Goal: Answer question/provide support: Share knowledge or assist other users

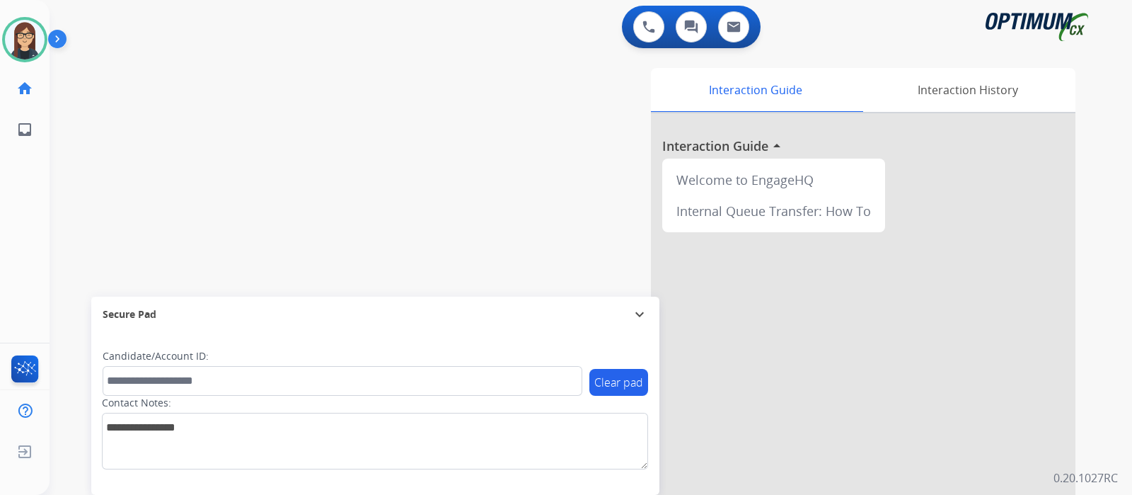
click at [90, 120] on div "swap_horiz Break voice bridge close_fullscreen Connect 3-Way Call merge_type Se…" at bounding box center [574, 346] width 1049 height 590
click at [369, 132] on div "swap_horiz Break voice bridge close_fullscreen Connect 3-Way Call merge_type Se…" at bounding box center [574, 346] width 1049 height 590
click at [106, 168] on div "swap_horiz Break voice bridge close_fullscreen Connect 3-Way Call merge_type Se…" at bounding box center [574, 346] width 1049 height 590
click at [122, 229] on div "swap_horiz Break voice bridge close_fullscreen Connect 3-Way Call merge_type Se…" at bounding box center [574, 346] width 1049 height 590
click at [103, 147] on div "swap_horiz Break voice bridge close_fullscreen Connect 3-Way Call merge_type Se…" at bounding box center [574, 346] width 1049 height 590
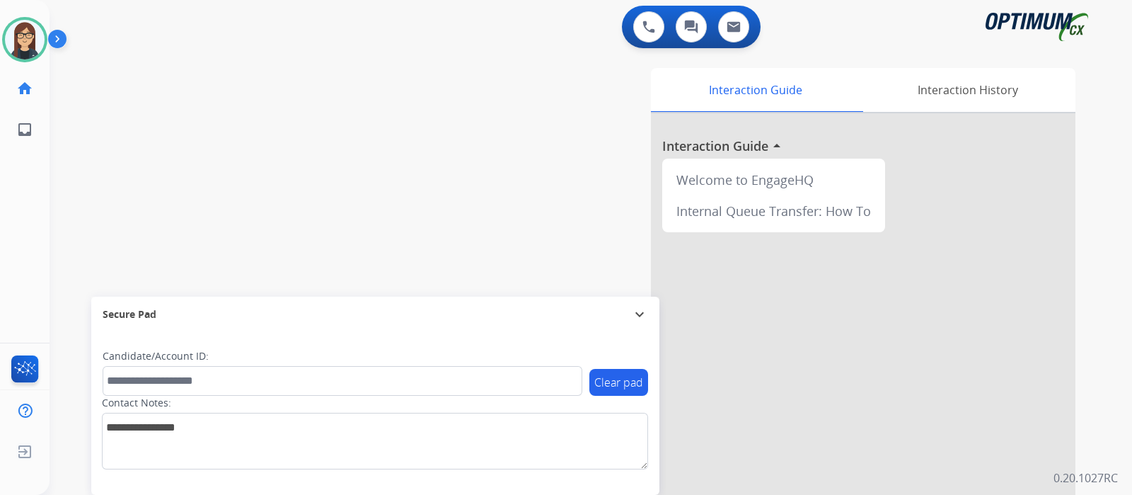
click at [330, 104] on div "swap_horiz Break voice bridge close_fullscreen Connect 3-Way Call merge_type Se…" at bounding box center [574, 346] width 1049 height 590
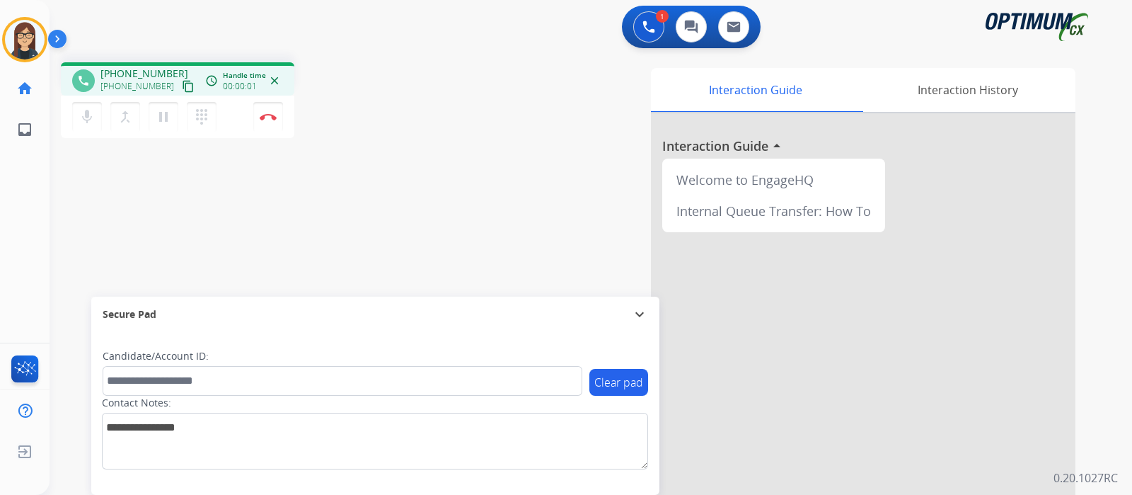
click at [182, 86] on mat-icon "content_copy" at bounding box center [188, 86] width 13 height 13
click at [182, 83] on mat-icon "content_copy" at bounding box center [188, 86] width 13 height 13
click at [78, 111] on button "mic Mute" at bounding box center [87, 117] width 30 height 30
click at [79, 123] on mat-icon "mic_off" at bounding box center [87, 116] width 17 height 17
click at [462, 224] on div "Interaction Guide Interaction History Interaction Guide arrow_drop_up Welcome t…" at bounding box center [758, 354] width 635 height 573
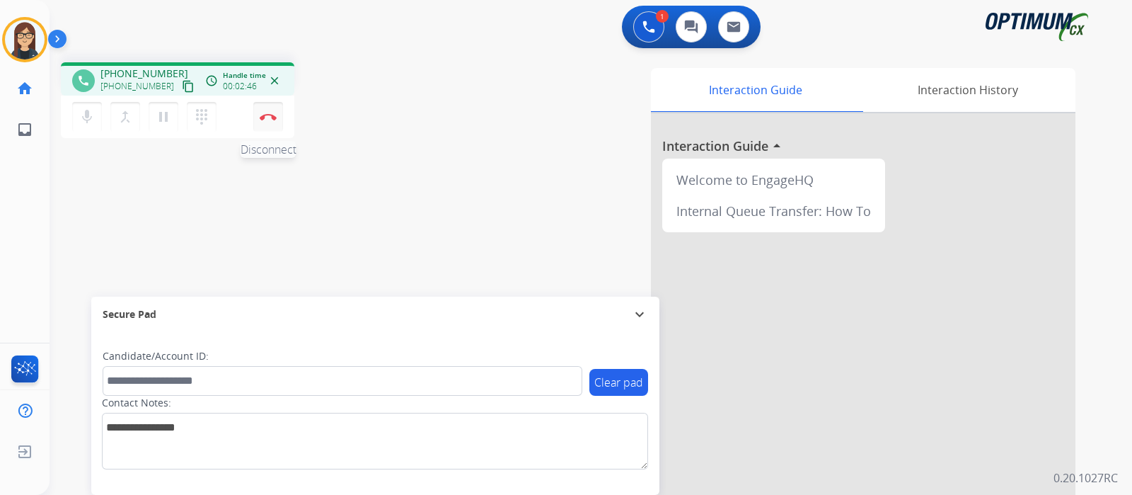
click at [269, 124] on button "Disconnect" at bounding box center [268, 117] width 30 height 30
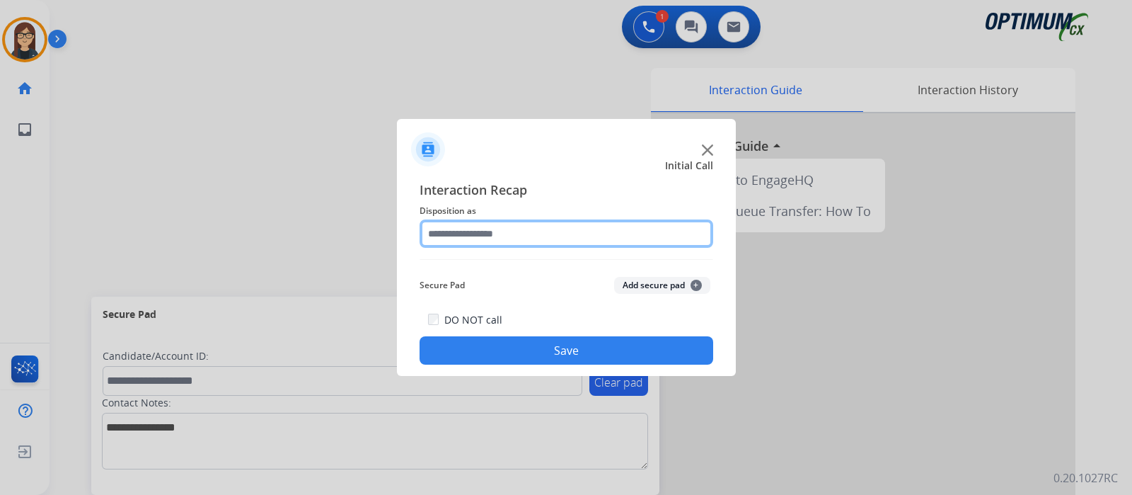
click at [478, 234] on input "text" at bounding box center [567, 233] width 294 height 28
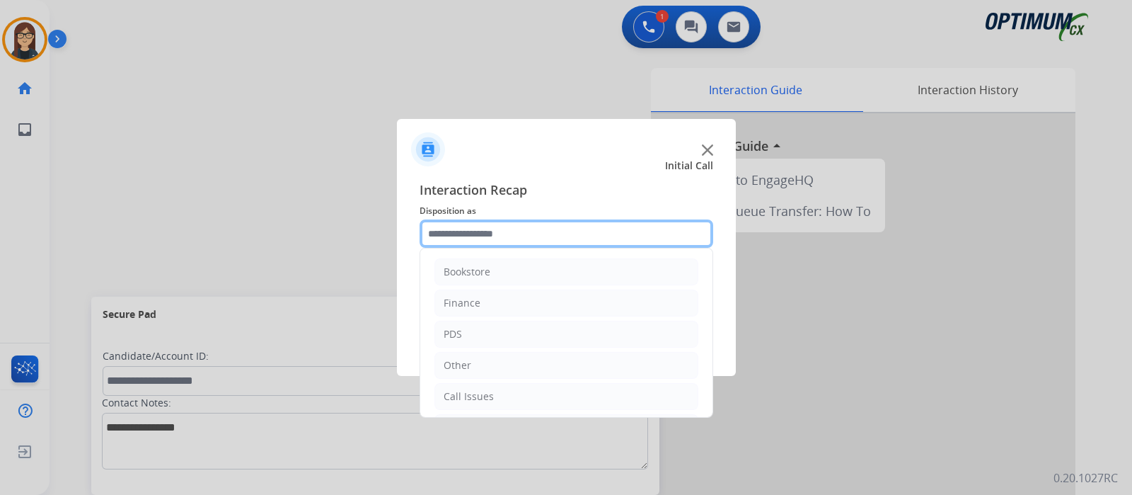
scroll to position [93, 0]
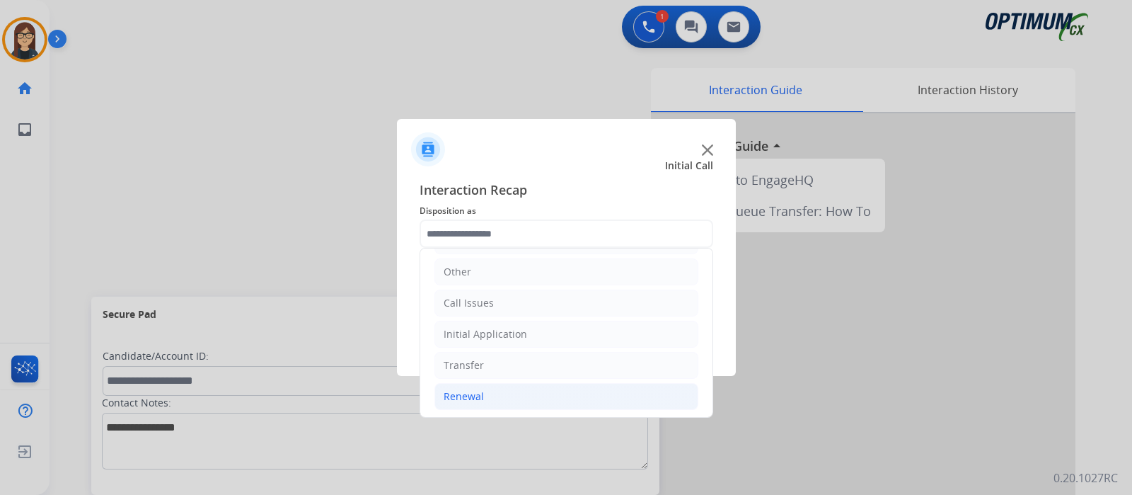
click at [469, 389] on div "Renewal" at bounding box center [464, 396] width 40 height 14
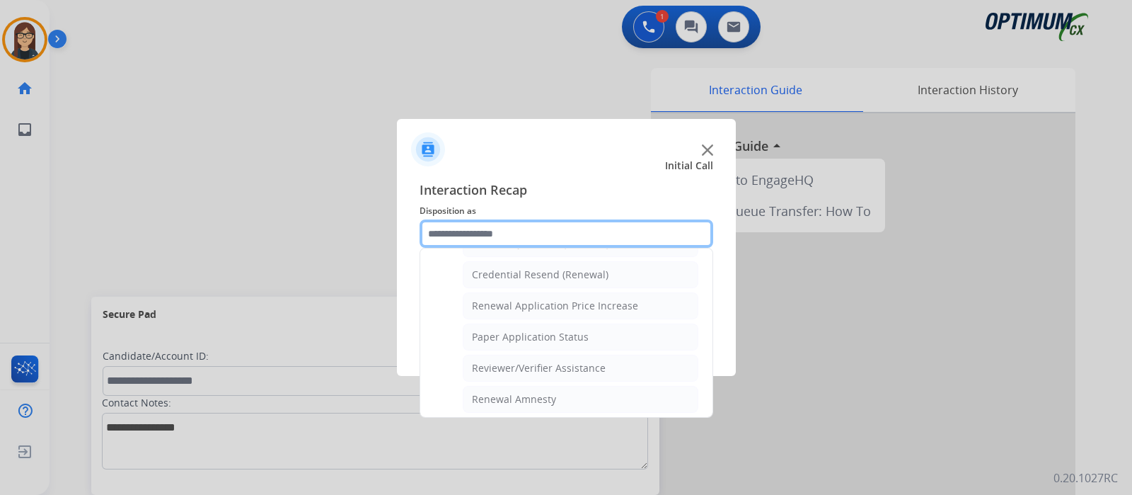
scroll to position [541, 0]
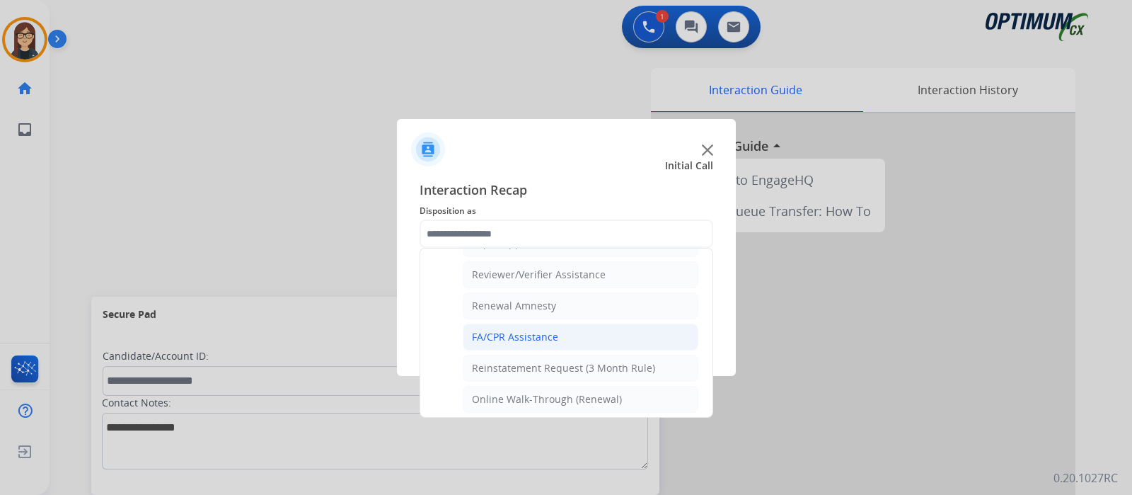
click at [539, 330] on div "FA/CPR Assistance" at bounding box center [515, 337] width 86 height 14
type input "**********"
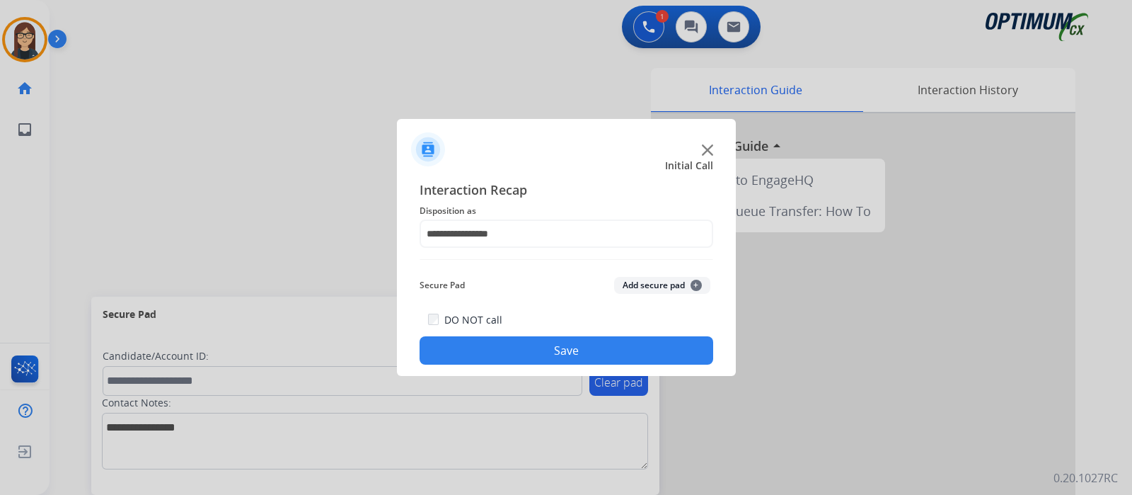
click at [474, 346] on button "Save" at bounding box center [567, 350] width 294 height 28
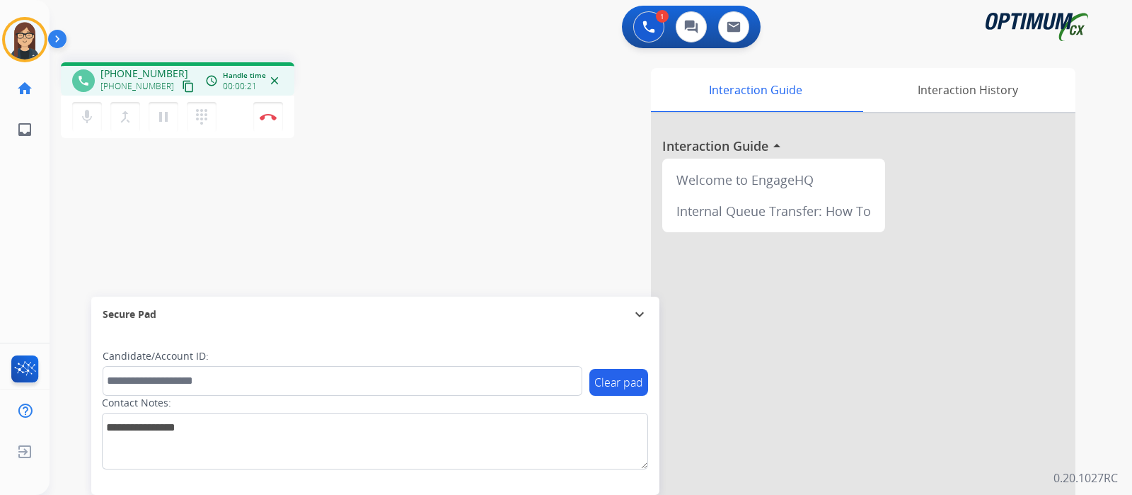
click at [180, 86] on button "content_copy" at bounding box center [188, 86] width 17 height 17
click at [83, 117] on mat-icon "mic" at bounding box center [87, 116] width 17 height 17
click at [83, 117] on mat-icon "mic_off" at bounding box center [87, 116] width 17 height 17
click at [83, 117] on mat-icon "mic" at bounding box center [87, 116] width 17 height 17
click at [81, 120] on mat-icon "mic_off" at bounding box center [87, 116] width 17 height 17
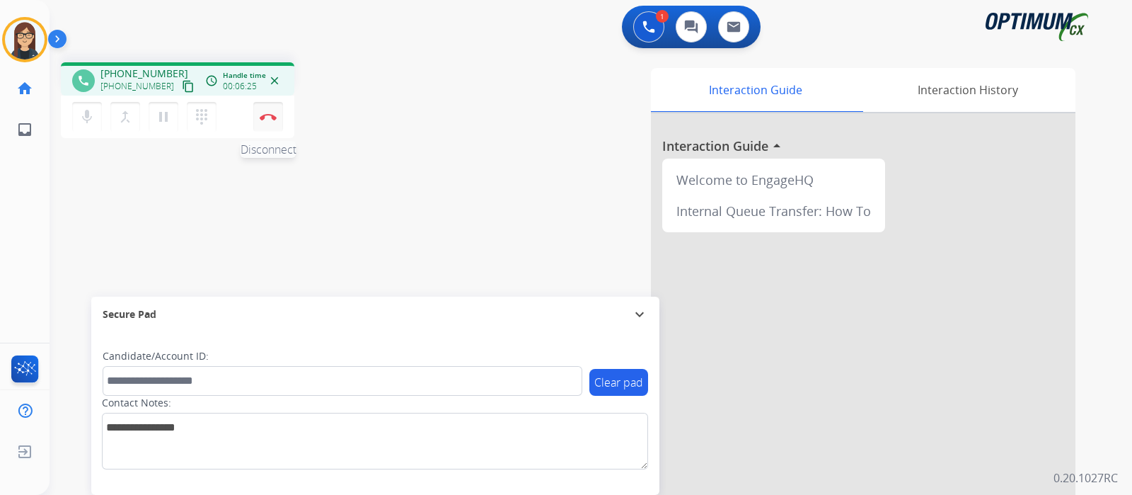
click at [269, 117] on img at bounding box center [268, 116] width 17 height 7
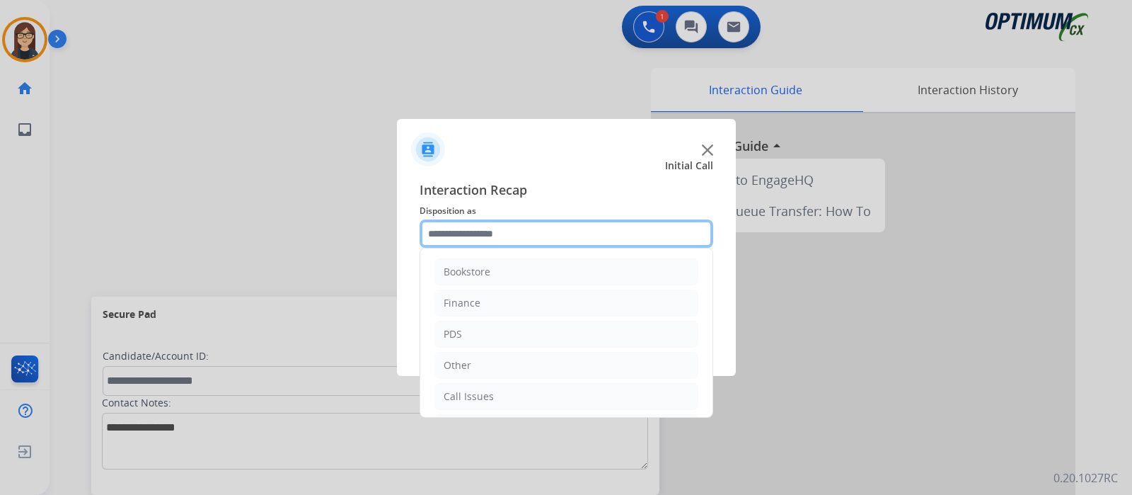
click at [511, 239] on input "text" at bounding box center [567, 233] width 294 height 28
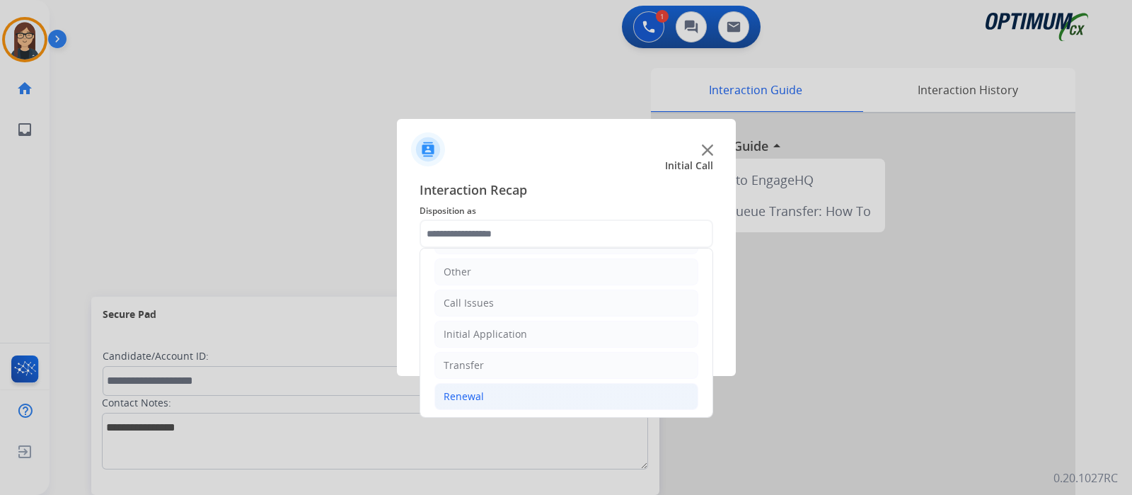
click at [482, 393] on li "Renewal" at bounding box center [567, 396] width 264 height 27
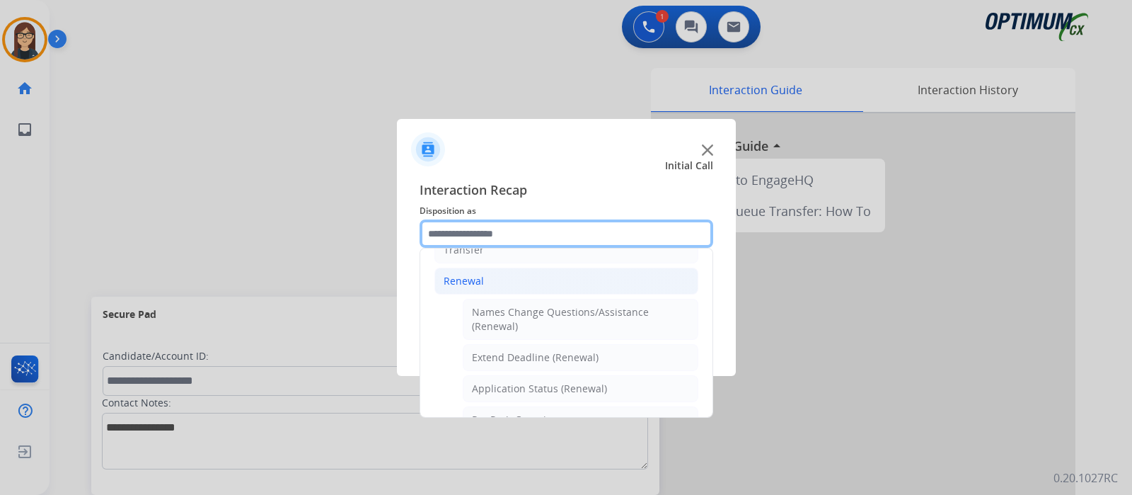
scroll to position [359, 0]
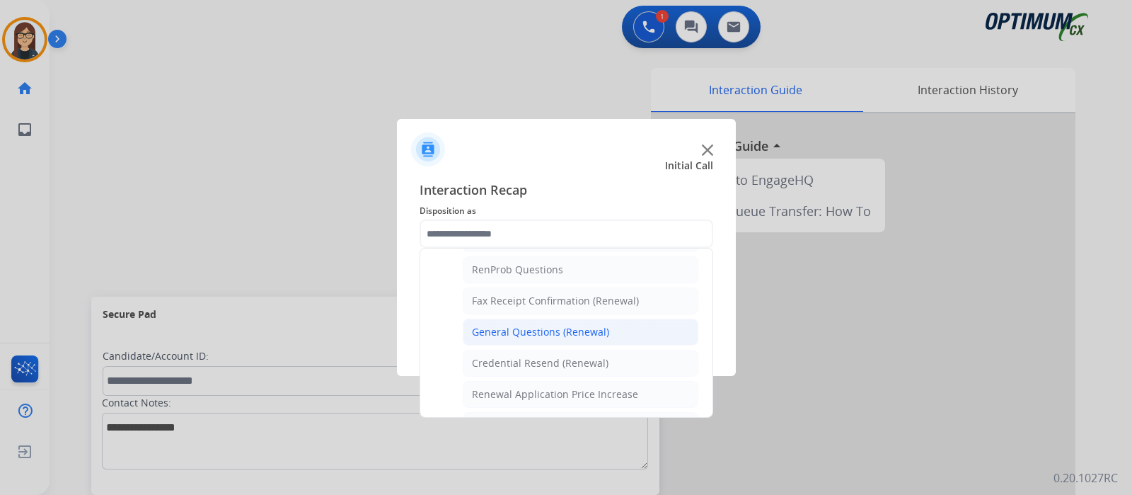
click at [563, 325] on div "General Questions (Renewal)" at bounding box center [540, 332] width 137 height 14
type input "**********"
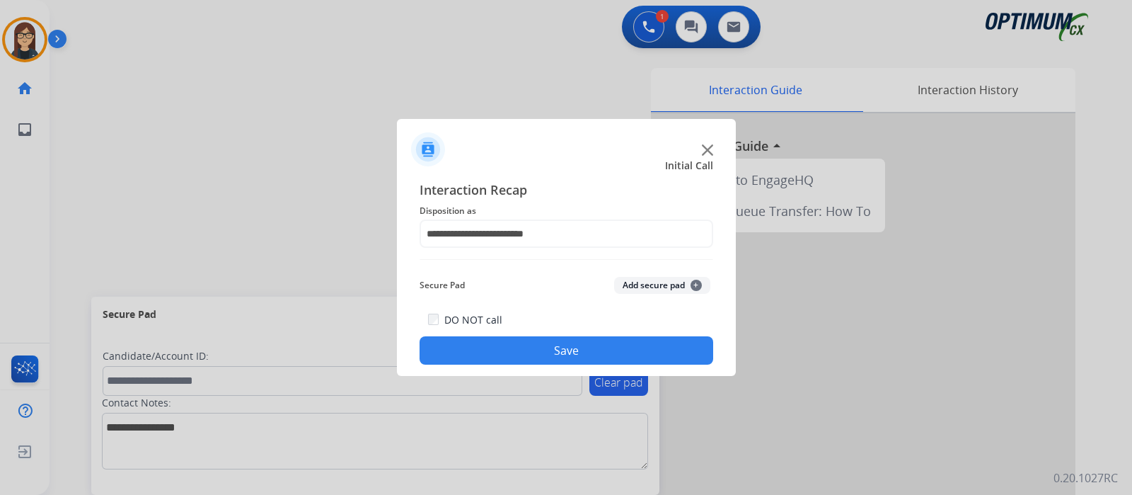
click at [549, 338] on button "Save" at bounding box center [567, 350] width 294 height 28
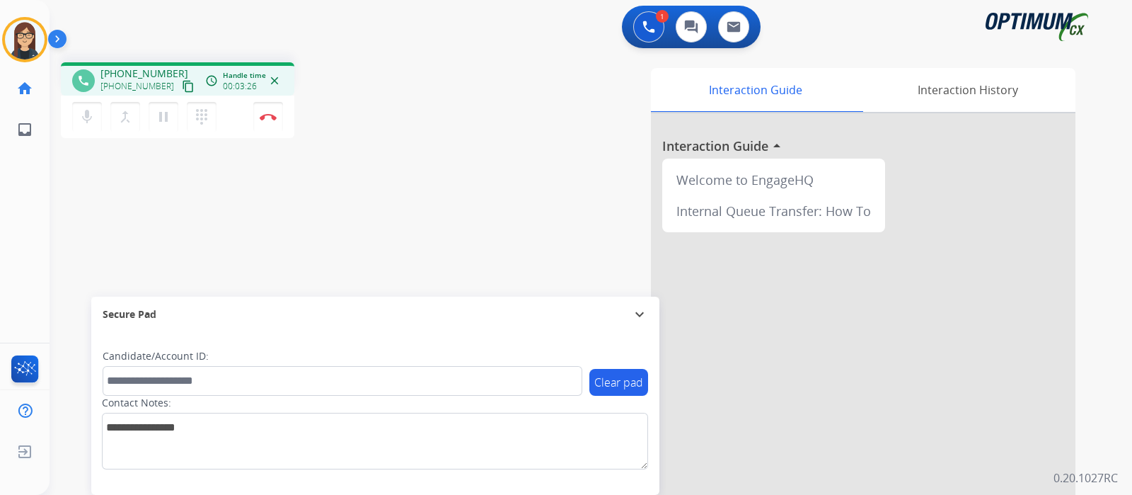
click at [182, 86] on mat-icon "content_copy" at bounding box center [188, 86] width 13 height 13
click at [393, 205] on div "phone +16145278445 +16145278445 content_copy Copied! access_time Call metrics Q…" at bounding box center [574, 346] width 1049 height 590
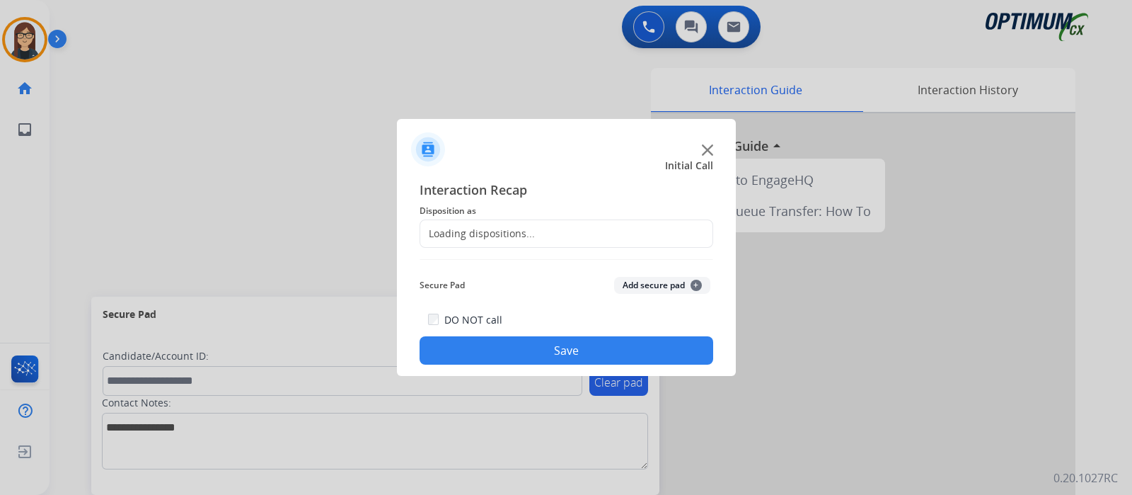
click at [269, 125] on div at bounding box center [566, 247] width 1132 height 495
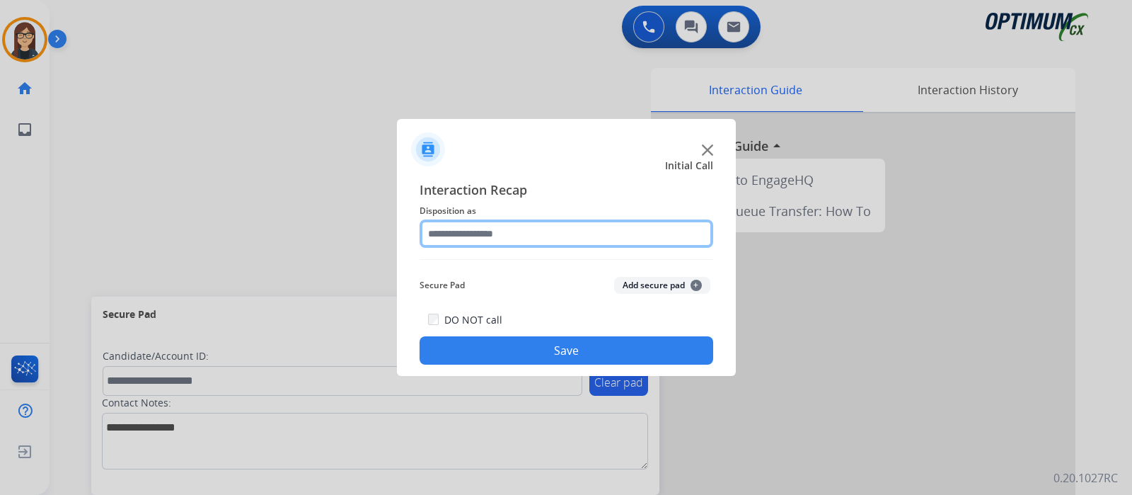
click at [464, 228] on input "text" at bounding box center [567, 233] width 294 height 28
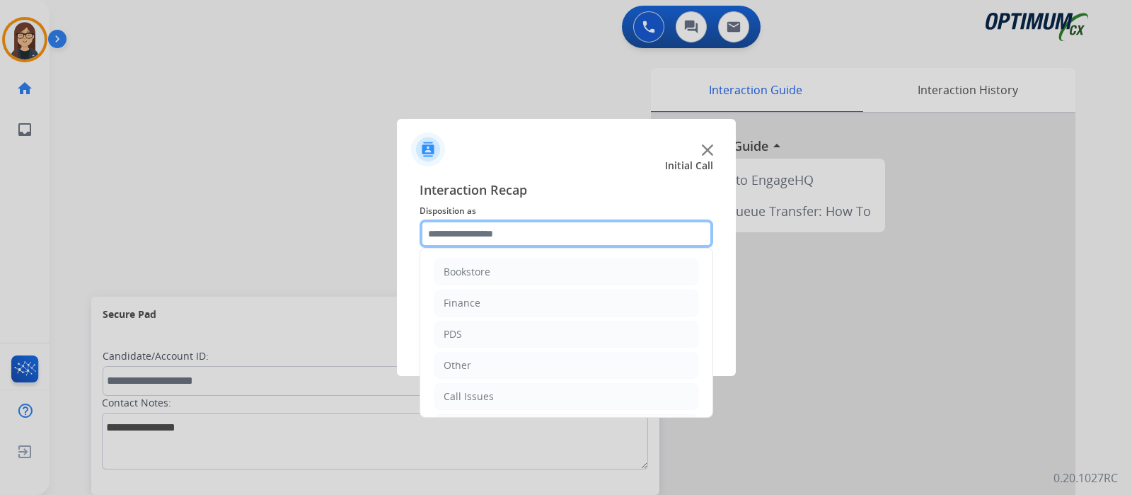
scroll to position [93, 0]
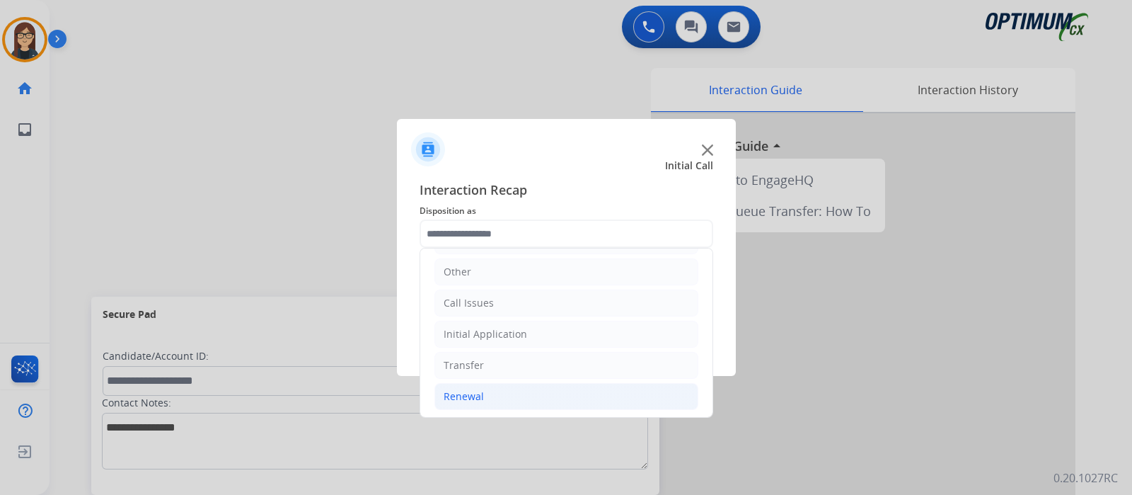
click at [506, 388] on li "Renewal" at bounding box center [567, 396] width 264 height 27
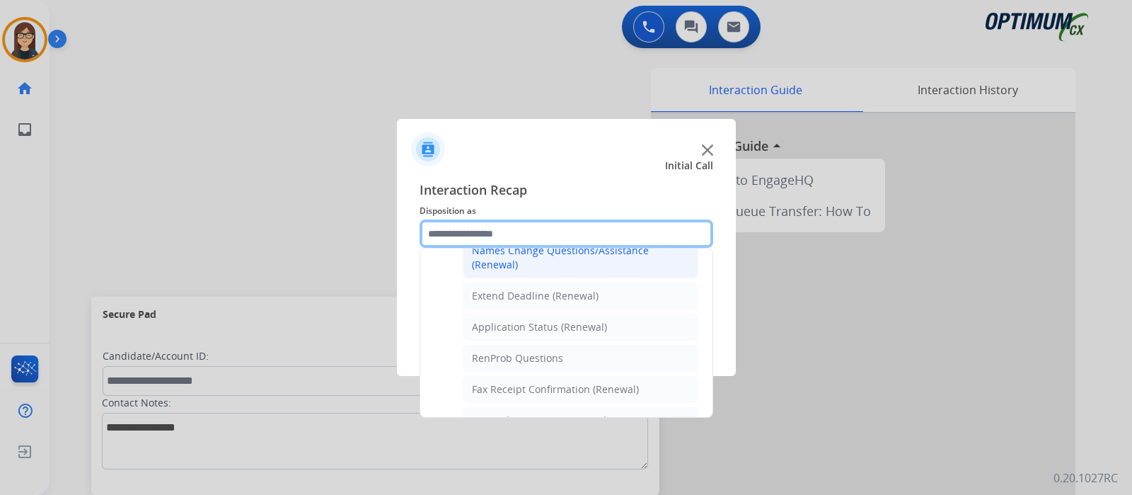
scroll to position [359, 0]
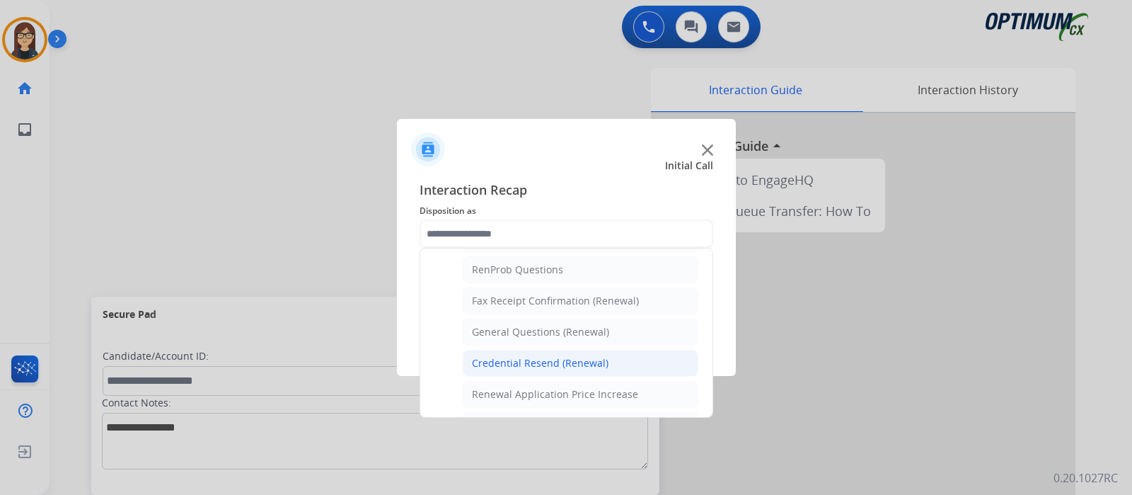
click at [514, 358] on div "Credential Resend (Renewal)" at bounding box center [540, 363] width 137 height 14
type input "**********"
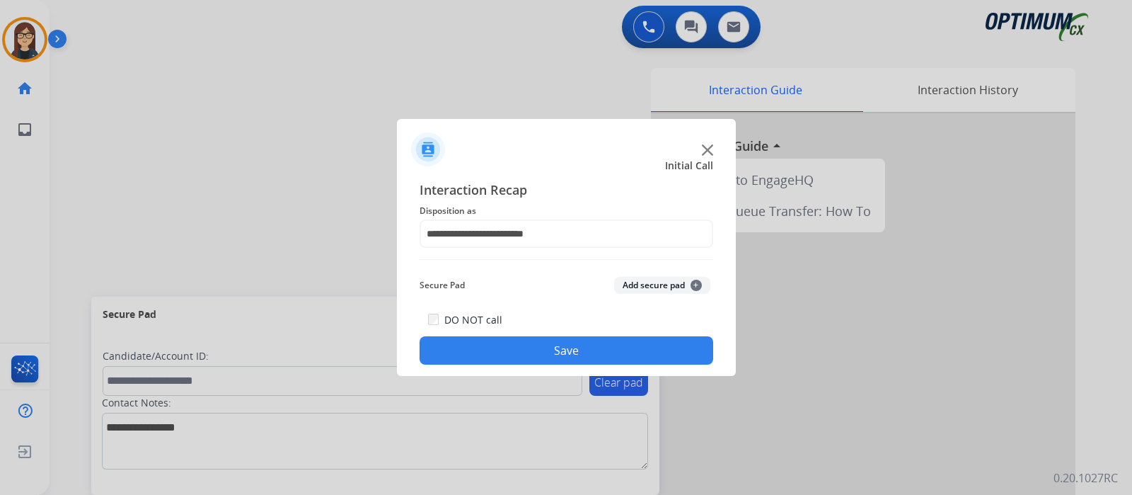
click at [504, 352] on button "Save" at bounding box center [567, 350] width 294 height 28
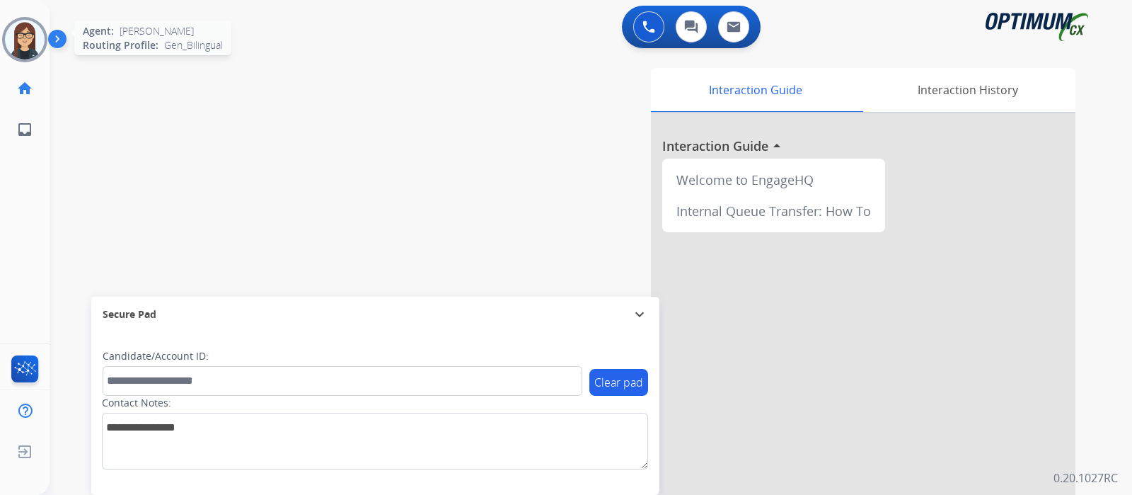
click at [18, 35] on img at bounding box center [25, 40] width 40 height 40
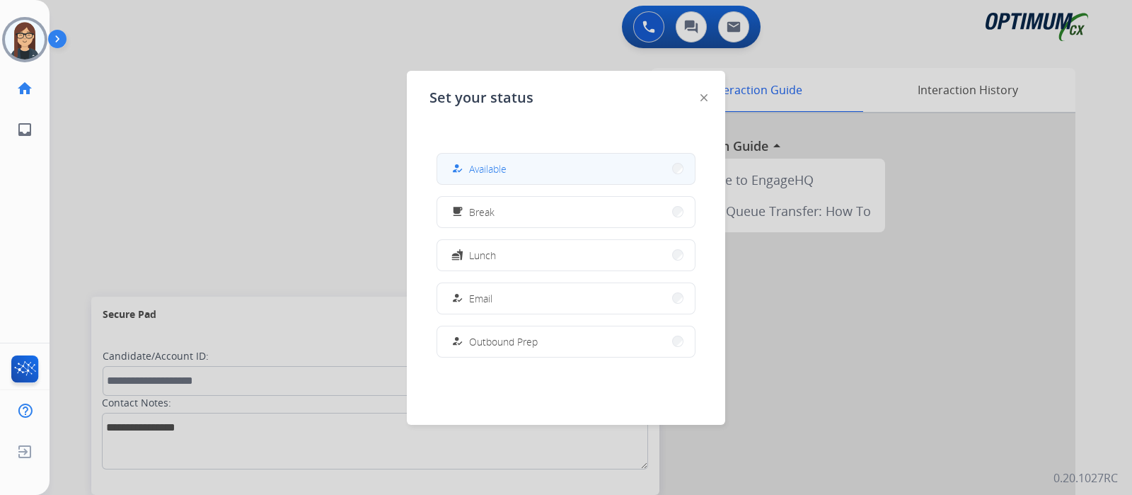
click at [519, 163] on button "how_to_reg Available" at bounding box center [566, 169] width 258 height 30
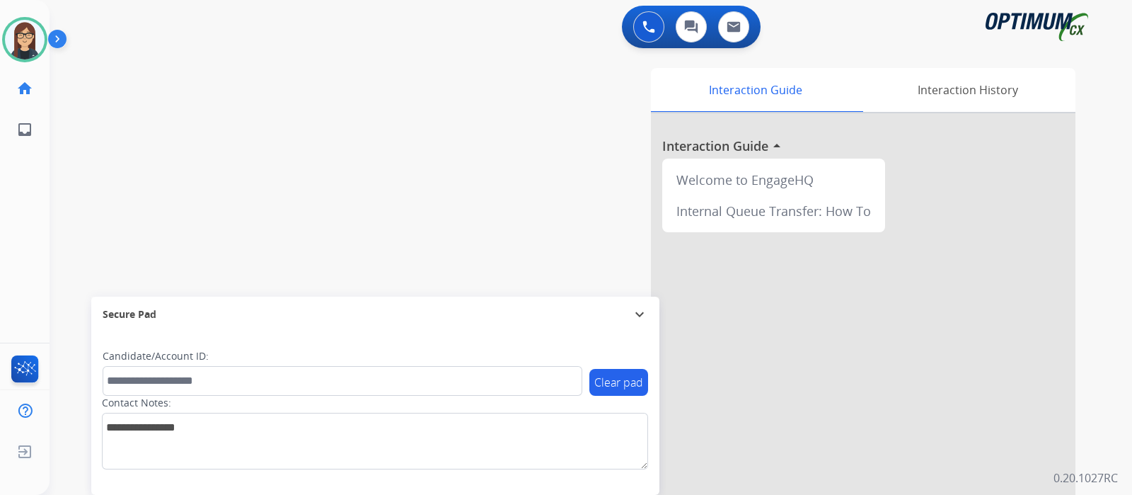
click at [109, 175] on div "swap_horiz Break voice bridge close_fullscreen Connect 3-Way Call merge_type Se…" at bounding box center [574, 346] width 1049 height 590
click at [83, 173] on div "swap_horiz Break voice bridge close_fullscreen Connect 3-Way Call merge_type Se…" at bounding box center [574, 346] width 1049 height 590
click at [84, 209] on div "swap_horiz Break voice bridge close_fullscreen Connect 3-Way Call merge_type Se…" at bounding box center [574, 346] width 1049 height 590
click at [393, 168] on div "swap_horiz Break voice bridge close_fullscreen Connect 3-Way Call merge_type Se…" at bounding box center [574, 346] width 1049 height 590
click at [21, 33] on img at bounding box center [25, 40] width 40 height 40
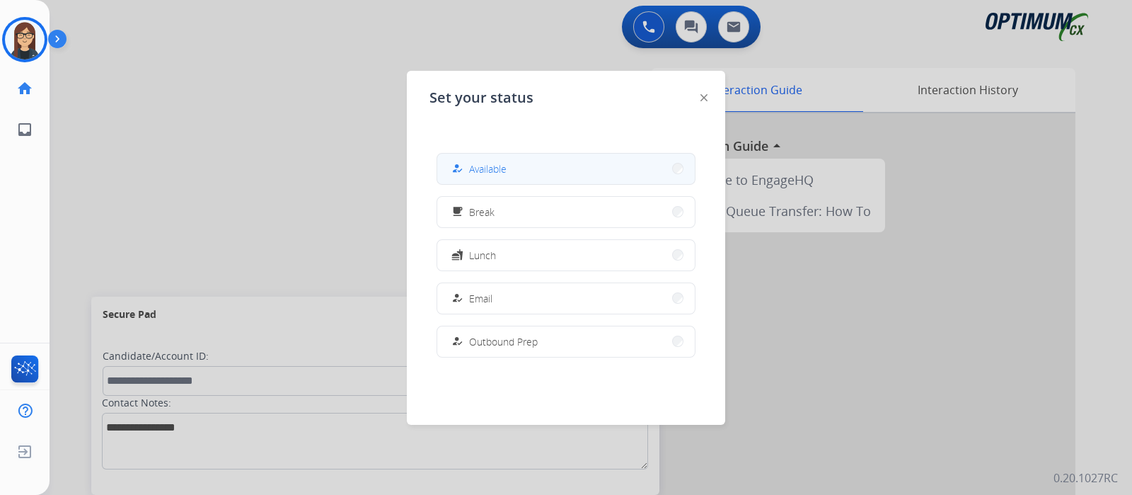
click at [554, 154] on button "how_to_reg Available" at bounding box center [566, 169] width 258 height 30
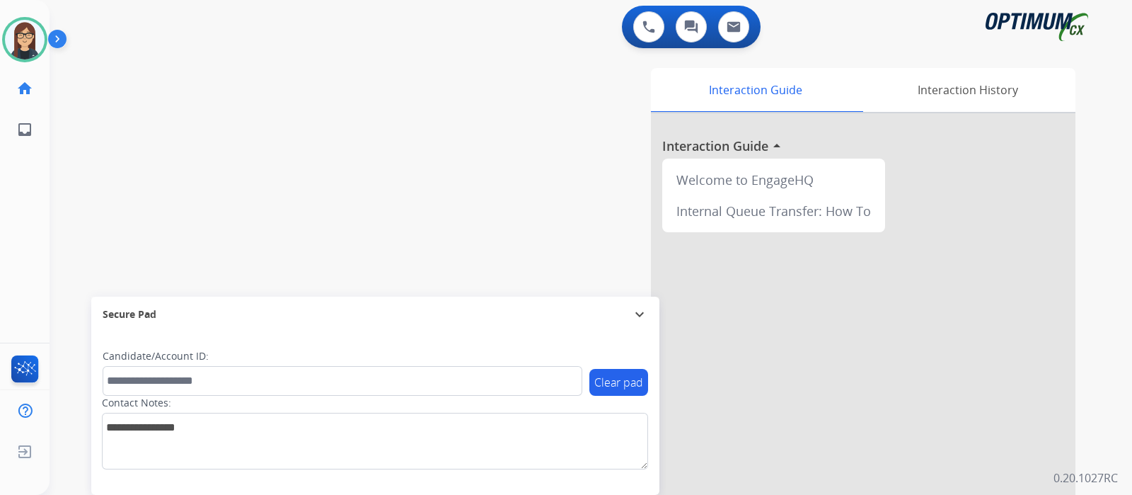
click at [98, 259] on div "swap_horiz Break voice bridge close_fullscreen Connect 3-Way Call merge_type Se…" at bounding box center [574, 346] width 1049 height 590
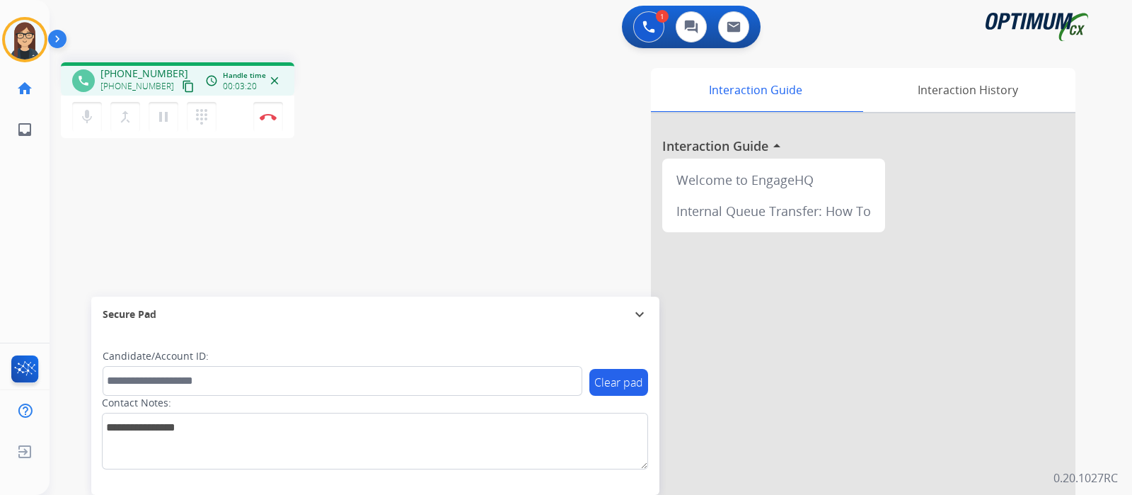
click at [96, 229] on div "phone +14048830806 +14048830806 content_copy access_time Call metrics Queue 00:…" at bounding box center [574, 346] width 1049 height 590
click at [96, 125] on button "mic Mute" at bounding box center [87, 117] width 30 height 30
click at [92, 124] on mat-icon "mic_off" at bounding box center [87, 116] width 17 height 17
click at [505, 134] on div "Interaction Guide Interaction History Interaction Guide arrow_drop_up Welcome t…" at bounding box center [758, 354] width 635 height 573
click at [531, 196] on div "Interaction Guide Interaction History Interaction Guide arrow_drop_up Welcome t…" at bounding box center [758, 354] width 635 height 573
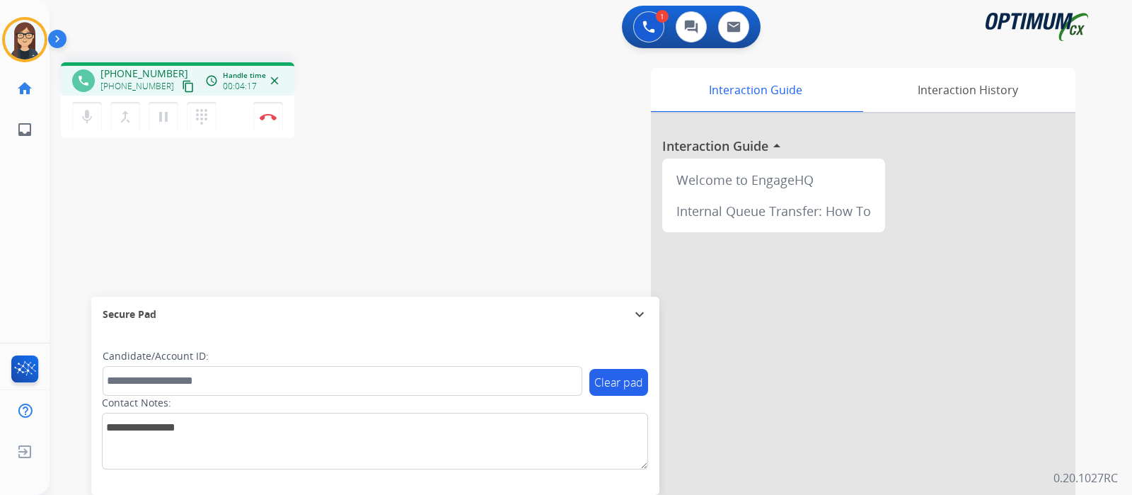
click at [463, 178] on div "Interaction Guide Interaction History Interaction Guide arrow_drop_up Welcome t…" at bounding box center [758, 354] width 635 height 573
click at [490, 173] on div "Interaction Guide Interaction History Interaction Guide arrow_drop_up Welcome t…" at bounding box center [758, 354] width 635 height 573
click at [276, 119] on img at bounding box center [268, 116] width 17 height 7
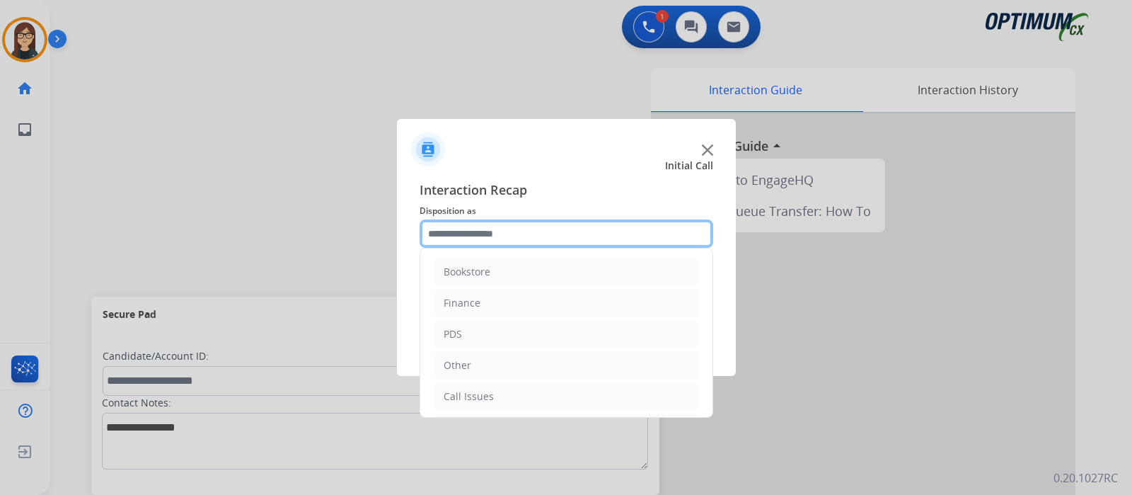
click at [517, 243] on input "text" at bounding box center [567, 233] width 294 height 28
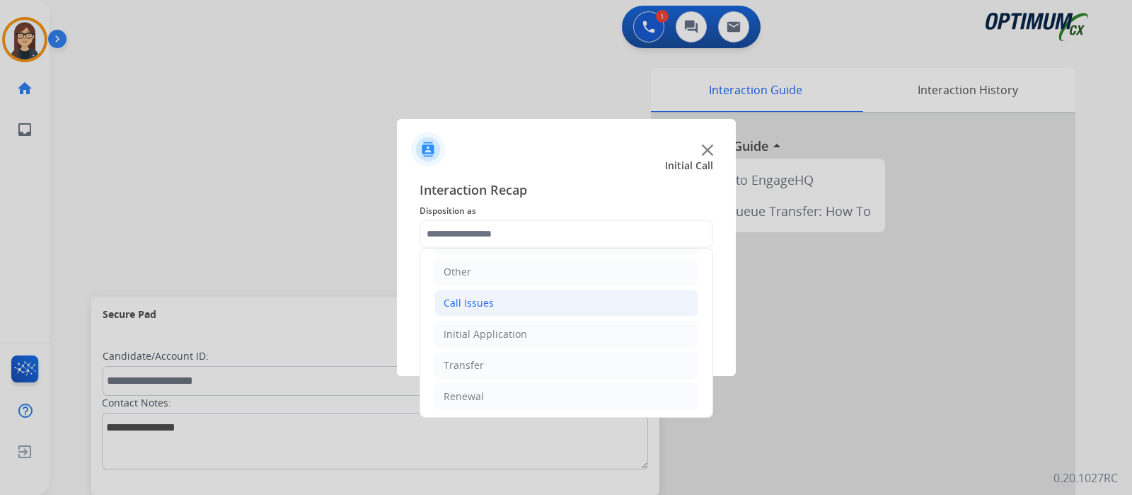
click at [510, 295] on li "Call Issues" at bounding box center [567, 302] width 264 height 27
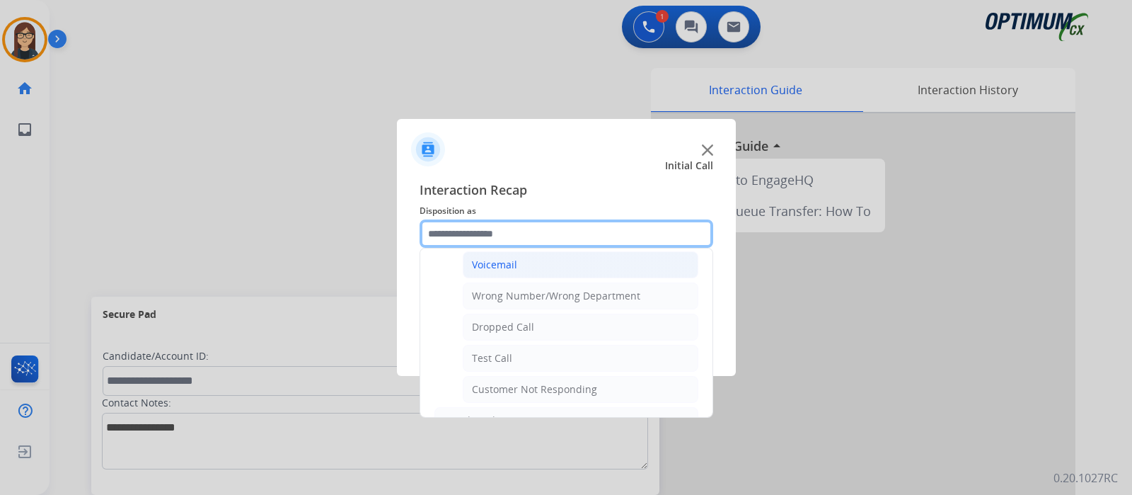
scroll to position [248, 0]
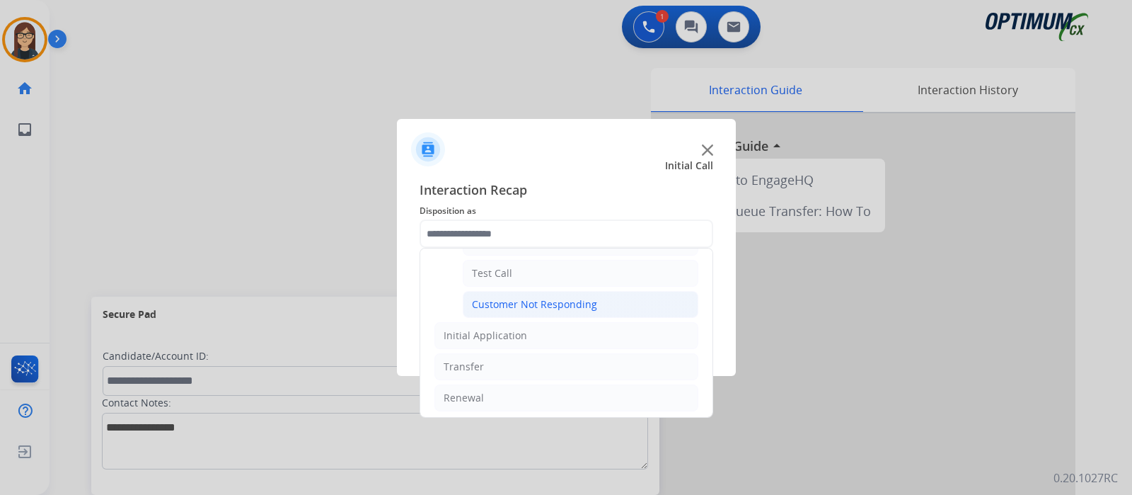
click at [558, 302] on div "Customer Not Responding" at bounding box center [534, 304] width 125 height 14
type input "**********"
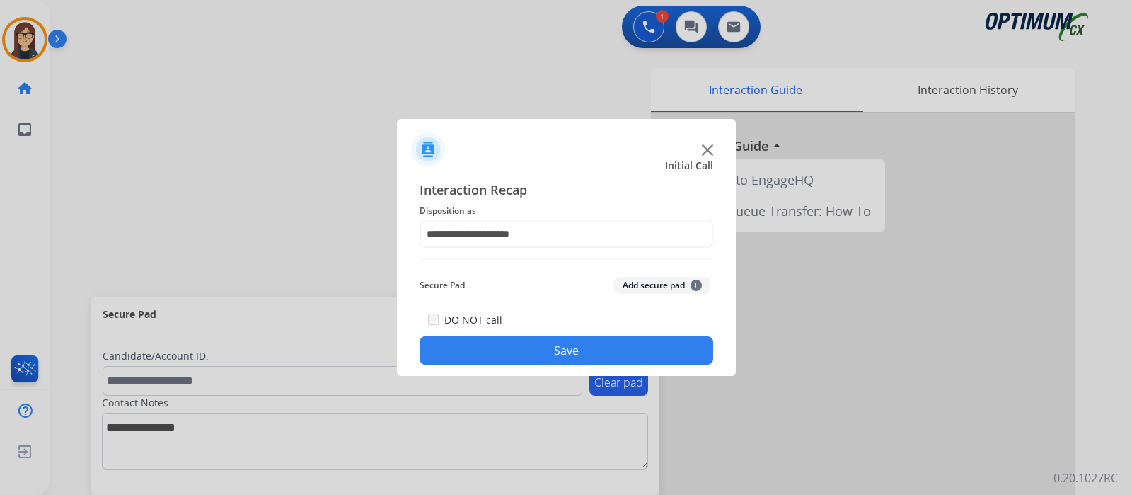
click at [546, 338] on button "Save" at bounding box center [567, 350] width 294 height 28
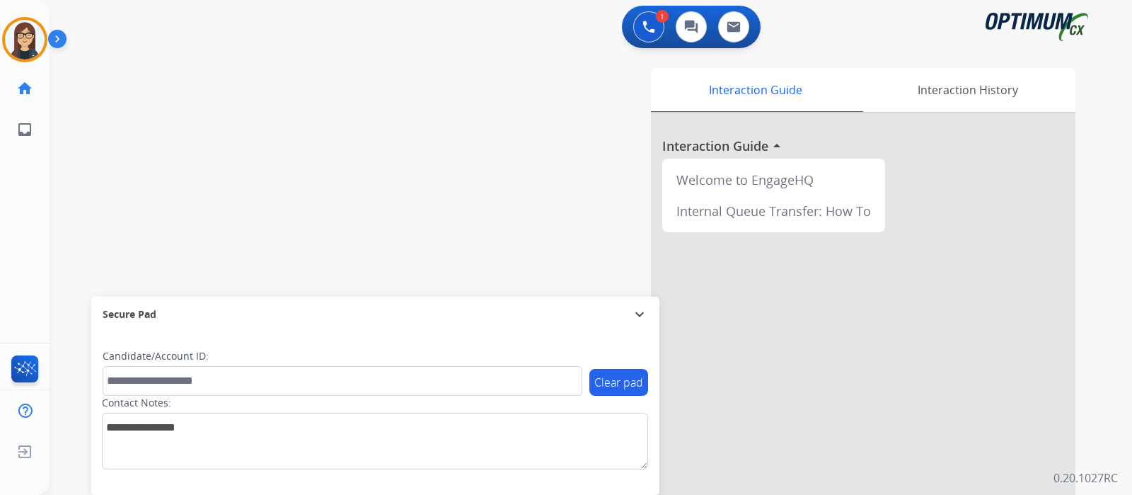
click at [369, 197] on div "swap_horiz Break voice bridge close_fullscreen Connect 3-Way Call merge_type Se…" at bounding box center [574, 346] width 1049 height 590
click at [97, 185] on div "swap_horiz Break voice bridge close_fullscreen Connect 3-Way Call merge_type Se…" at bounding box center [574, 346] width 1049 height 590
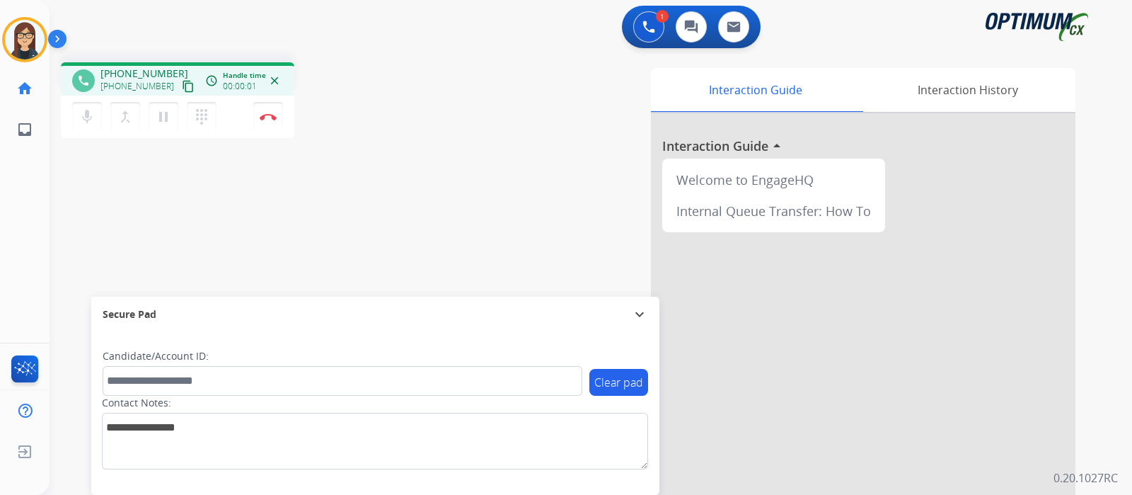
click at [182, 86] on mat-icon "content_copy" at bounding box center [188, 86] width 13 height 13
click at [110, 183] on div "phone +13233811584 +13233811584 content_copy access_time Call metrics Queue 00:…" at bounding box center [574, 346] width 1049 height 590
click at [97, 202] on div "phone +13233811584 +13233811584 content_copy access_time Call metrics Queue 00:…" at bounding box center [574, 346] width 1049 height 590
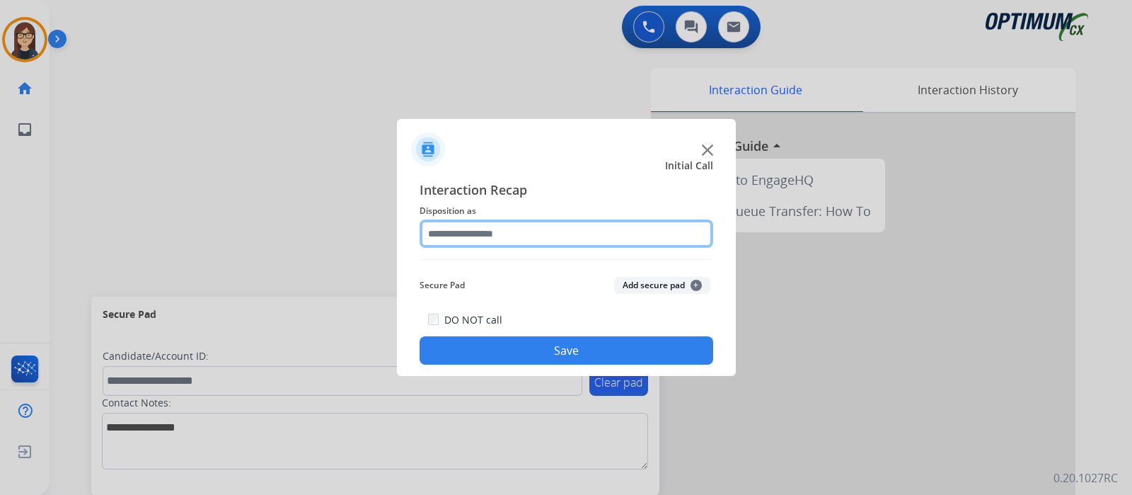
click at [464, 234] on input "text" at bounding box center [567, 233] width 294 height 28
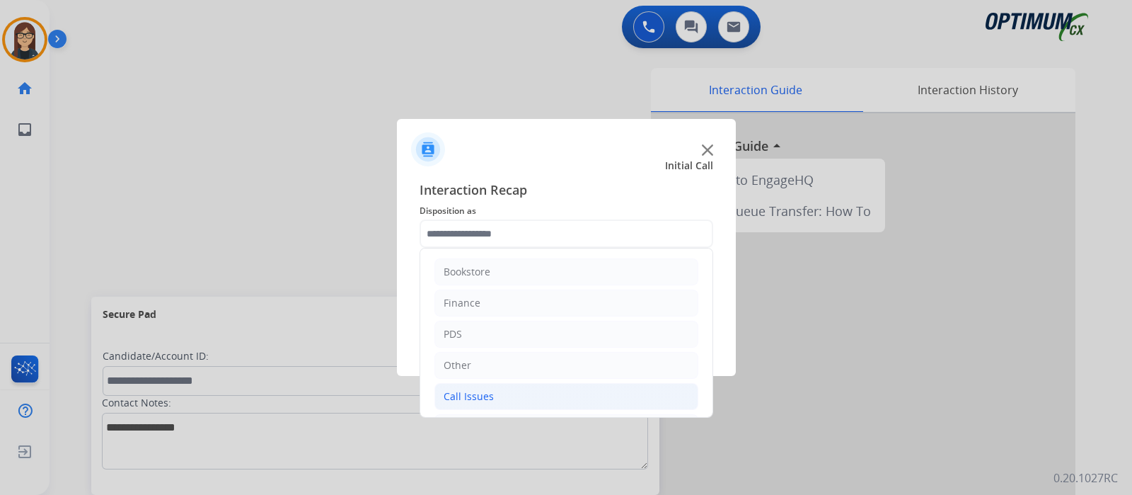
click at [514, 400] on li "Call Issues" at bounding box center [567, 396] width 264 height 27
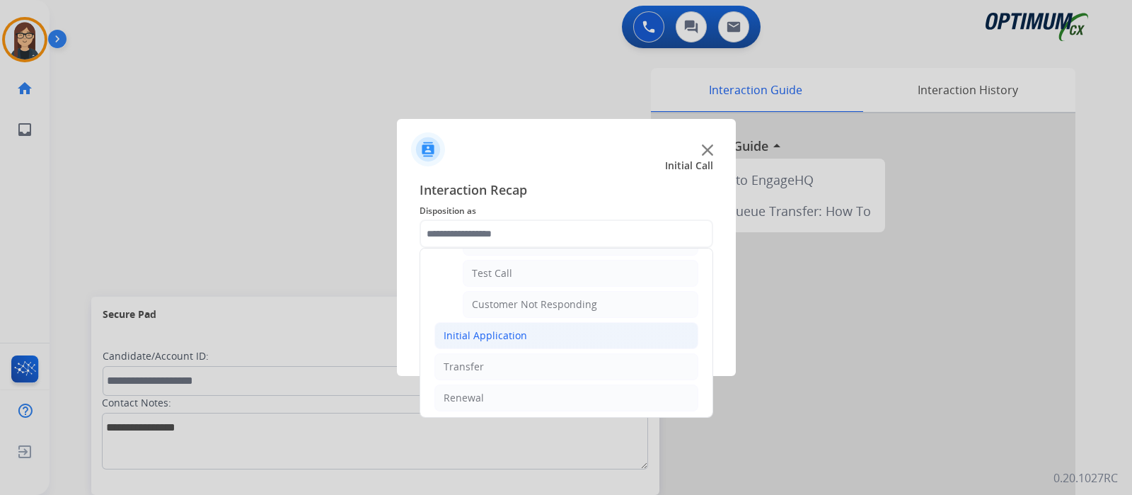
click at [533, 342] on li "Initial Application" at bounding box center [567, 335] width 264 height 27
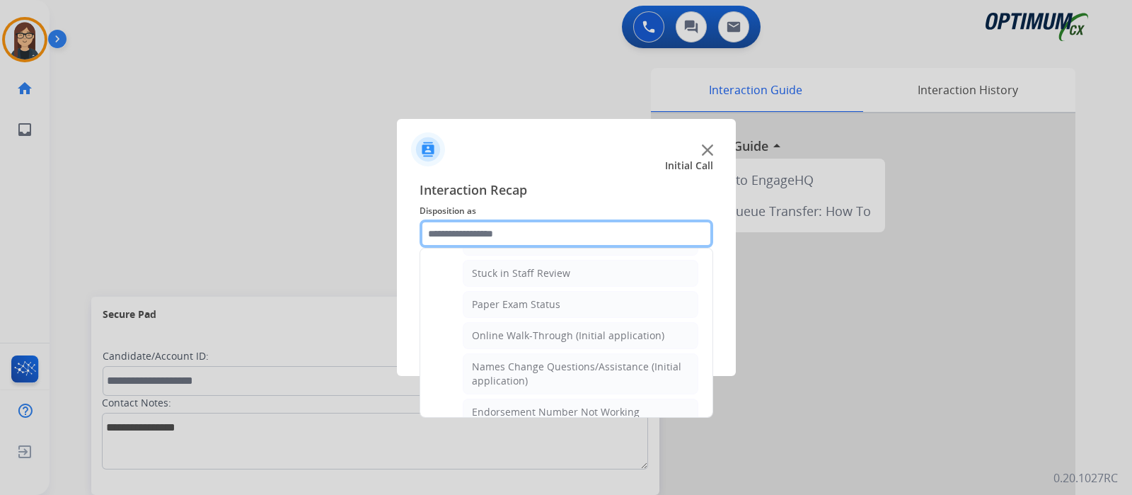
scroll to position [159, 0]
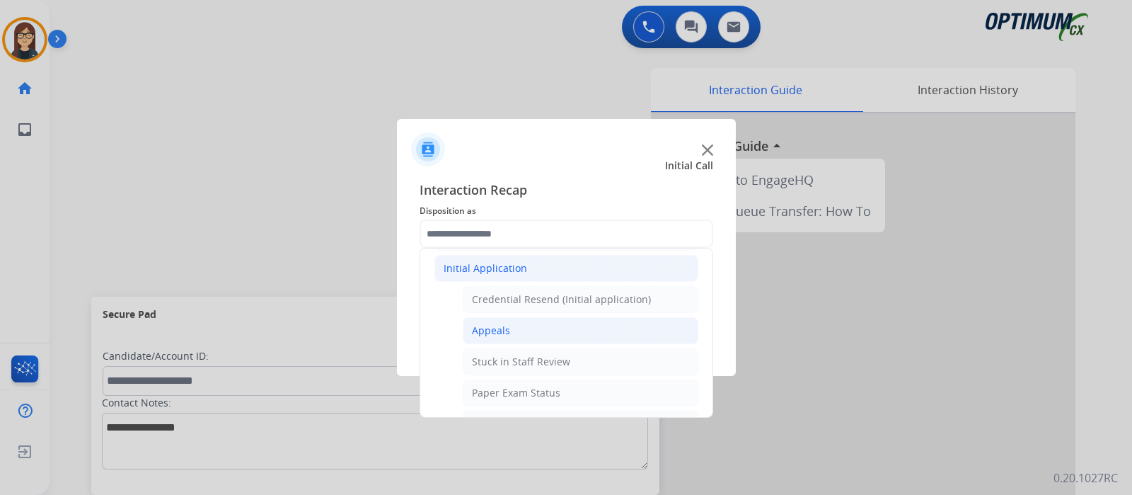
click at [531, 324] on li "Appeals" at bounding box center [581, 330] width 236 height 27
type input "*******"
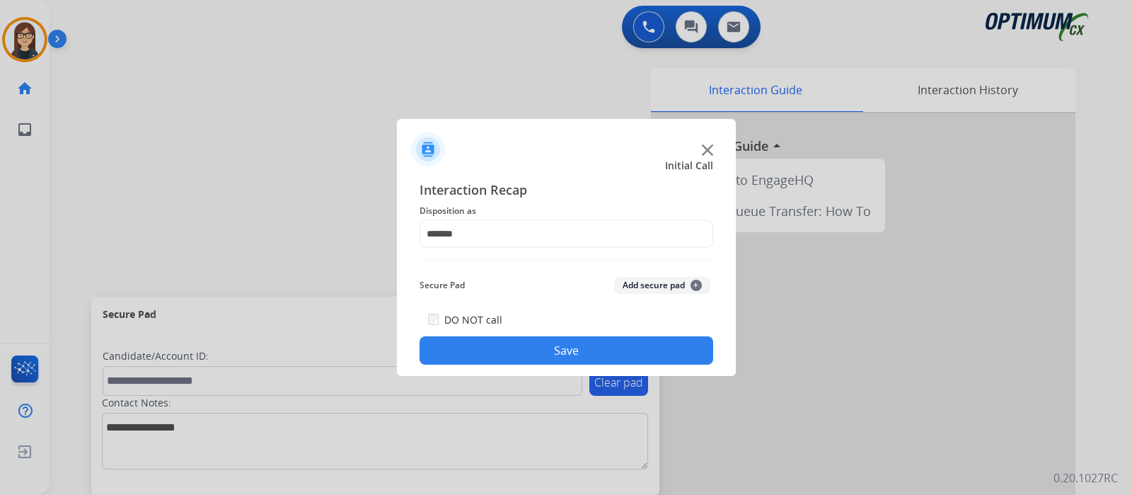
click at [533, 349] on button "Save" at bounding box center [567, 350] width 294 height 28
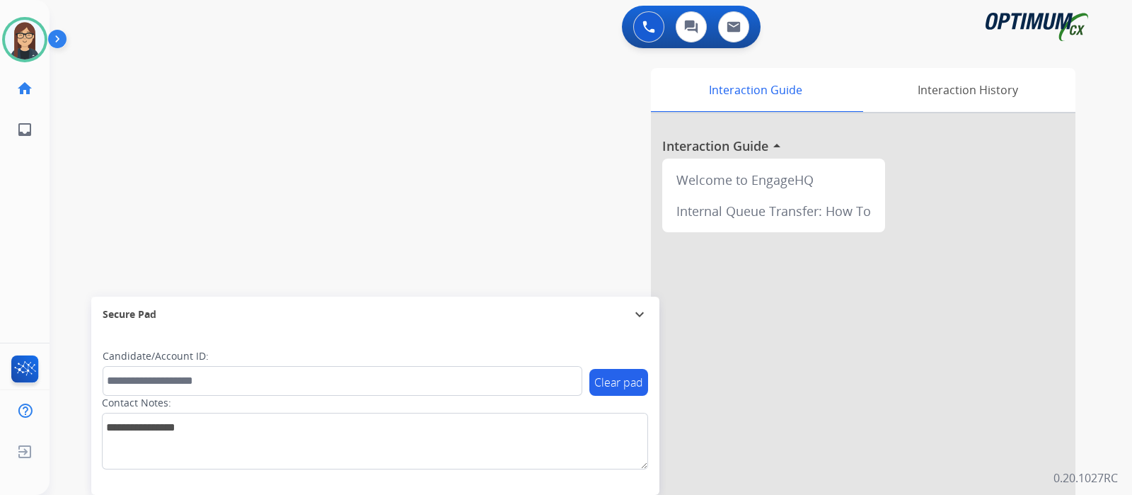
click at [103, 200] on div "swap_horiz Break voice bridge close_fullscreen Connect 3-Way Call merge_type Se…" at bounding box center [574, 346] width 1049 height 590
click at [340, 90] on div "swap_horiz Break voice bridge close_fullscreen Connect 3-Way Call merge_type Se…" at bounding box center [574, 346] width 1049 height 590
click at [103, 176] on div "swap_horiz Break voice bridge close_fullscreen Connect 3-Way Call merge_type Se…" at bounding box center [574, 346] width 1049 height 590
click at [357, 233] on div "swap_horiz Break voice bridge close_fullscreen Connect 3-Way Call merge_type Se…" at bounding box center [574, 346] width 1049 height 590
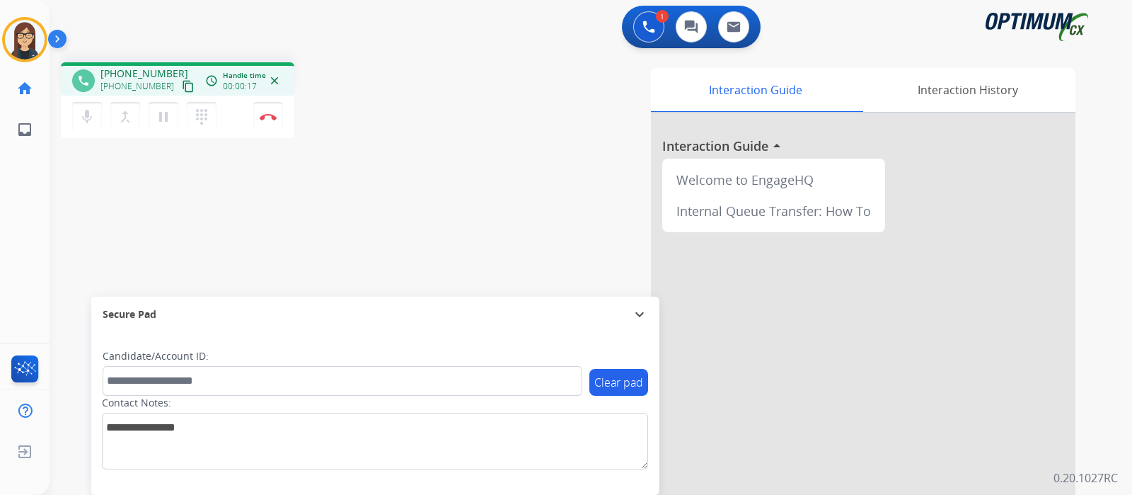
click at [182, 86] on mat-icon "content_copy" at bounding box center [188, 86] width 13 height 13
click at [84, 121] on mat-icon "mic" at bounding box center [87, 116] width 17 height 17
click at [86, 124] on mat-icon "mic_off" at bounding box center [87, 116] width 17 height 17
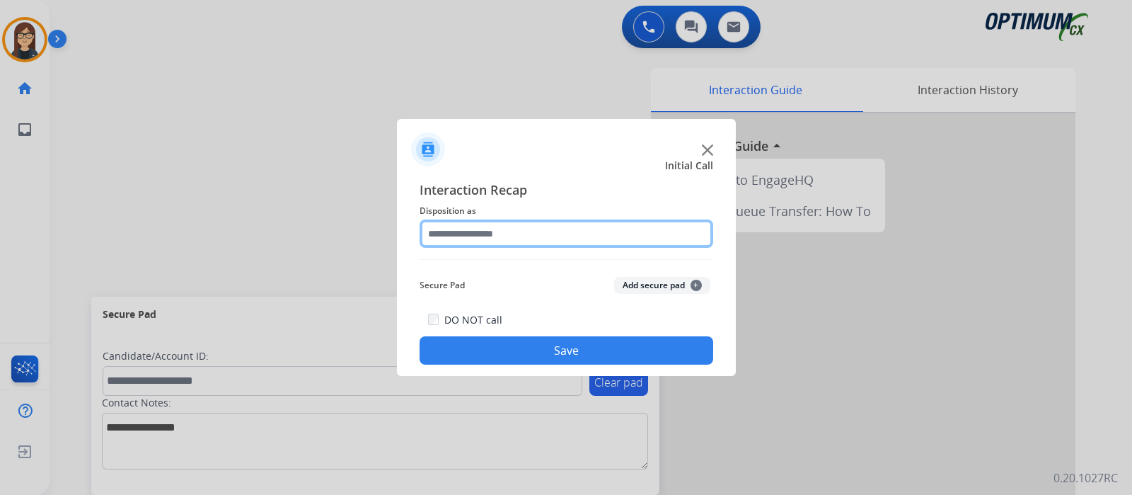
click at [517, 238] on input "text" at bounding box center [567, 233] width 294 height 28
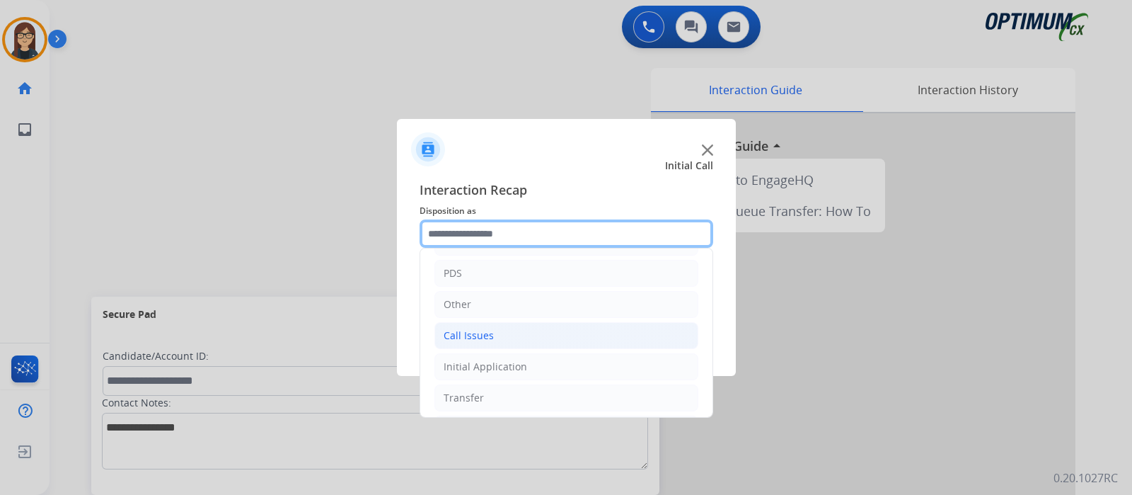
scroll to position [93, 0]
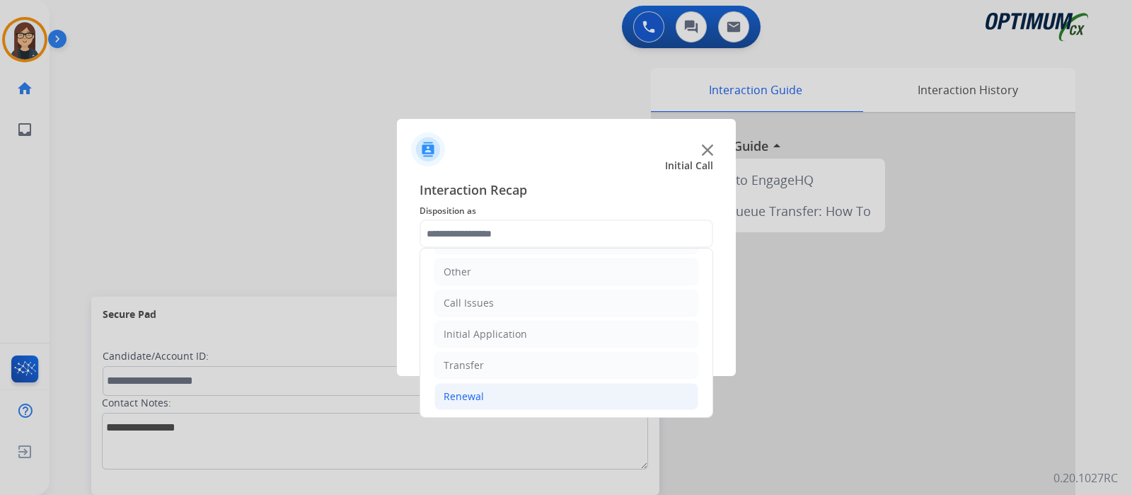
click at [509, 387] on li "Renewal" at bounding box center [567, 396] width 264 height 27
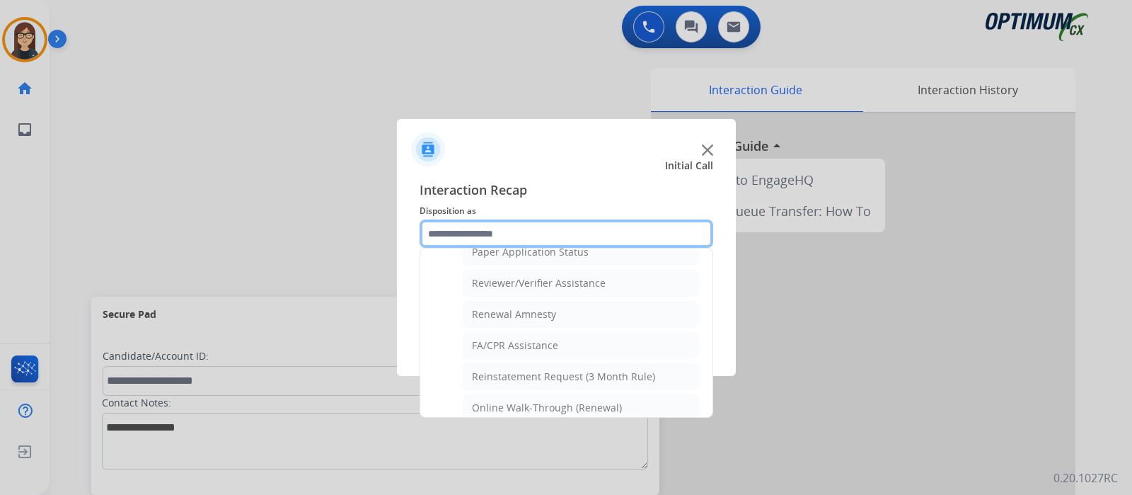
scroll to position [536, 0]
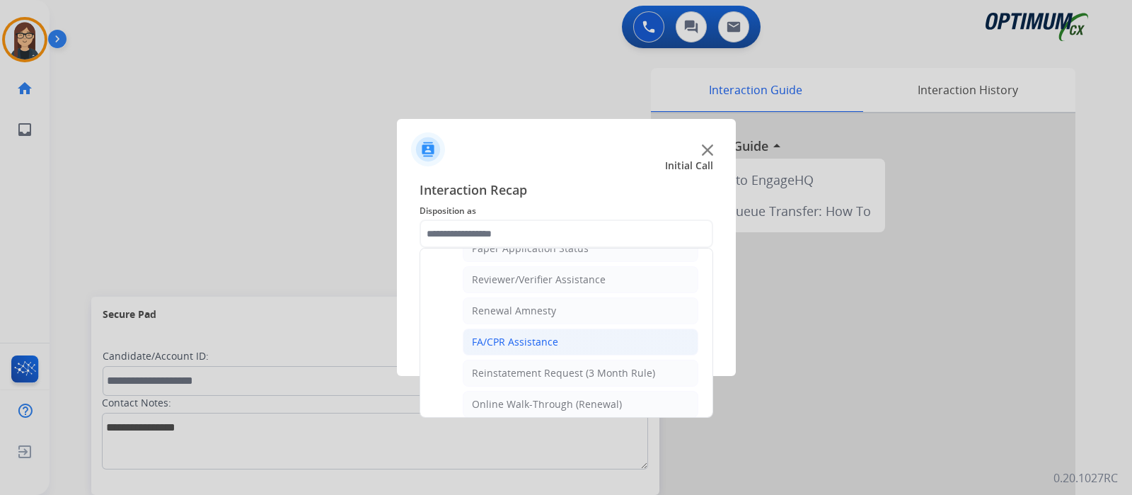
click at [503, 341] on div "FA/CPR Assistance" at bounding box center [515, 342] width 86 height 14
type input "**********"
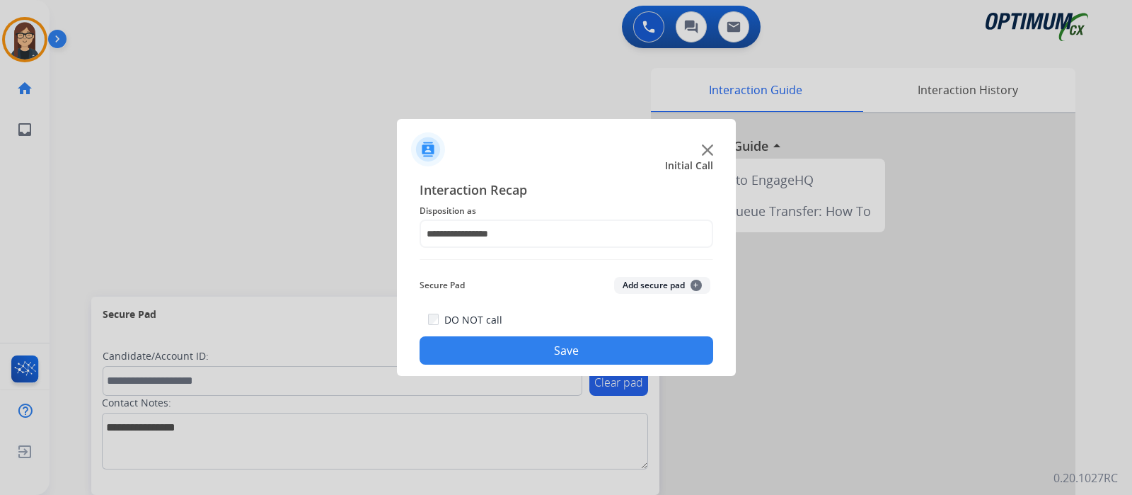
click at [500, 343] on button "Save" at bounding box center [567, 350] width 294 height 28
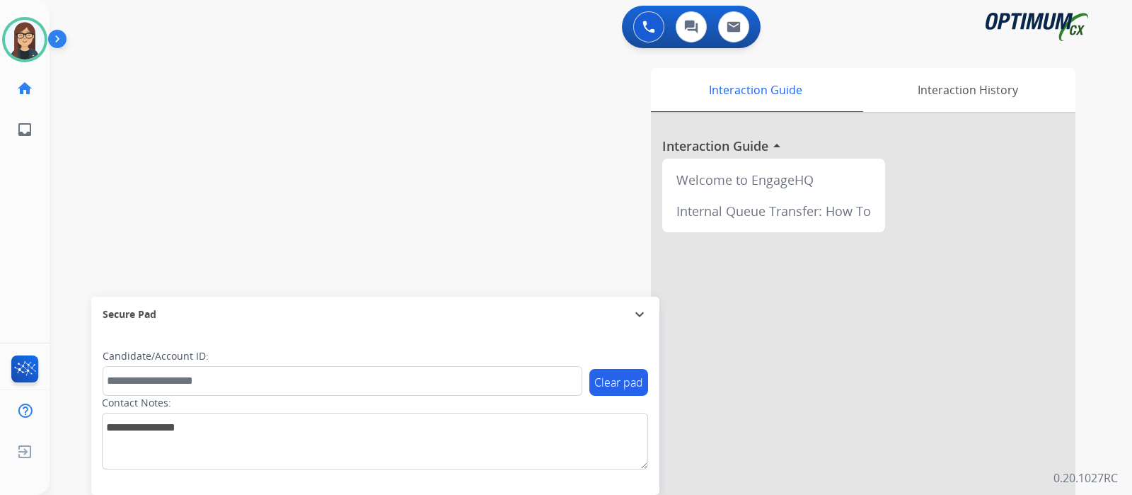
click at [354, 216] on div "swap_horiz Break voice bridge close_fullscreen Connect 3-Way Call merge_type Se…" at bounding box center [574, 346] width 1049 height 590
click at [413, 173] on div "swap_horiz Break voice bridge close_fullscreen Connect 3-Way Call merge_type Se…" at bounding box center [574, 346] width 1049 height 590
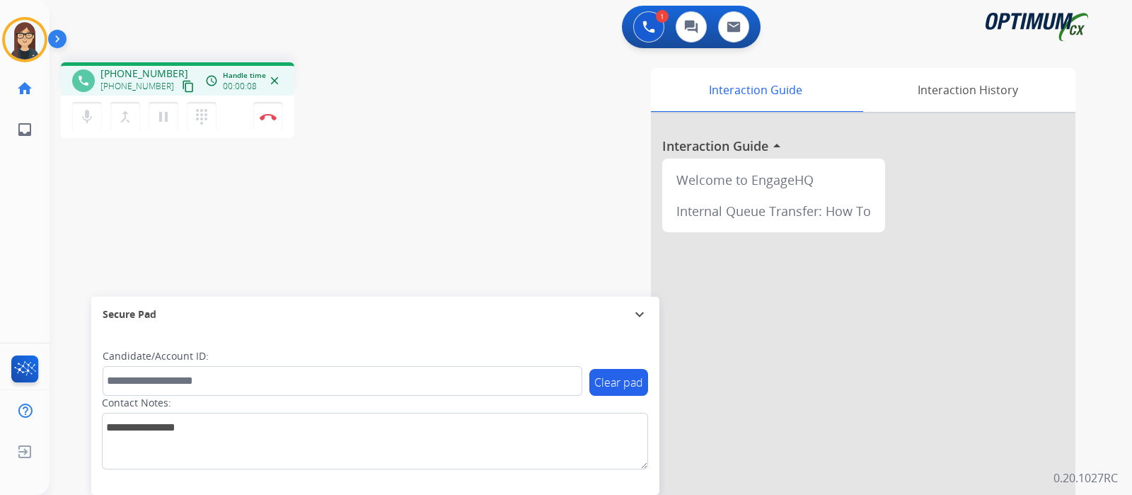
click at [182, 86] on mat-icon "content_copy" at bounding box center [188, 86] width 13 height 13
click at [76, 125] on button "mic Mute" at bounding box center [87, 117] width 30 height 30
click at [85, 113] on mat-icon "mic_off" at bounding box center [87, 116] width 17 height 17
click at [270, 118] on img at bounding box center [268, 116] width 17 height 7
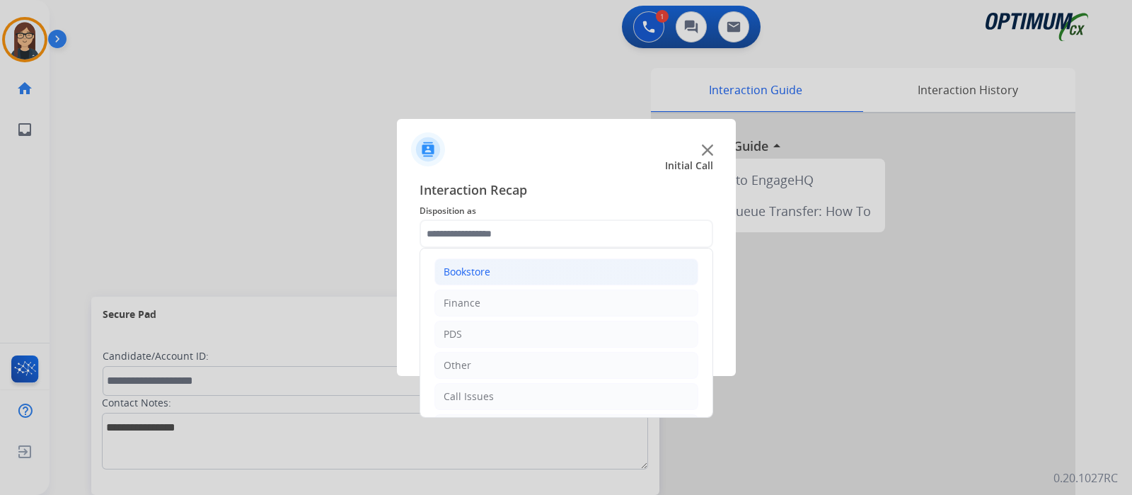
click at [483, 269] on div "Bookstore" at bounding box center [467, 272] width 47 height 14
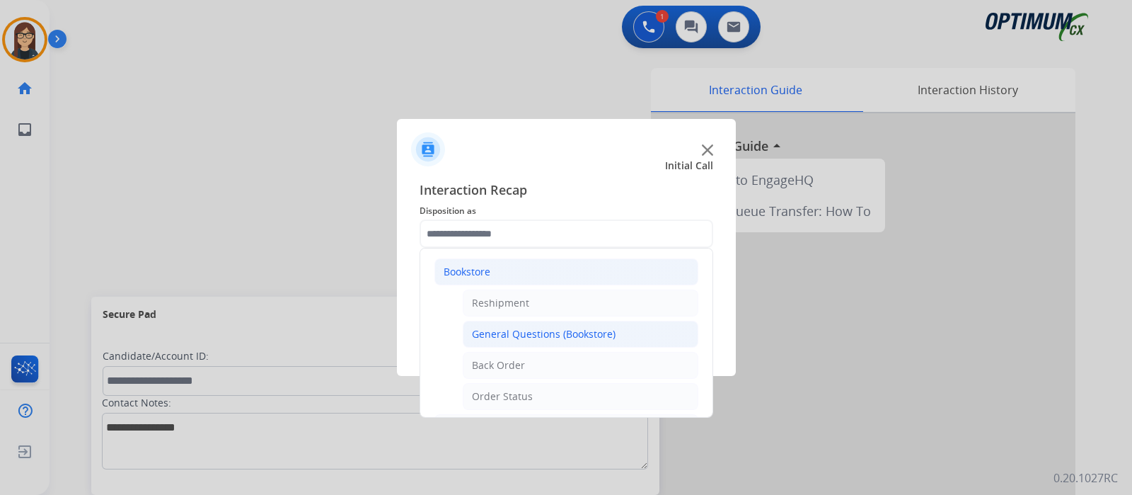
click at [546, 330] on div "General Questions (Bookstore)" at bounding box center [544, 334] width 144 height 14
type input "**********"
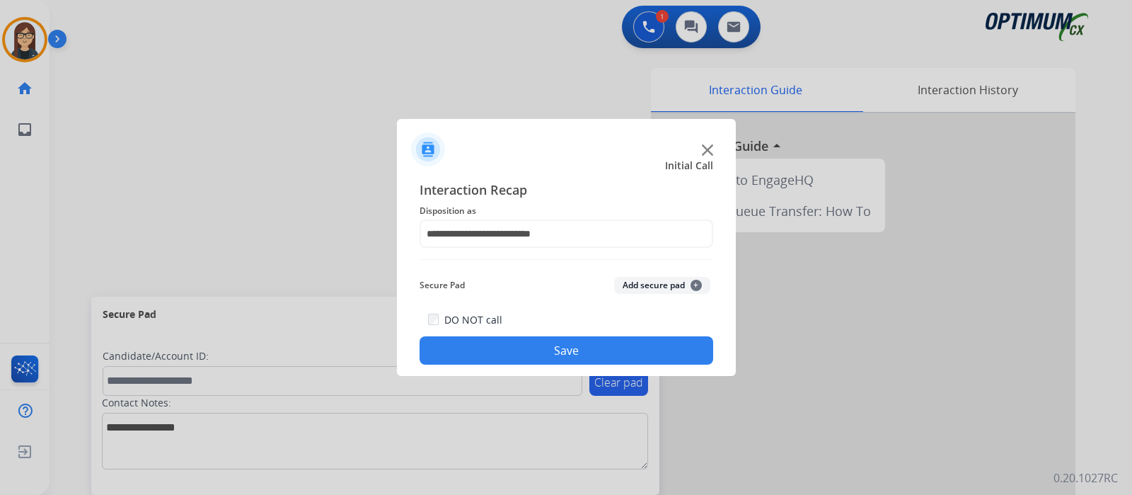
click at [546, 340] on button "Save" at bounding box center [567, 350] width 294 height 28
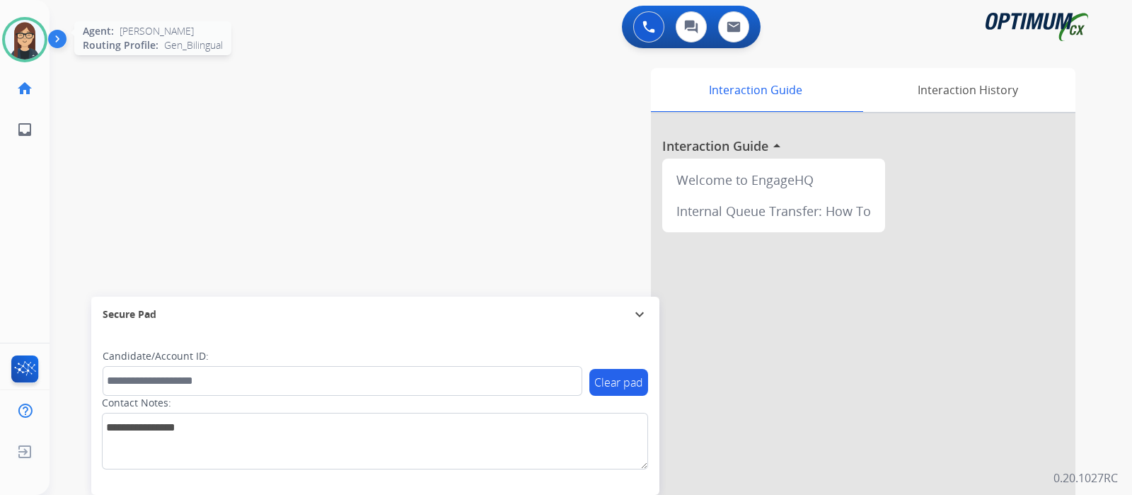
click at [20, 40] on img at bounding box center [25, 40] width 40 height 40
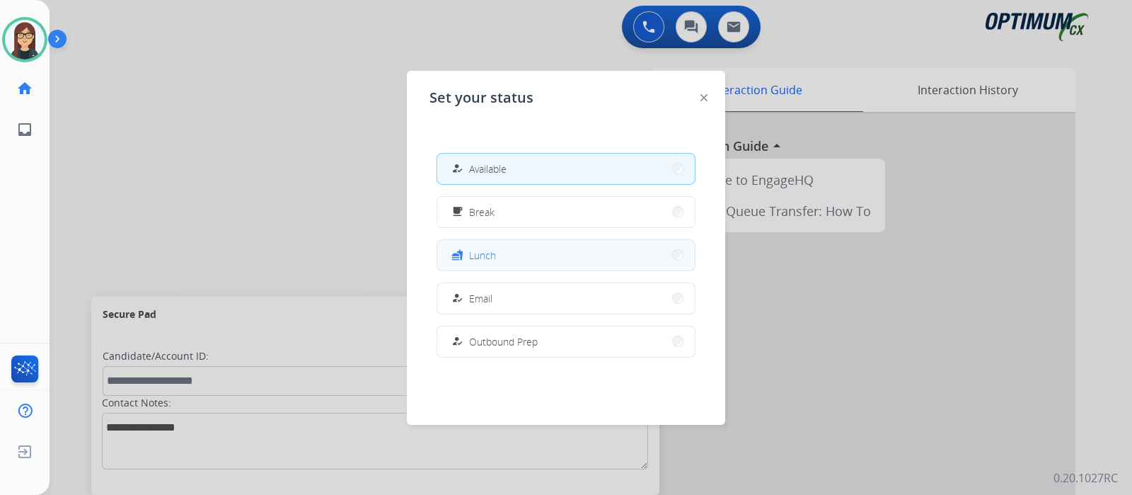
click at [483, 254] on span "Lunch" at bounding box center [482, 255] width 27 height 15
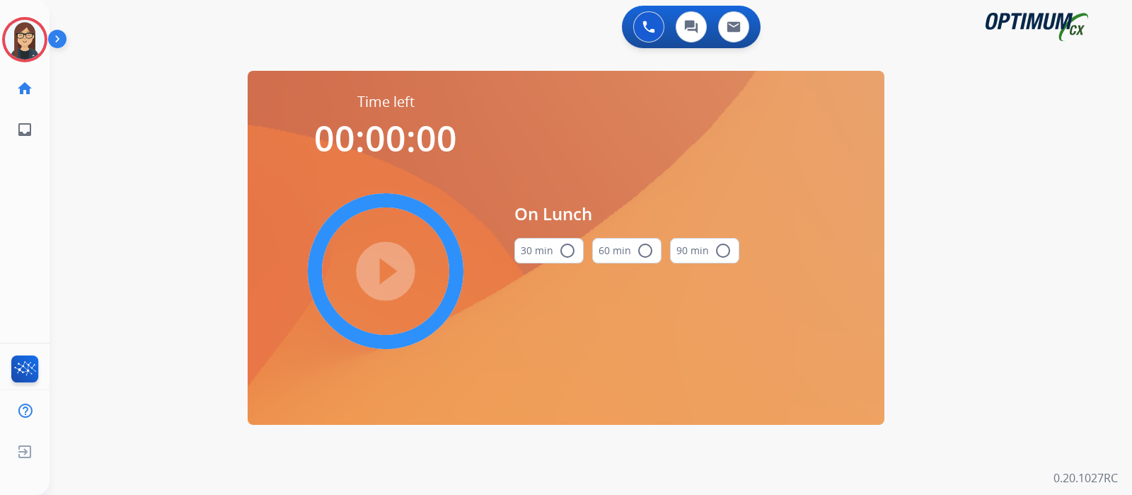
click at [569, 246] on mat-icon "radio_button_unchecked" at bounding box center [567, 250] width 17 height 17
click at [393, 280] on mat-icon "play_circle_filled" at bounding box center [385, 271] width 17 height 17
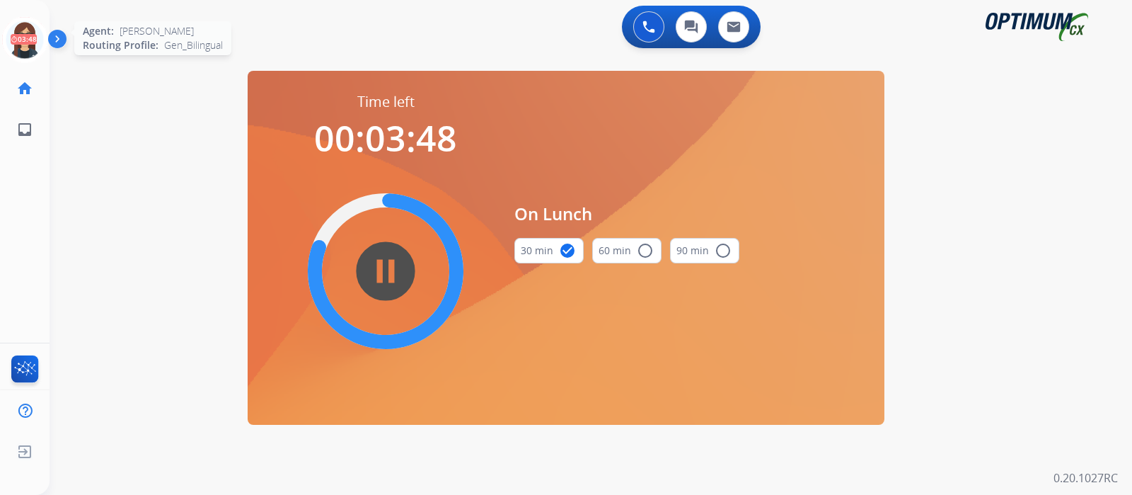
click at [22, 42] on icon at bounding box center [25, 40] width 46 height 46
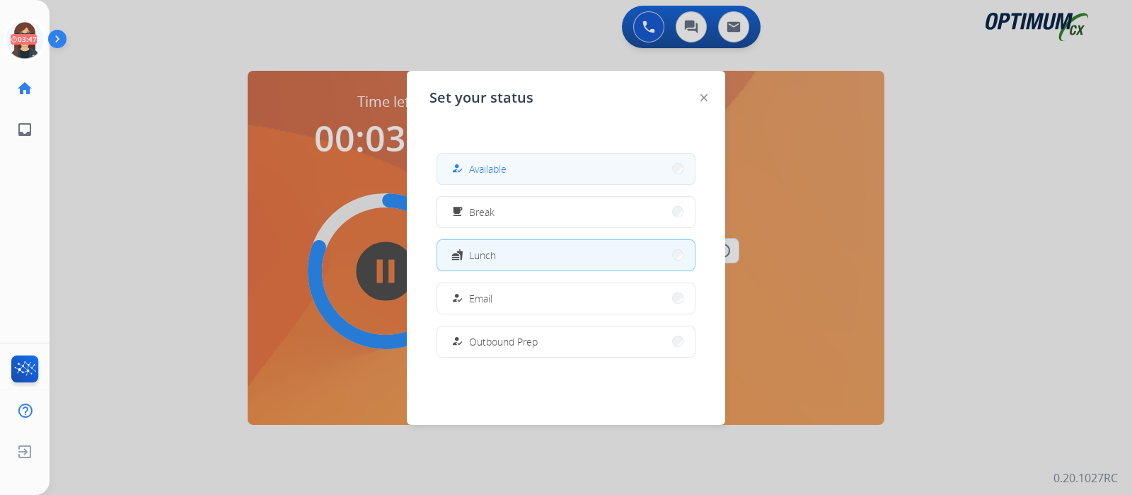
click at [484, 166] on span "Available" at bounding box center [488, 168] width 38 height 15
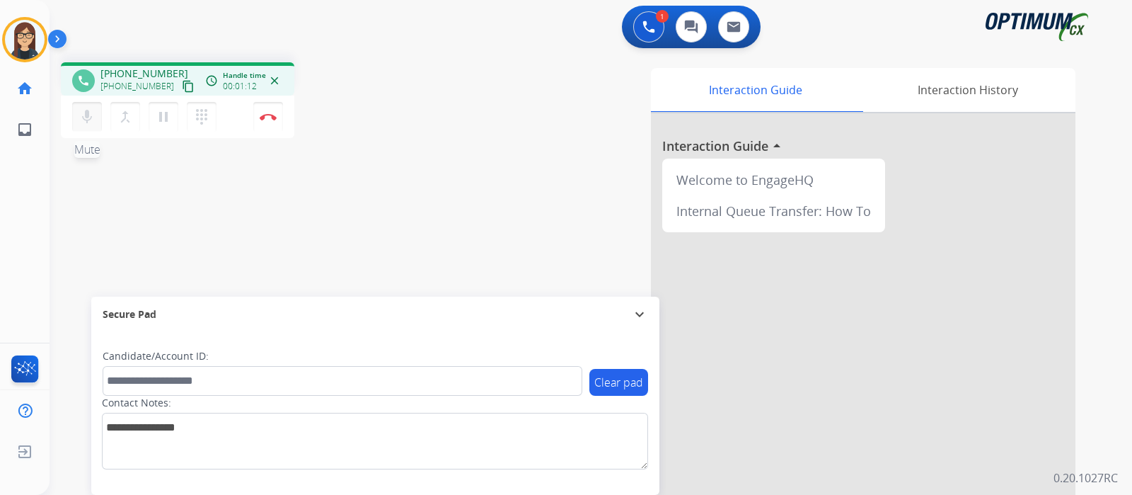
click at [85, 121] on mat-icon "mic" at bounding box center [87, 116] width 17 height 17
click at [91, 127] on button "mic_off Mute" at bounding box center [87, 117] width 30 height 30
click at [266, 116] on img at bounding box center [268, 116] width 17 height 7
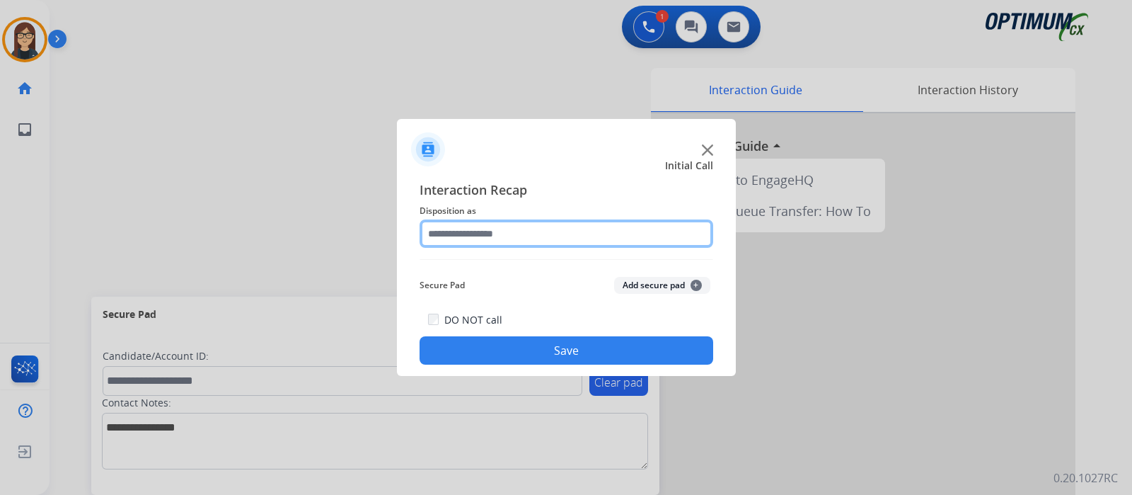
click at [459, 239] on input "text" at bounding box center [567, 233] width 294 height 28
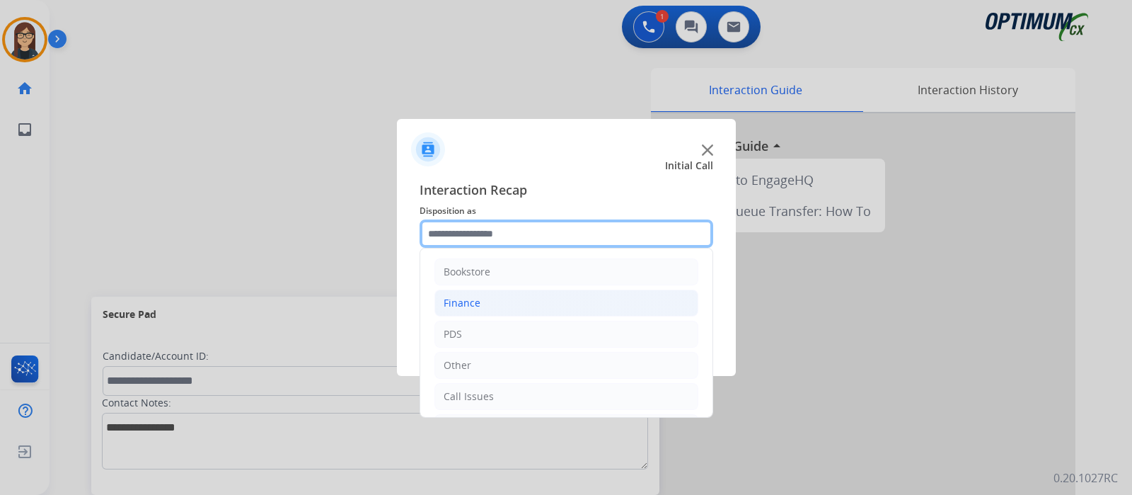
scroll to position [93, 0]
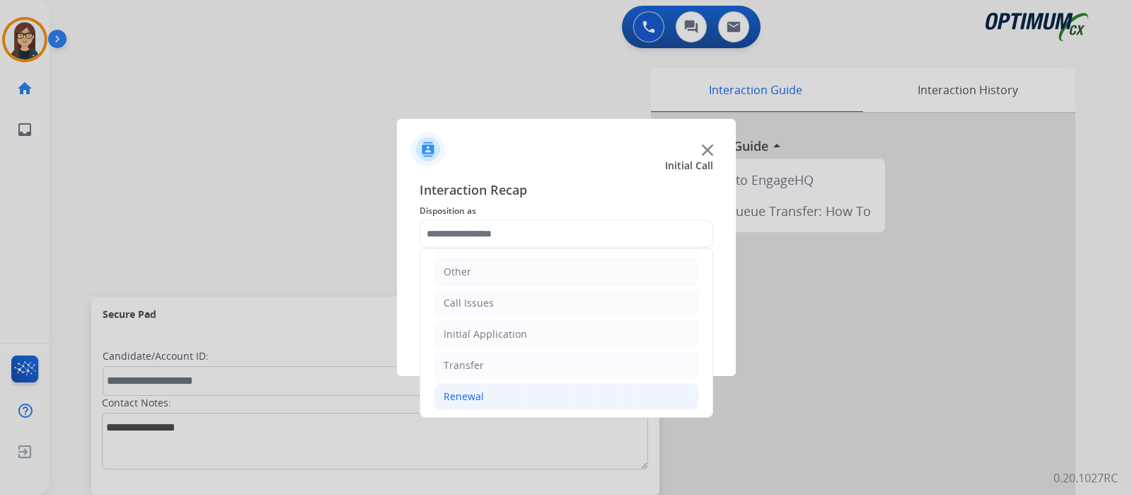
click at [508, 389] on li "Renewal" at bounding box center [567, 396] width 264 height 27
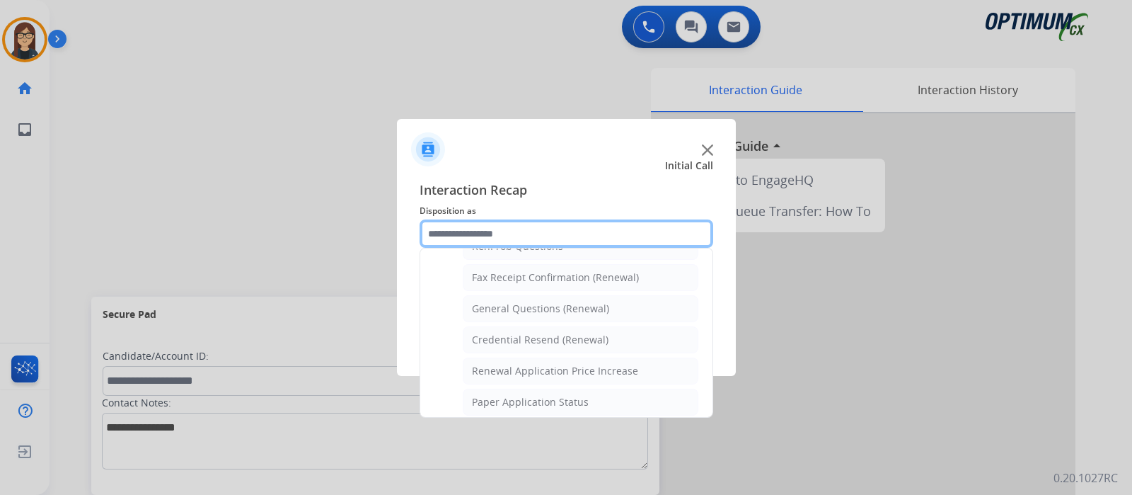
scroll to position [359, 0]
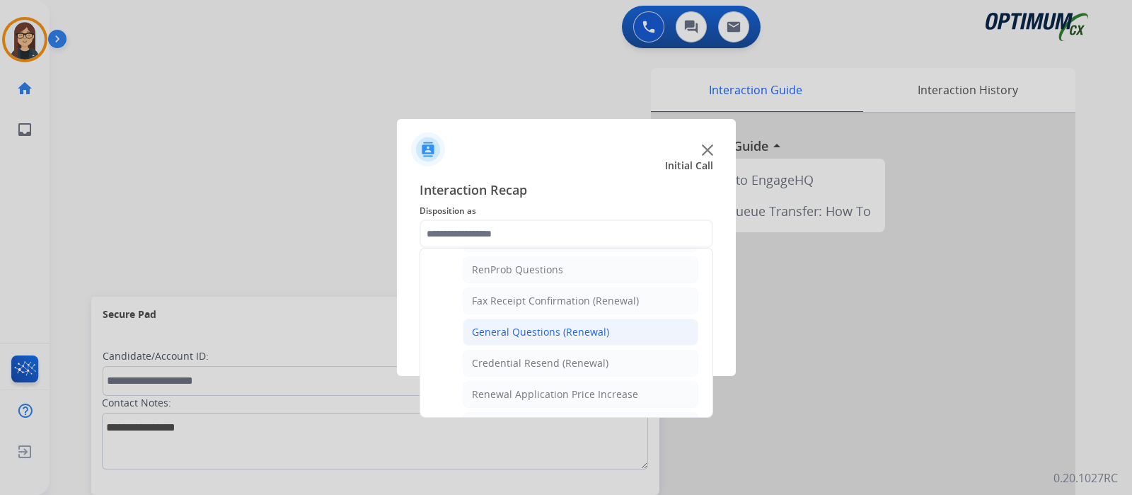
click at [538, 326] on div "General Questions (Renewal)" at bounding box center [540, 332] width 137 height 14
type input "**********"
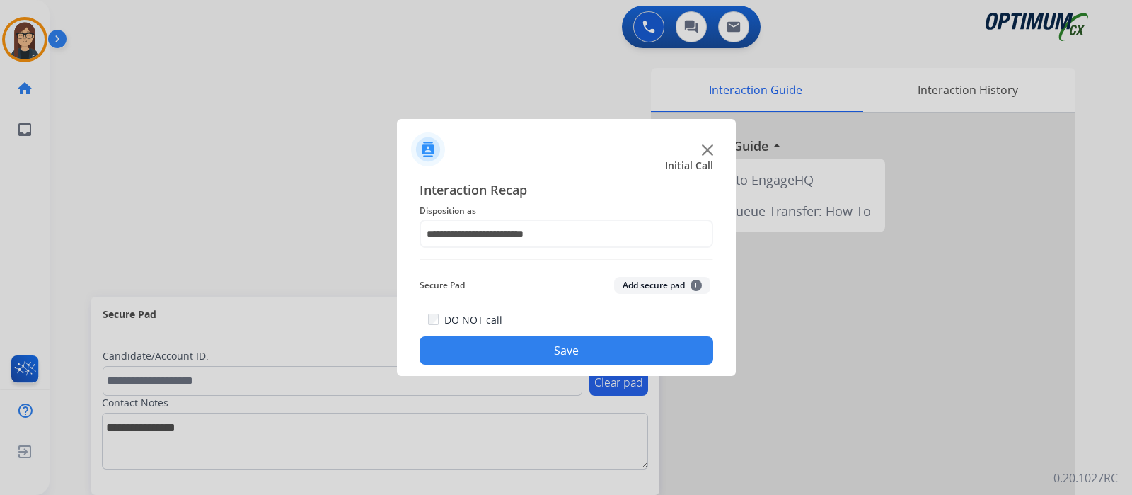
click at [531, 353] on button "Save" at bounding box center [567, 350] width 294 height 28
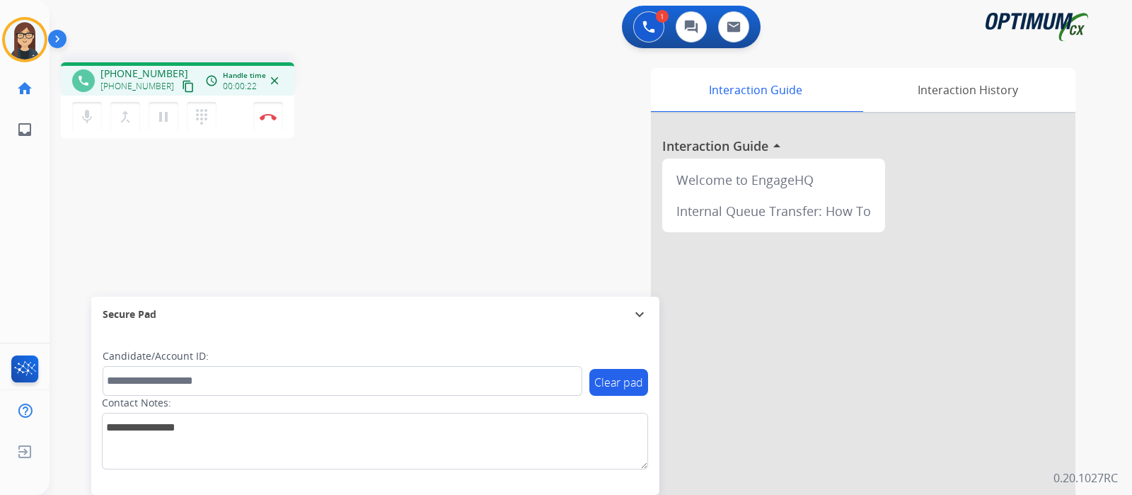
click at [182, 83] on mat-icon "content_copy" at bounding box center [188, 86] width 13 height 13
click at [384, 217] on div "phone +16124073694 +16124073694 content_copy access_time Call metrics Queue 00:…" at bounding box center [574, 346] width 1049 height 590
click at [269, 116] on img at bounding box center [268, 116] width 17 height 7
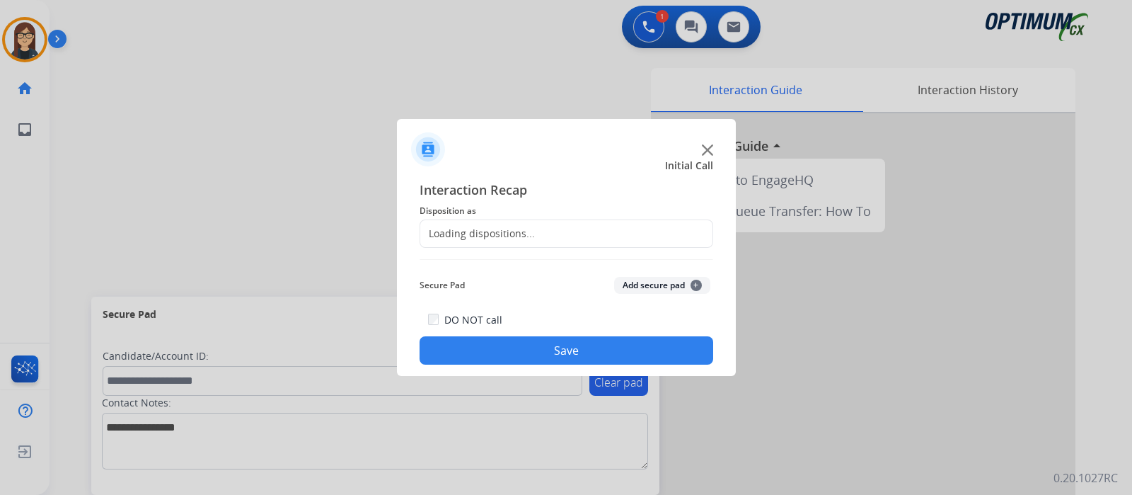
click at [476, 226] on div "Loading dispositions..." at bounding box center [477, 233] width 115 height 14
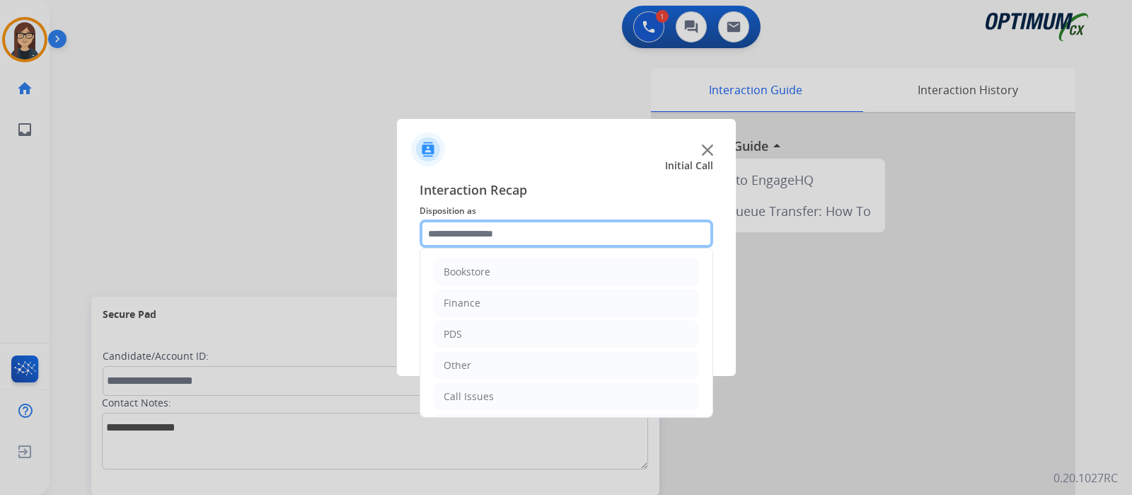
click at [476, 228] on input "text" at bounding box center [567, 233] width 294 height 28
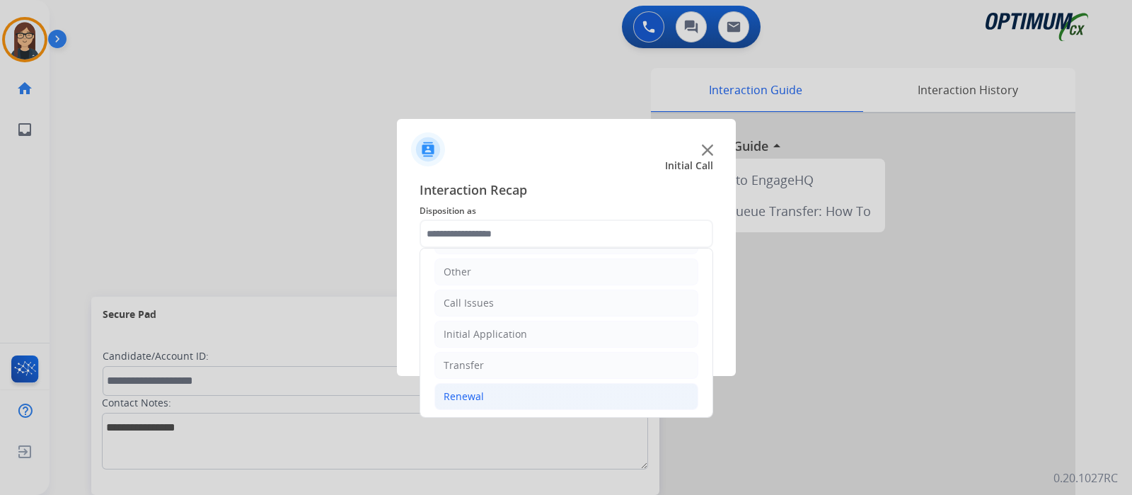
click at [488, 393] on li "Renewal" at bounding box center [567, 396] width 264 height 27
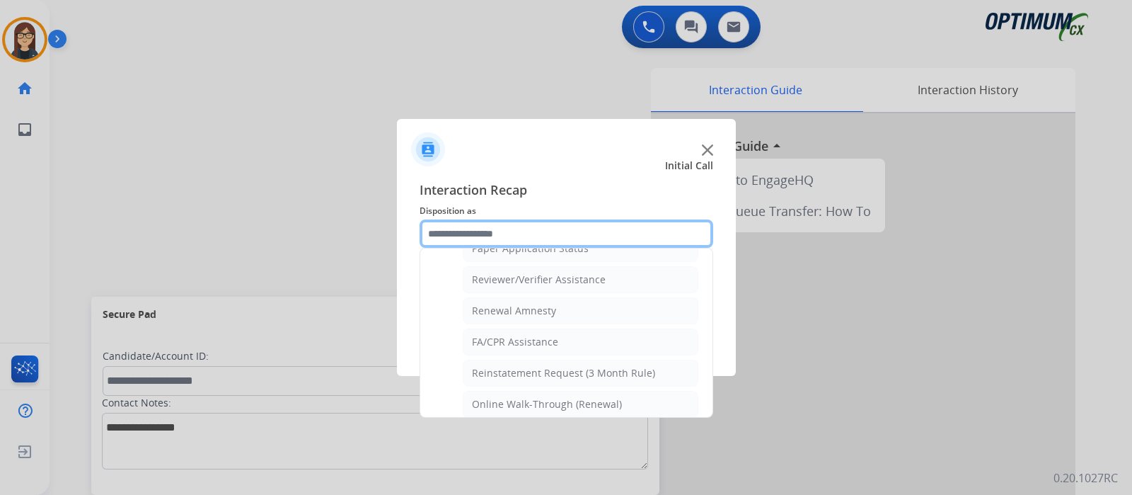
scroll to position [541, 0]
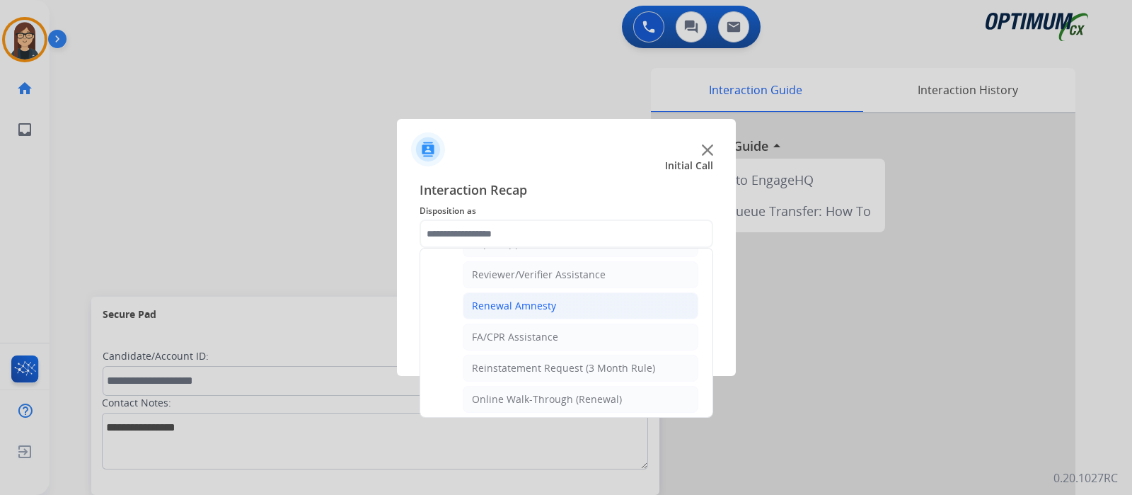
click at [529, 292] on li "Renewal Amnesty" at bounding box center [581, 305] width 236 height 27
type input "**********"
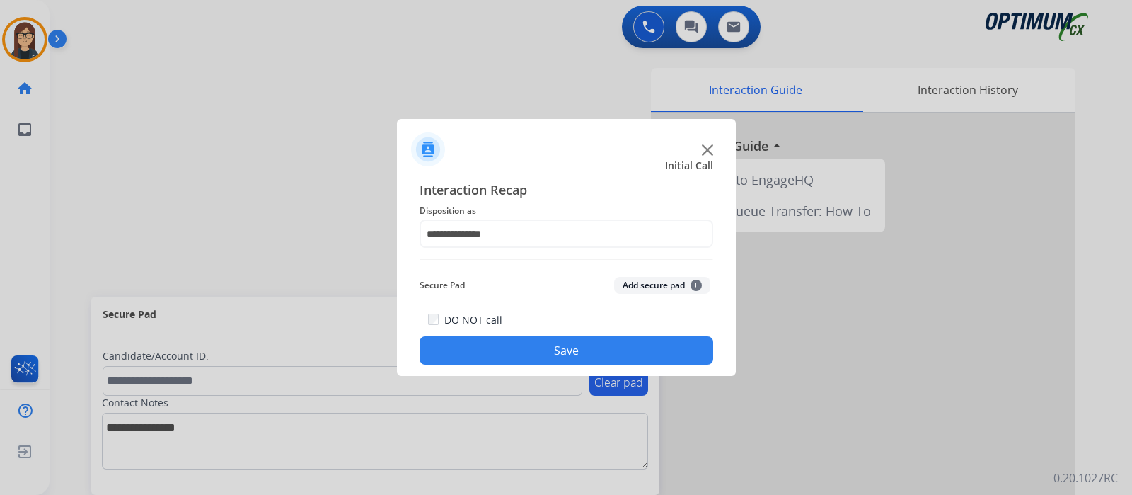
click at [513, 351] on button "Save" at bounding box center [567, 350] width 294 height 28
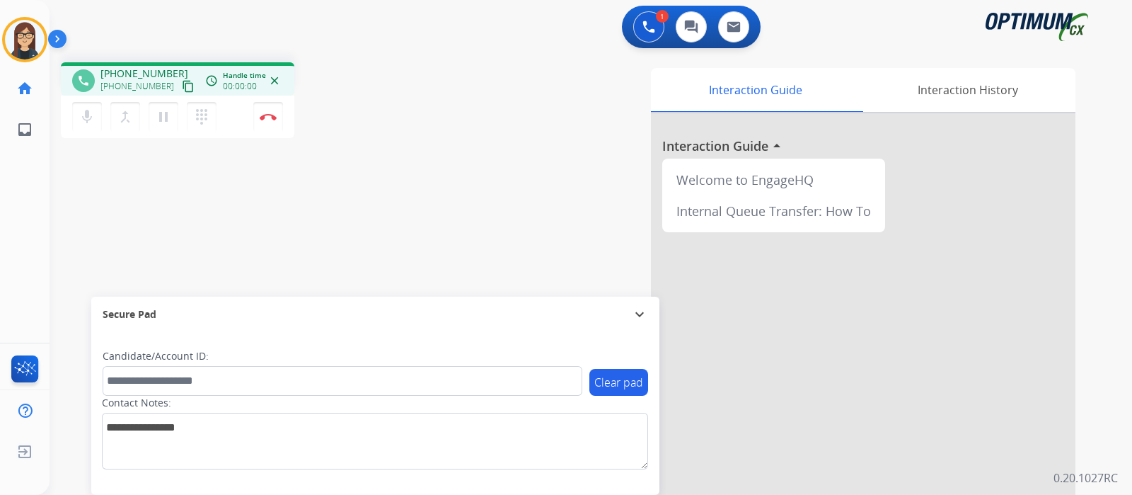
click at [182, 83] on mat-icon "content_copy" at bounding box center [188, 86] width 13 height 13
click at [84, 115] on mat-icon "mic" at bounding box center [87, 116] width 17 height 17
click at [85, 120] on mat-icon "mic_off" at bounding box center [87, 116] width 17 height 17
click at [71, 115] on div "mic Mute merge_type Bridge pause Hold dialpad Dialpad Disconnect" at bounding box center [178, 117] width 234 height 42
click at [72, 116] on button "mic Mute" at bounding box center [87, 117] width 30 height 30
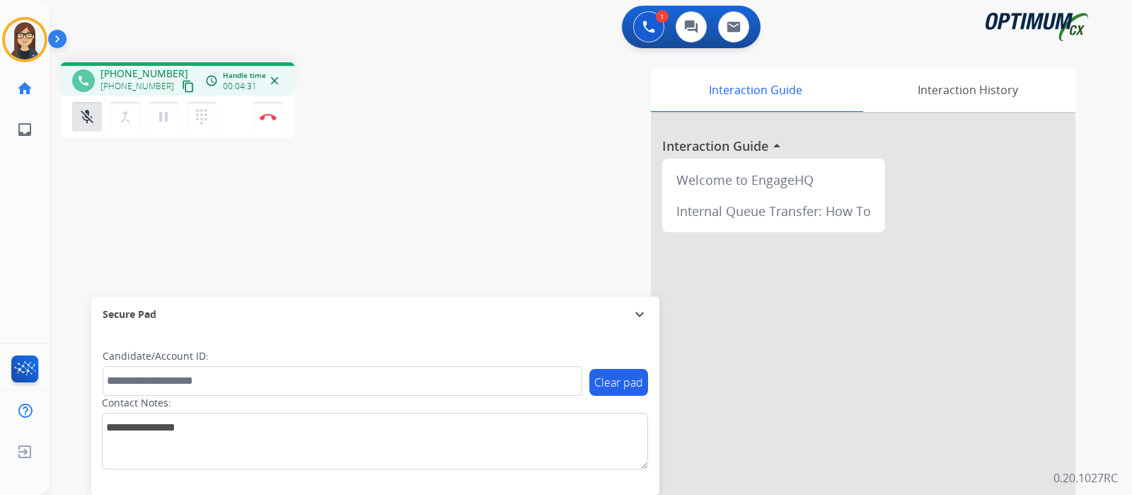
click at [395, 173] on div "phone +12082494351 +12082494351 content_copy access_time Call metrics Queue 00:…" at bounding box center [574, 346] width 1049 height 590
click at [93, 120] on mat-icon "mic_off" at bounding box center [87, 116] width 17 height 17
click at [268, 125] on button "Disconnect" at bounding box center [268, 117] width 30 height 30
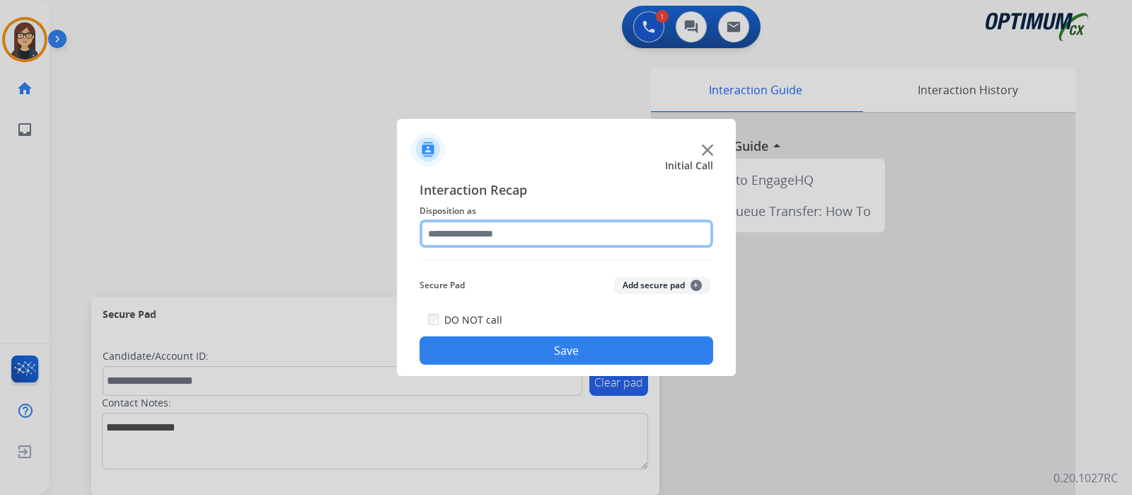
click at [494, 234] on input "text" at bounding box center [567, 233] width 294 height 28
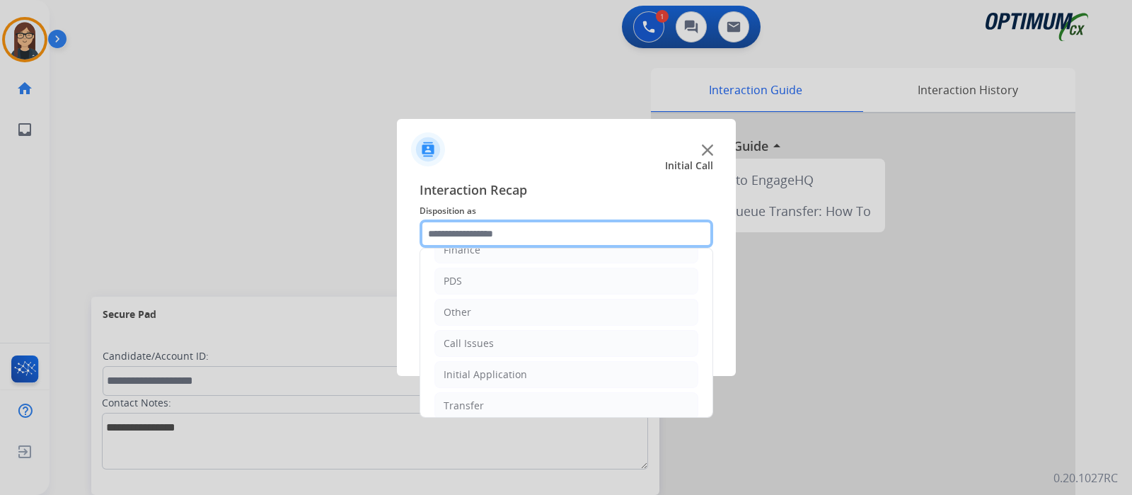
scroll to position [93, 0]
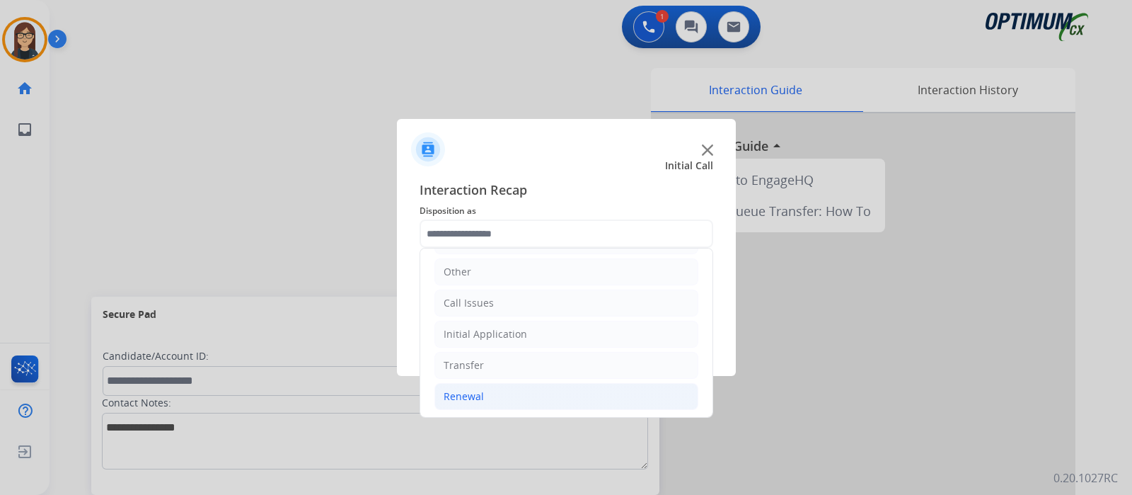
click at [450, 394] on div "Renewal" at bounding box center [464, 396] width 40 height 14
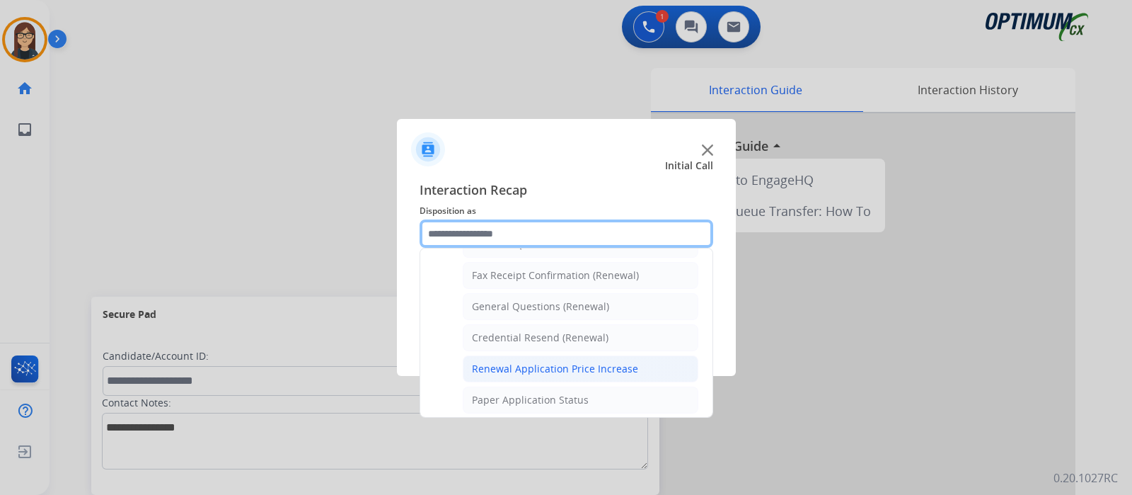
scroll to position [364, 0]
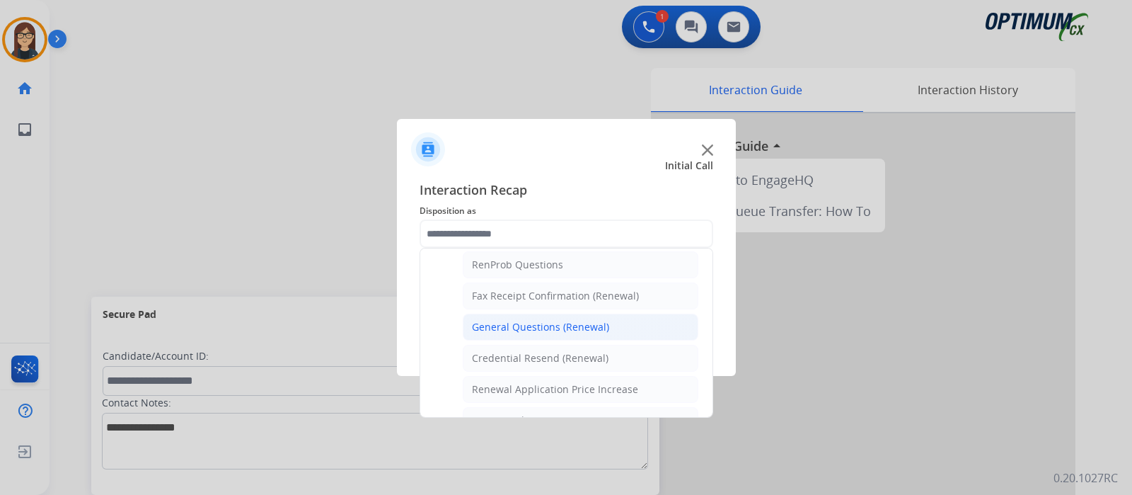
click at [533, 320] on div "General Questions (Renewal)" at bounding box center [540, 327] width 137 height 14
type input "**********"
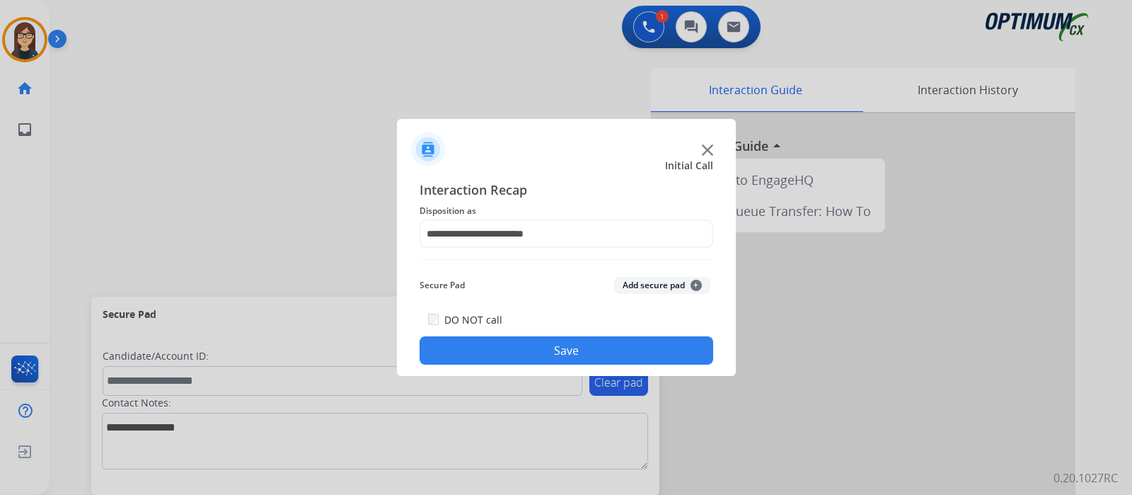
click at [520, 343] on button "Save" at bounding box center [567, 350] width 294 height 28
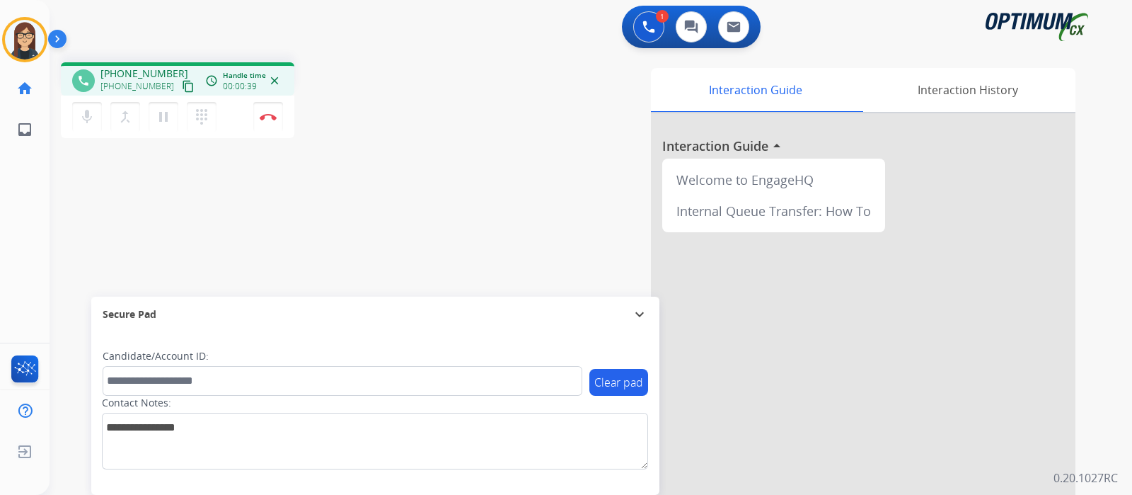
click at [182, 86] on mat-icon "content_copy" at bounding box center [188, 86] width 13 height 13
click at [84, 122] on mat-icon "mic" at bounding box center [87, 116] width 17 height 17
click at [98, 113] on button "mic_off Mute" at bounding box center [87, 117] width 30 height 30
click at [294, 189] on div "phone +12164718444 +12164718444 content_copy access_time Call metrics Queue 00:…" at bounding box center [574, 346] width 1049 height 590
click at [265, 116] on img at bounding box center [268, 116] width 17 height 7
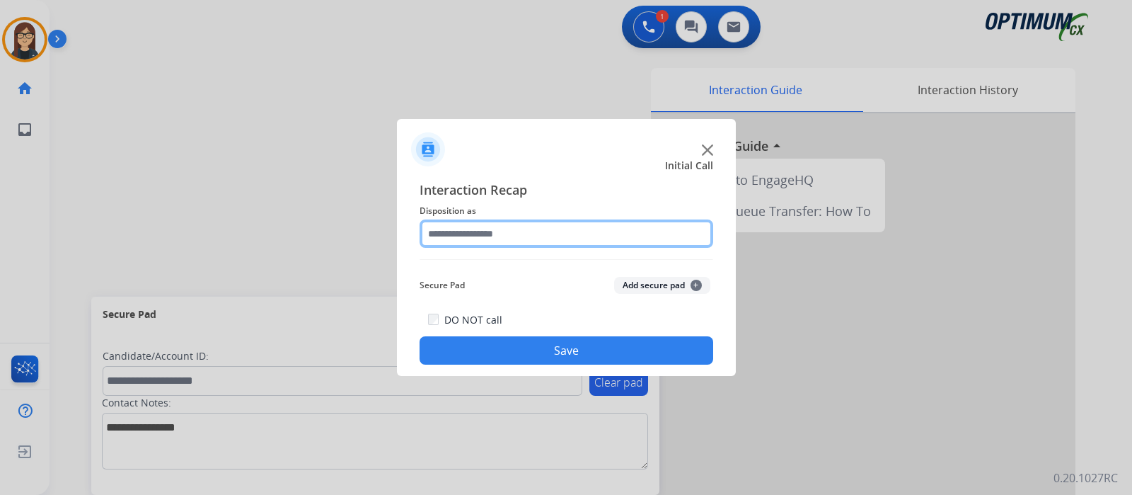
click at [498, 237] on input "text" at bounding box center [567, 233] width 294 height 28
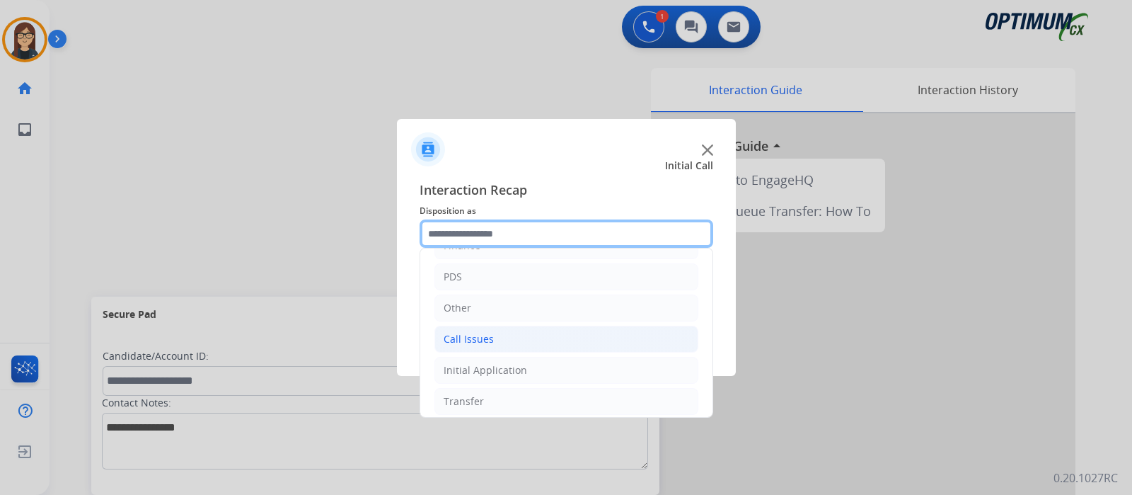
scroll to position [93, 0]
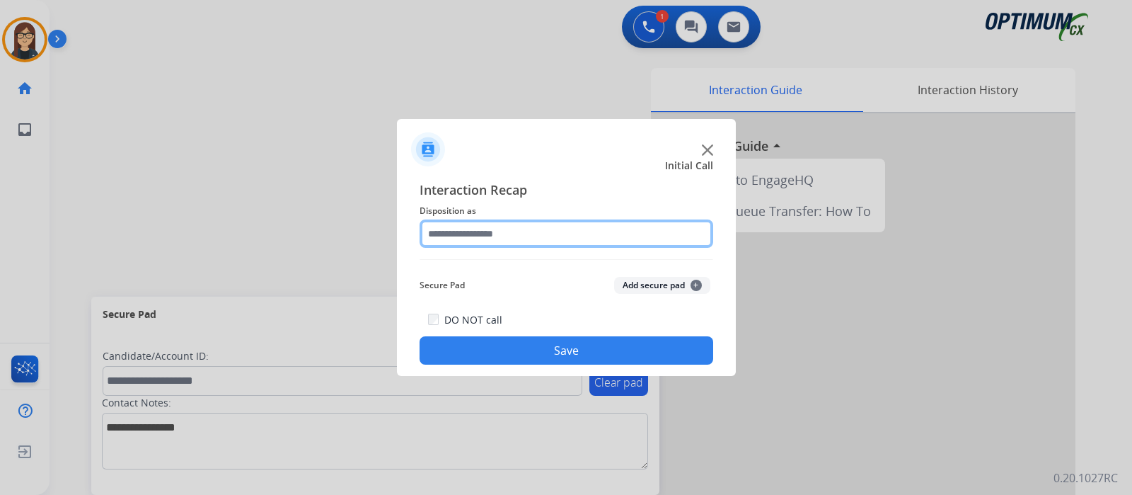
click at [492, 234] on input "text" at bounding box center [567, 233] width 294 height 28
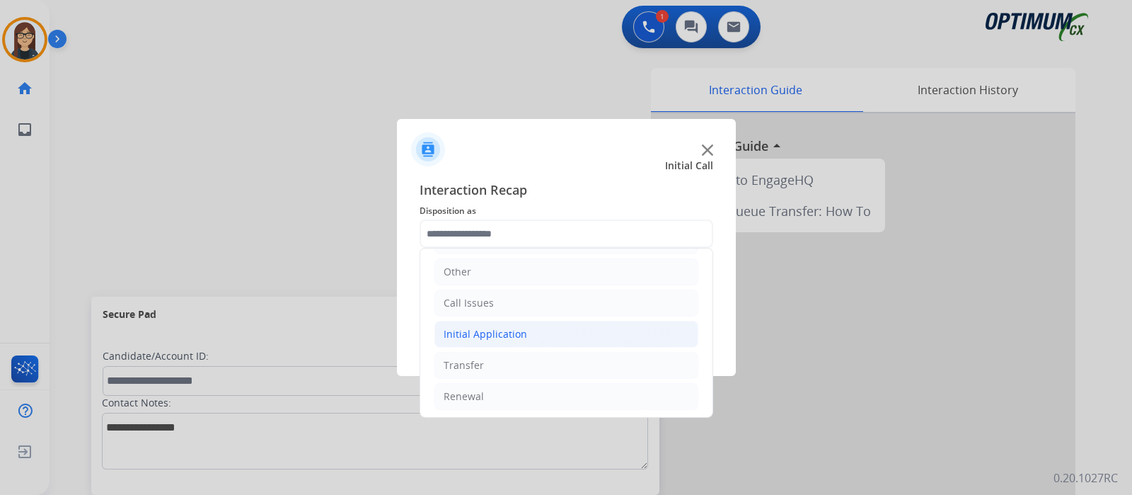
click at [492, 338] on div "Initial Application" at bounding box center [486, 334] width 84 height 14
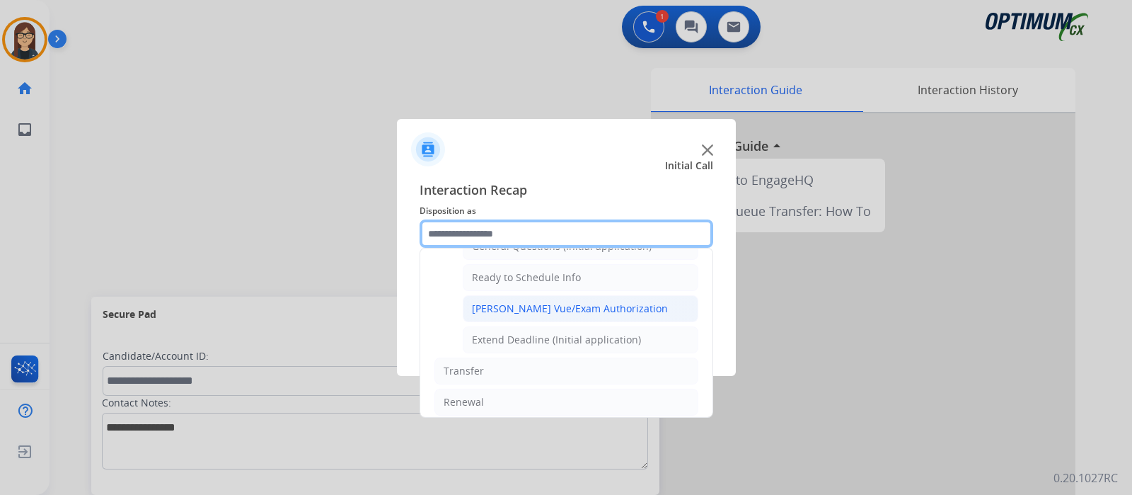
scroll to position [761, 0]
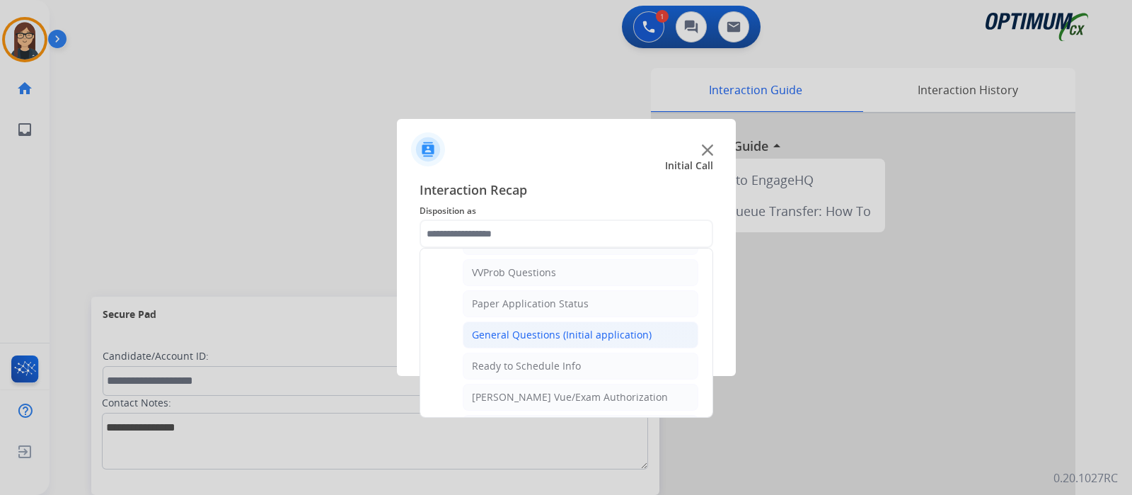
click at [519, 328] on div "General Questions (Initial application)" at bounding box center [562, 335] width 180 height 14
type input "**********"
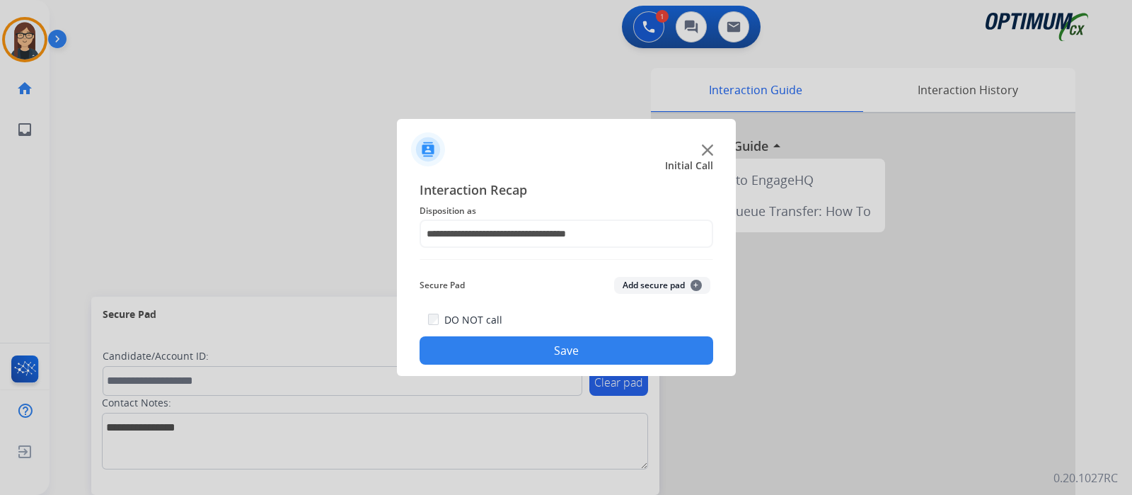
click at [479, 348] on button "Save" at bounding box center [567, 350] width 294 height 28
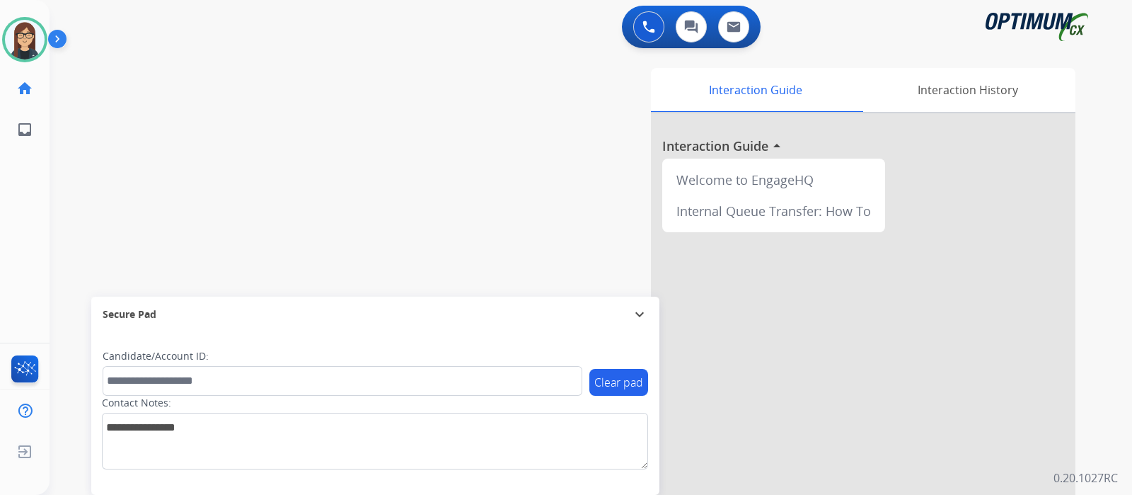
click at [550, 163] on div "Interaction Guide Interaction History Interaction Guide arrow_drop_up Welcome t…" at bounding box center [758, 354] width 635 height 573
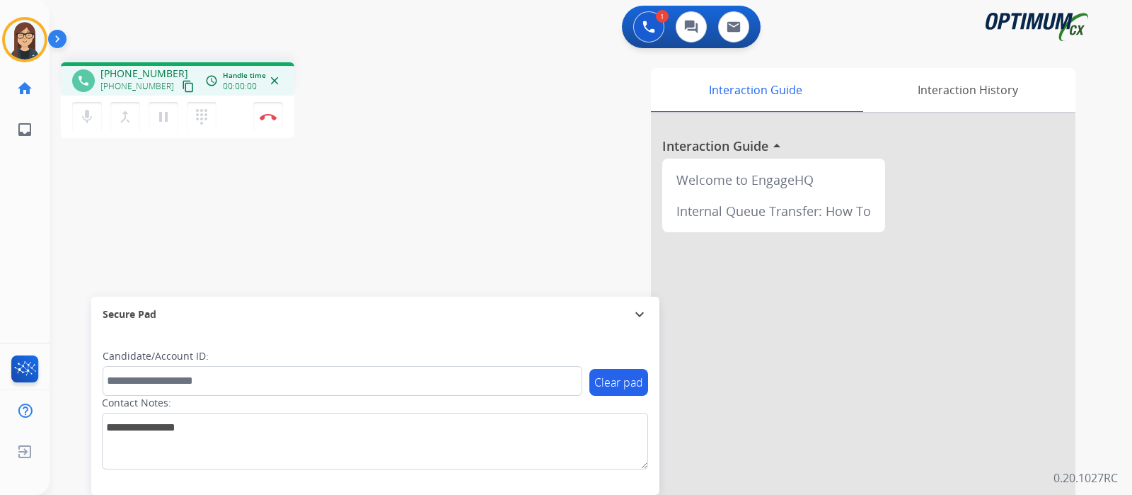
click at [182, 81] on mat-icon "content_copy" at bounding box center [188, 86] width 13 height 13
click at [456, 202] on div "Interaction Guide Interaction History Interaction Guide arrow_drop_up Welcome t…" at bounding box center [758, 354] width 635 height 573
click at [269, 113] on button "Disconnect" at bounding box center [268, 117] width 30 height 30
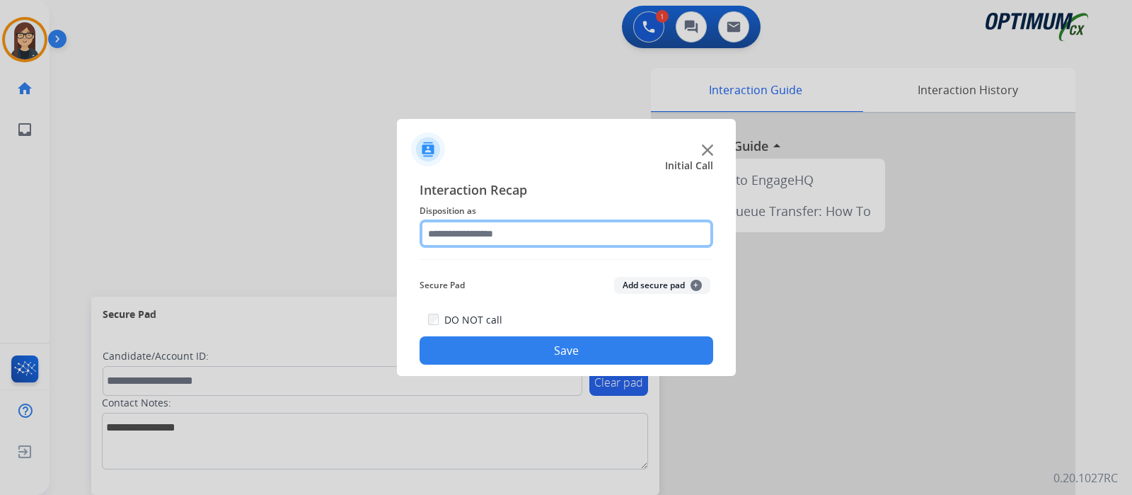
click at [466, 231] on input "text" at bounding box center [567, 233] width 294 height 28
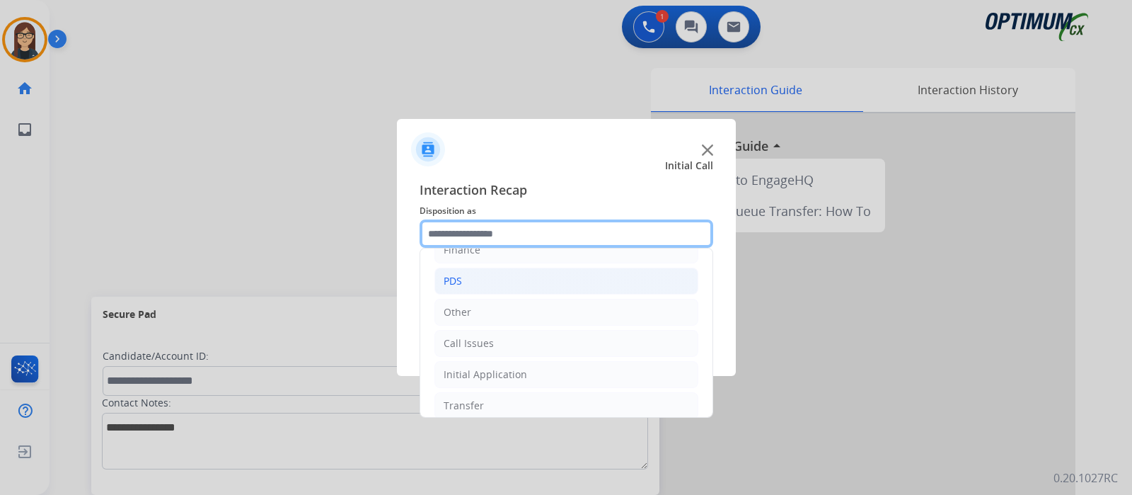
scroll to position [93, 0]
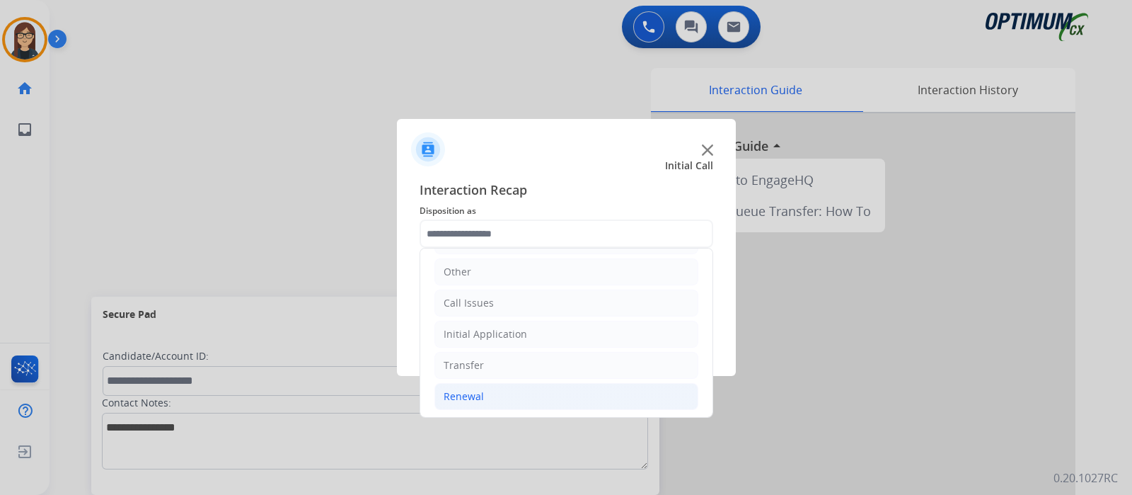
click at [458, 396] on div "Renewal" at bounding box center [464, 396] width 40 height 14
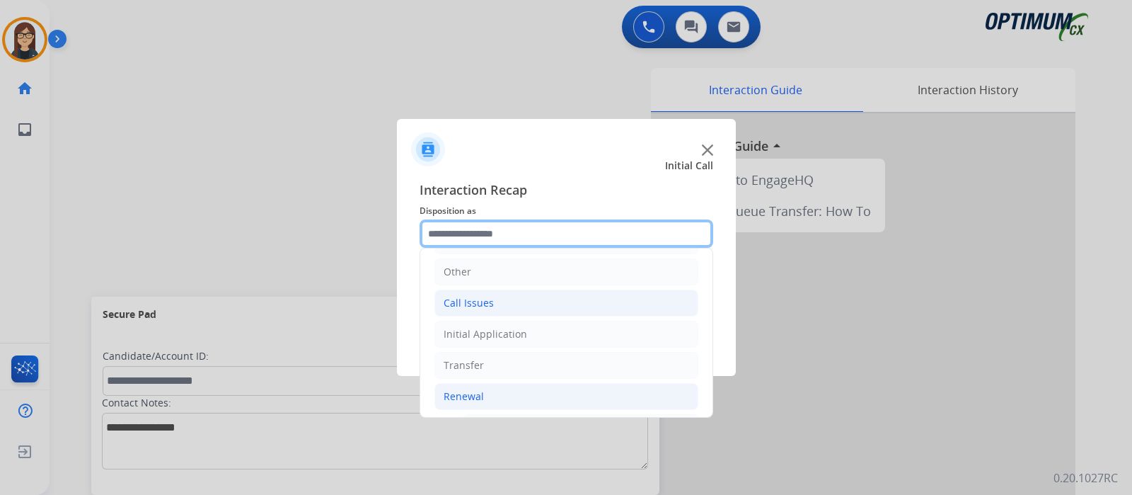
scroll to position [447, 0]
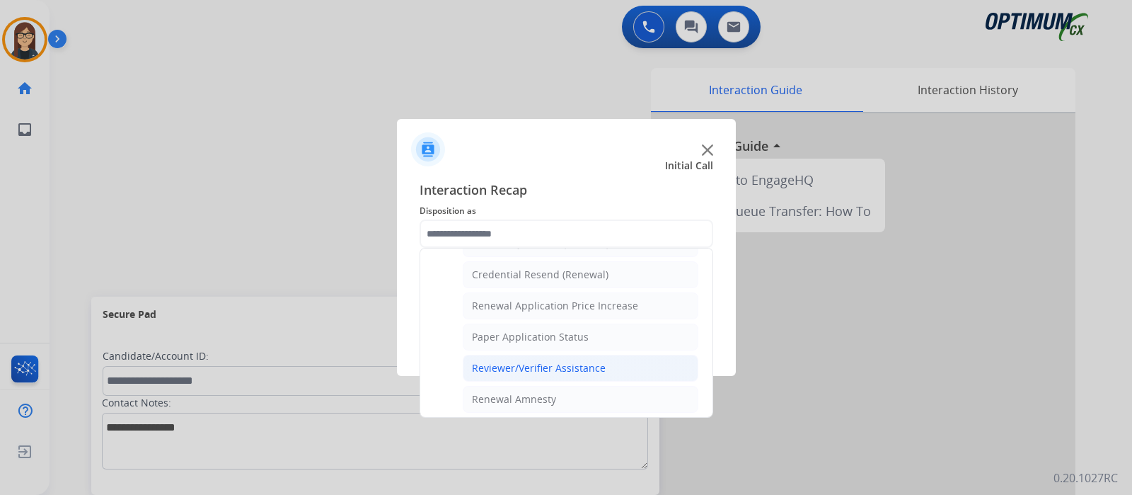
click at [531, 361] on div "Reviewer/Verifier Assistance" at bounding box center [539, 368] width 134 height 14
type input "**********"
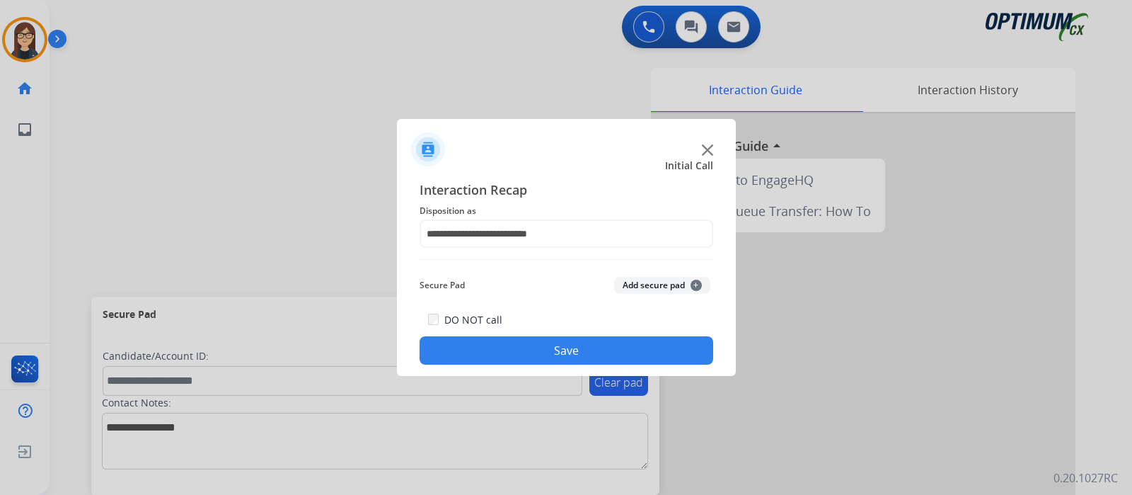
click at [520, 354] on button "Save" at bounding box center [567, 350] width 294 height 28
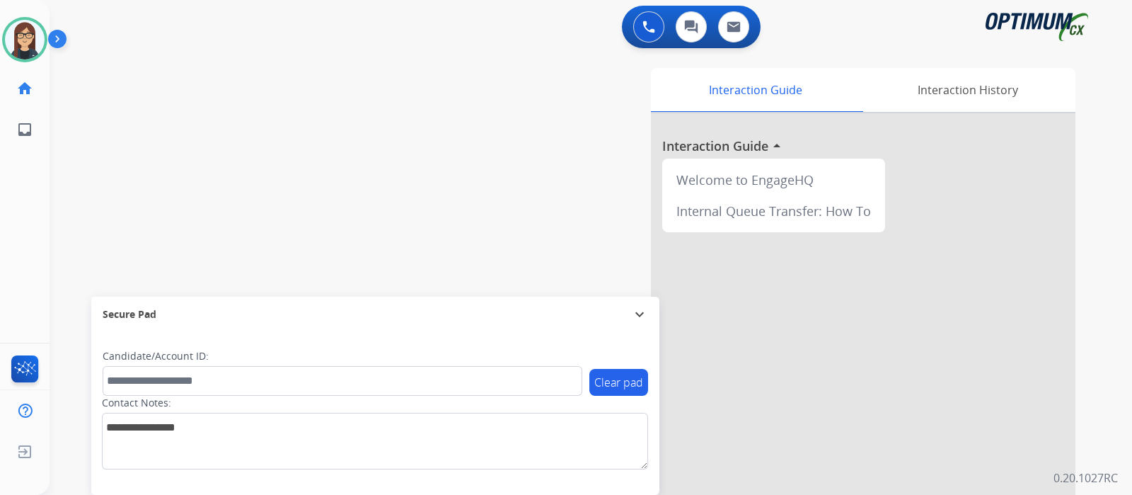
click at [315, 161] on div "swap_horiz Break voice bridge close_fullscreen Connect 3-Way Call merge_type Se…" at bounding box center [574, 346] width 1049 height 590
click at [16, 41] on img at bounding box center [25, 40] width 40 height 40
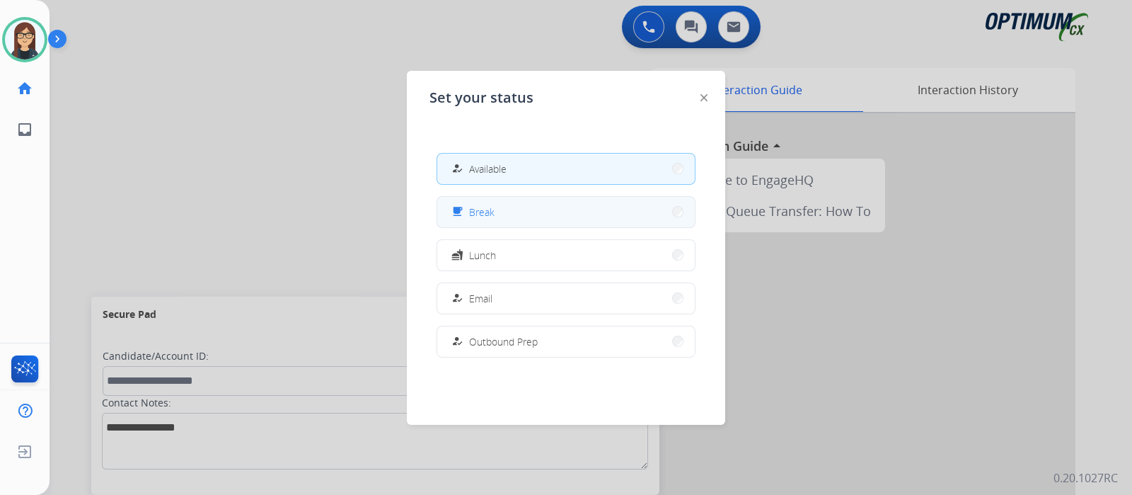
click at [481, 207] on span "Break" at bounding box center [481, 212] width 25 height 15
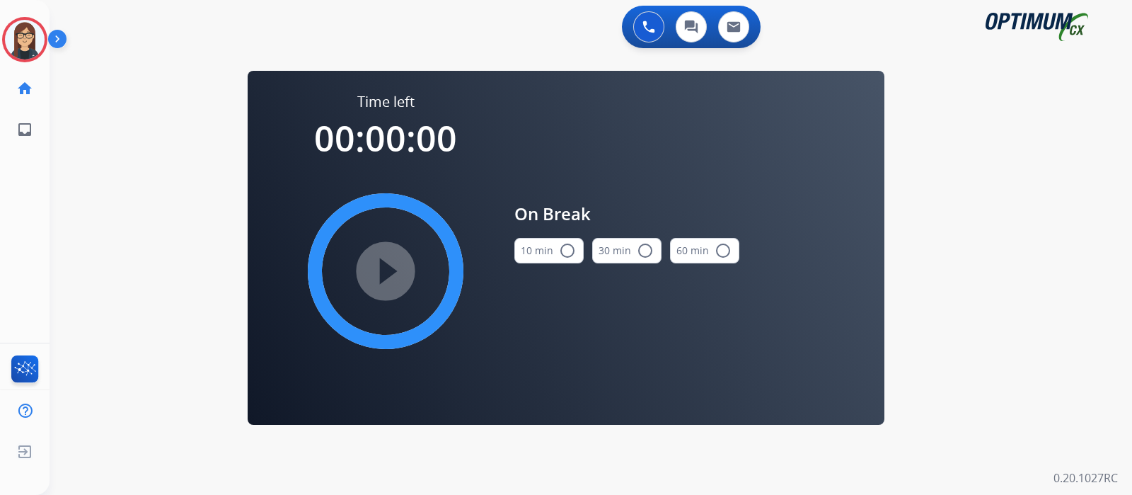
click at [565, 247] on mat-icon "radio_button_unchecked" at bounding box center [567, 250] width 17 height 17
click at [389, 270] on mat-icon "play_circle_filled" at bounding box center [385, 271] width 17 height 17
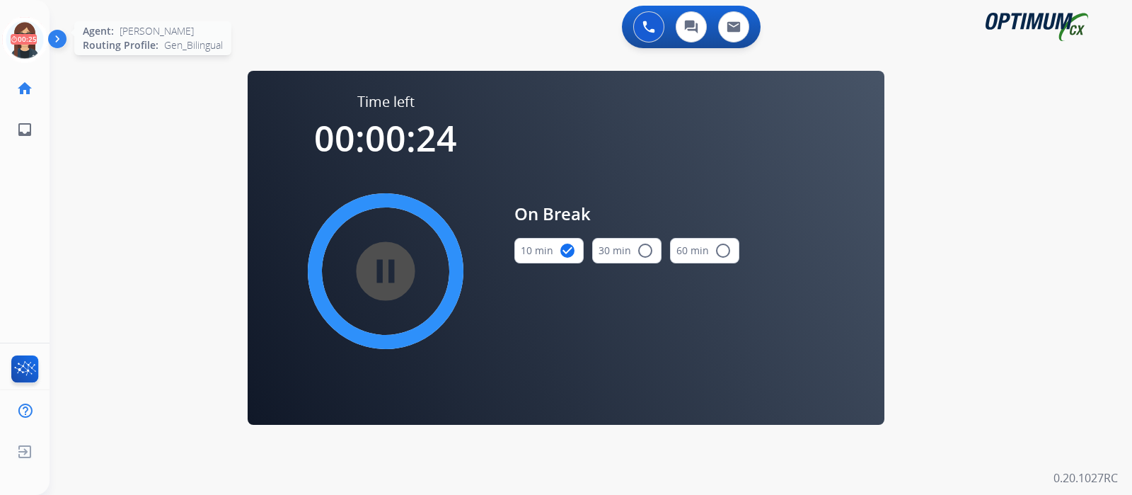
click at [15, 42] on icon at bounding box center [25, 40] width 46 height 46
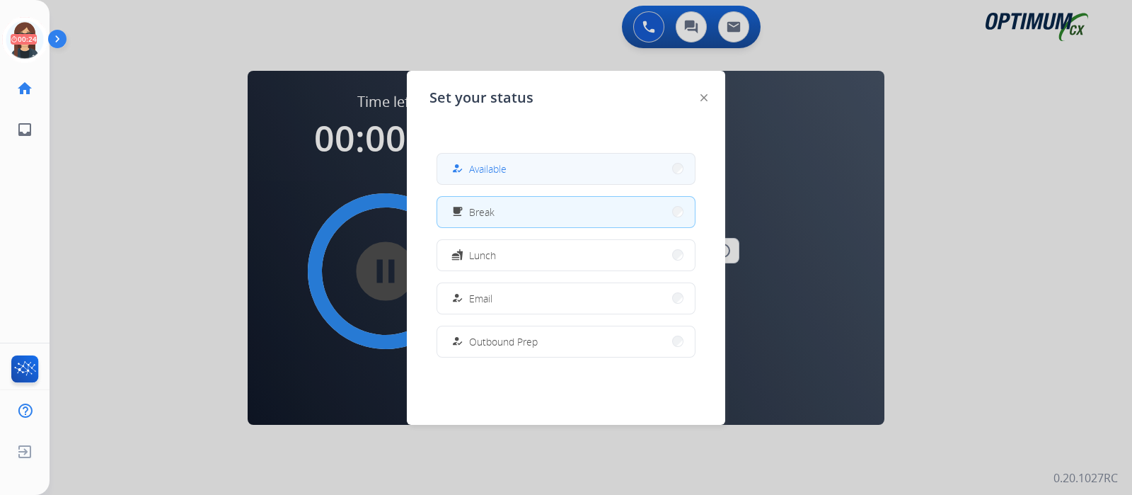
click at [542, 171] on button "how_to_reg Available" at bounding box center [566, 169] width 258 height 30
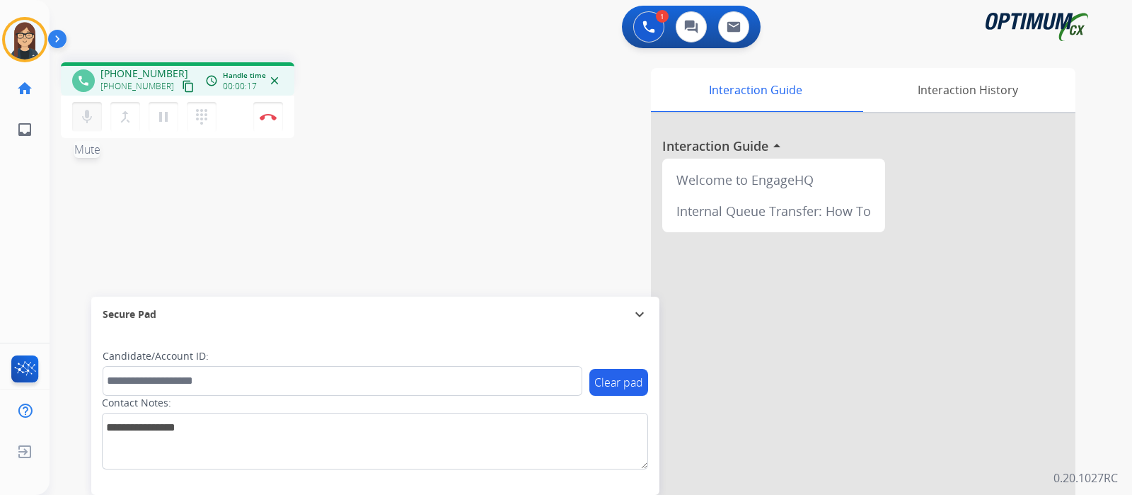
click at [84, 117] on mat-icon "mic" at bounding box center [87, 116] width 17 height 17
click at [81, 119] on mat-icon "mic_off" at bounding box center [87, 116] width 17 height 17
click at [84, 116] on mat-icon "mic" at bounding box center [87, 116] width 17 height 17
click at [79, 114] on mat-icon "mic_off" at bounding box center [87, 116] width 17 height 17
click at [86, 122] on mat-icon "mic" at bounding box center [87, 116] width 17 height 17
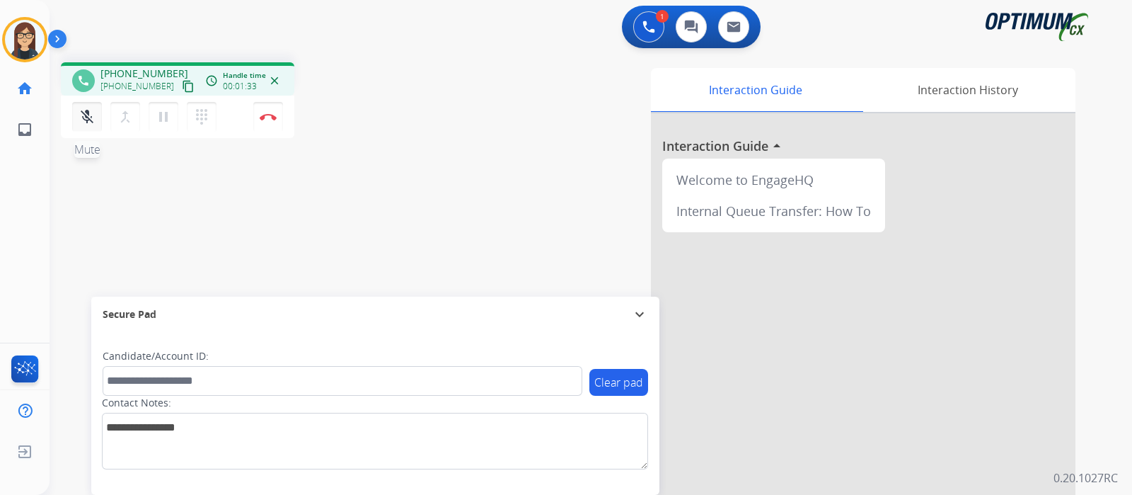
click at [85, 117] on mat-icon "mic_off" at bounding box center [87, 116] width 17 height 17
click at [268, 116] on img at bounding box center [268, 116] width 17 height 7
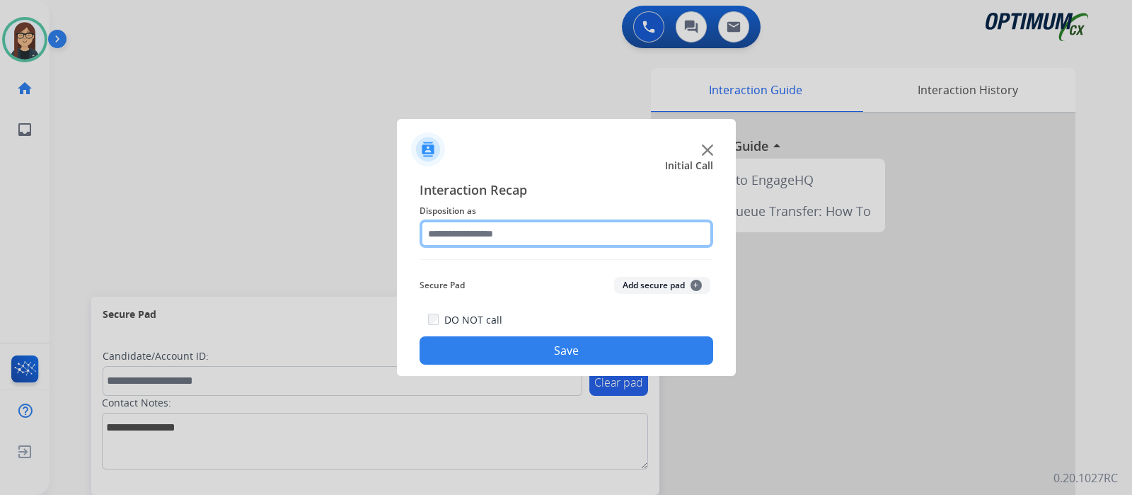
click at [442, 231] on input "text" at bounding box center [567, 233] width 294 height 28
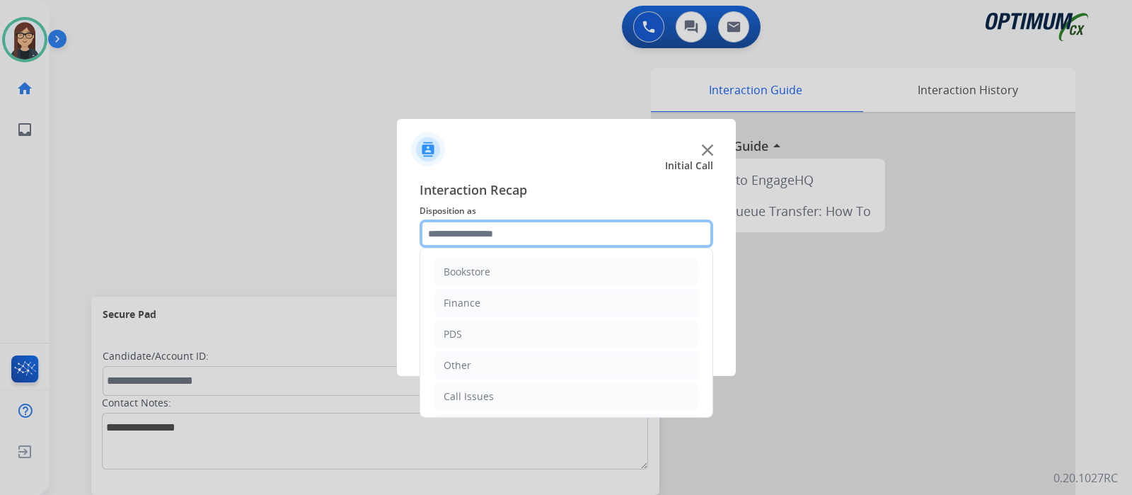
scroll to position [93, 0]
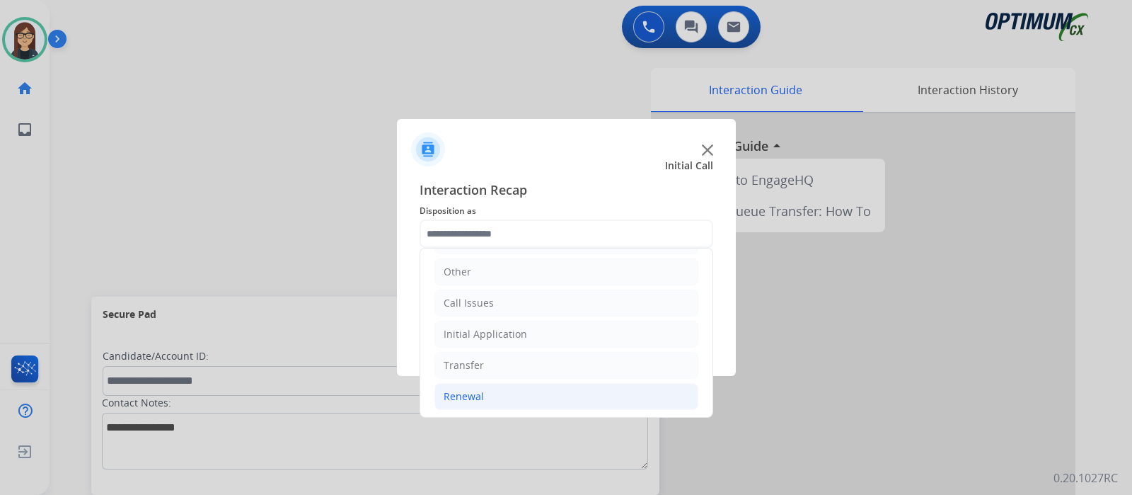
click at [480, 396] on div "Renewal" at bounding box center [464, 396] width 40 height 14
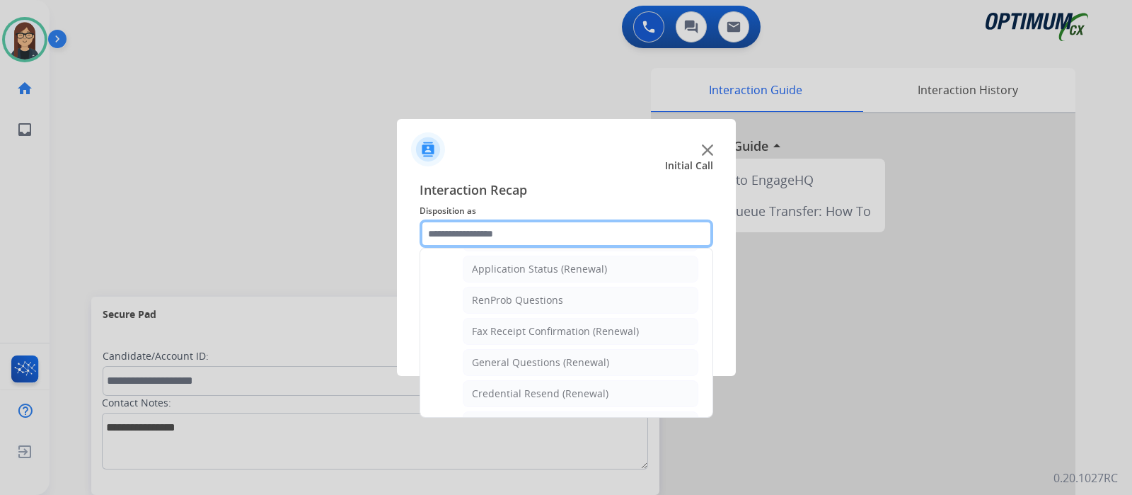
scroll to position [345, 0]
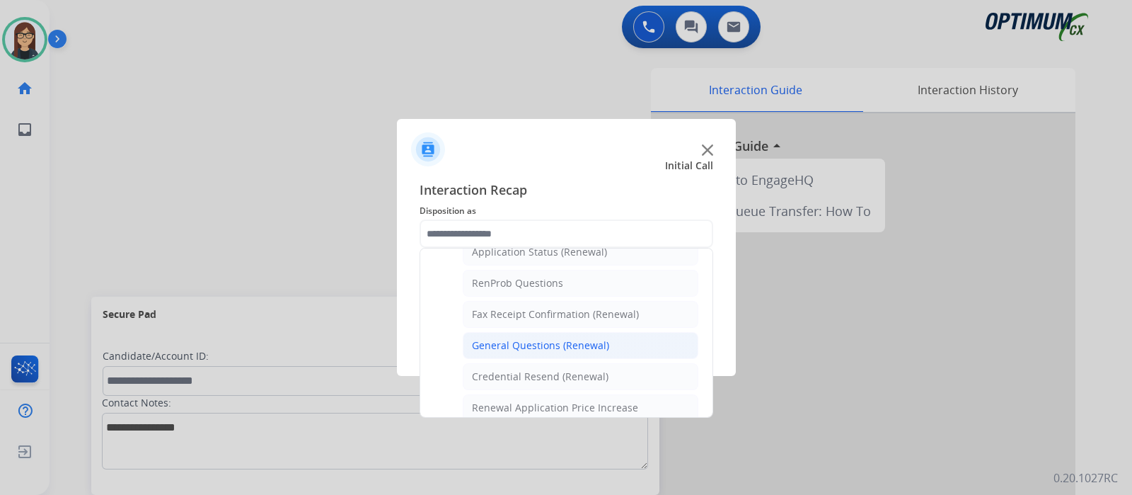
click at [527, 344] on div "General Questions (Renewal)" at bounding box center [540, 345] width 137 height 14
type input "**********"
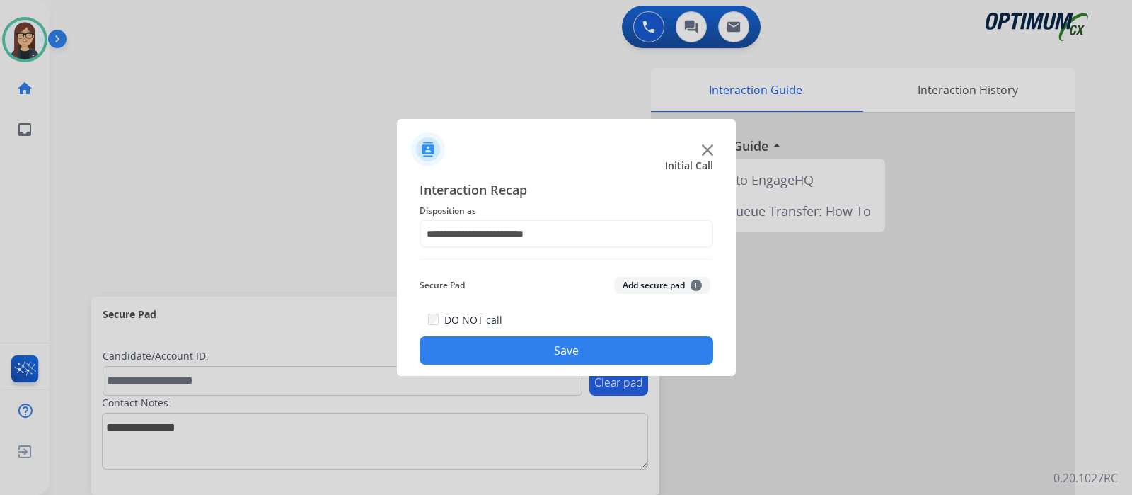
click at [509, 354] on button "Save" at bounding box center [567, 350] width 294 height 28
click at [702, 149] on img at bounding box center [707, 149] width 11 height 11
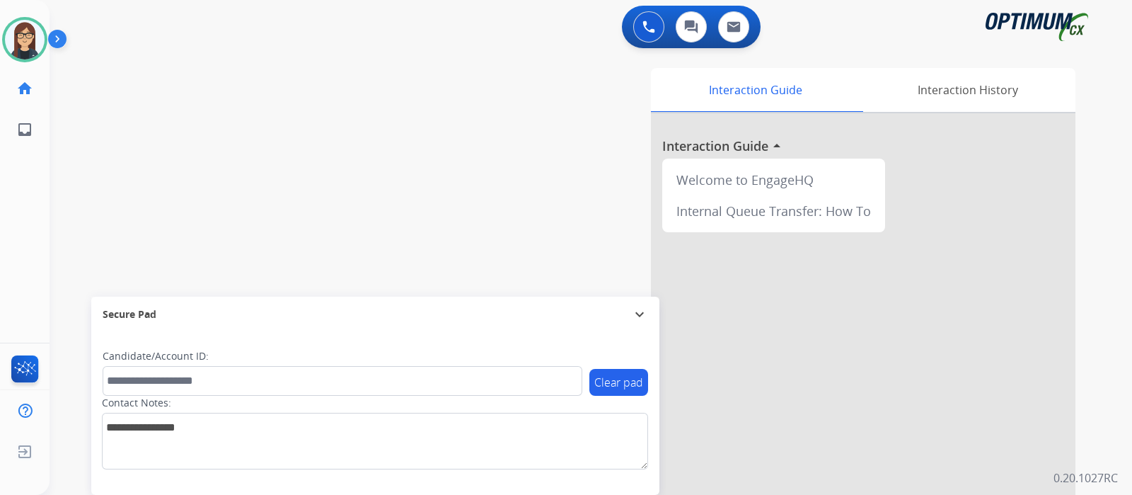
click at [330, 196] on div "swap_horiz Break voice bridge close_fullscreen Connect 3-Way Call merge_type Se…" at bounding box center [574, 346] width 1049 height 590
click at [302, 192] on div "swap_horiz Break voice bridge close_fullscreen Connect 3-Way Call merge_type Se…" at bounding box center [574, 346] width 1049 height 590
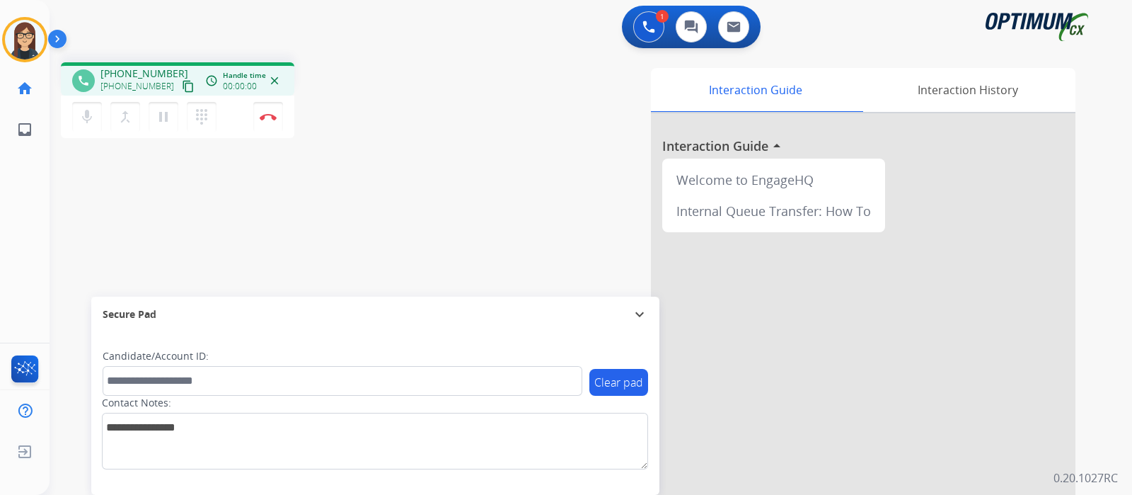
click at [182, 88] on mat-icon "content_copy" at bounding box center [188, 86] width 13 height 13
click at [394, 138] on div "phone +17325244836 +17325244836 content_copy access_time Call metrics Queue 00:…" at bounding box center [248, 102] width 374 height 80
click at [423, 228] on div "phone +17325244836 +17325244836 content_copy access_time Call metrics Queue 00:…" at bounding box center [574, 346] width 1049 height 590
click at [487, 164] on div "Interaction Guide Interaction History Interaction Guide arrow_drop_up Welcome t…" at bounding box center [758, 354] width 635 height 573
click at [474, 185] on div "Interaction Guide Interaction History Interaction Guide arrow_drop_up Welcome t…" at bounding box center [758, 354] width 635 height 573
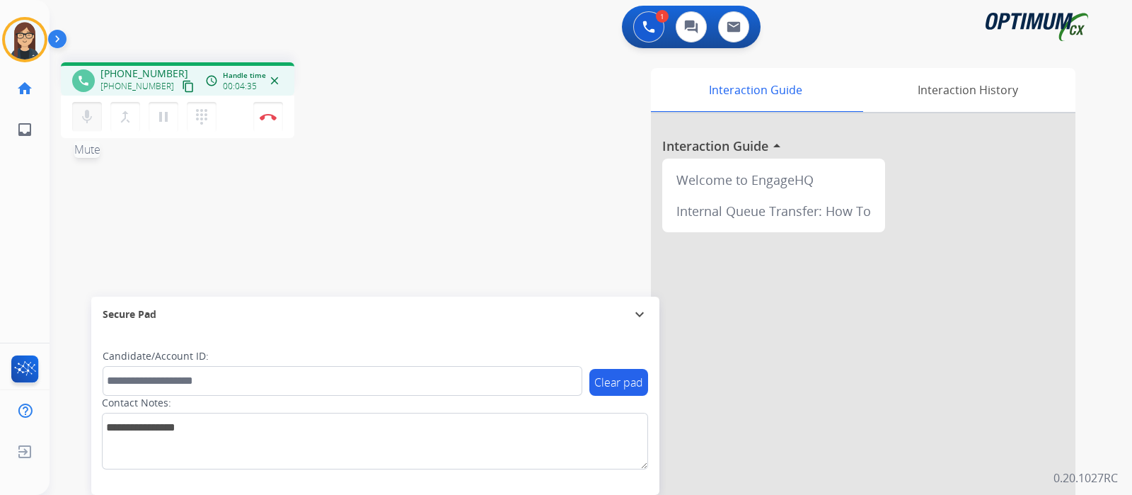
click at [79, 117] on mat-icon "mic" at bounding box center [87, 116] width 17 height 17
click at [88, 109] on mat-icon "mic_off" at bounding box center [87, 116] width 17 height 17
click at [88, 109] on mat-icon "mic" at bounding box center [87, 116] width 17 height 17
click at [91, 113] on mat-icon "mic_off" at bounding box center [87, 116] width 17 height 17
click at [443, 161] on div "Interaction Guide Interaction History Interaction Guide arrow_drop_up Welcome t…" at bounding box center [758, 354] width 635 height 573
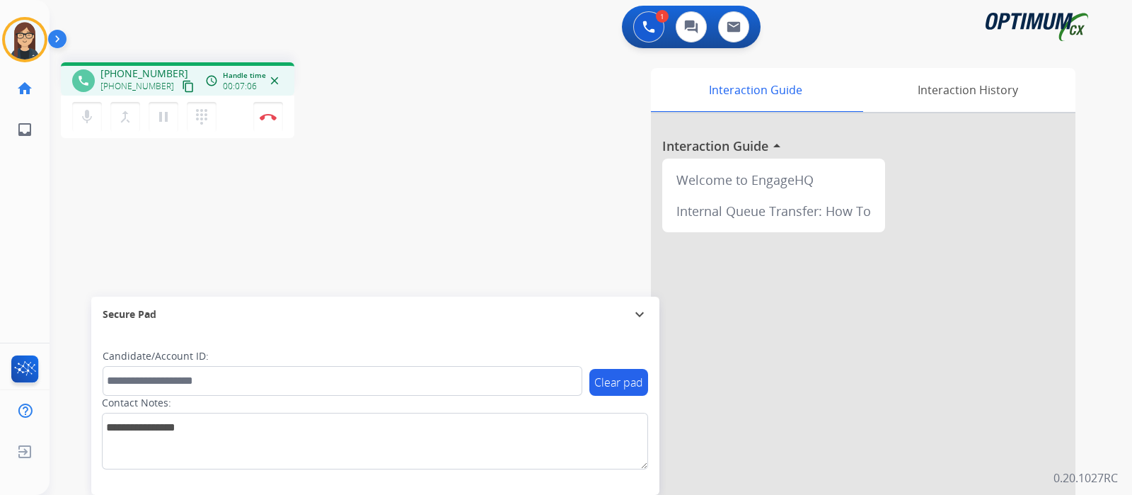
click at [410, 174] on div "phone +17325244836 +17325244836 content_copy access_time Call metrics Queue 00:…" at bounding box center [574, 346] width 1049 height 590
click at [431, 200] on div "phone +17325244836 +17325244836 content_copy access_time Call metrics Queue 00:…" at bounding box center [574, 346] width 1049 height 590
click at [265, 118] on img at bounding box center [268, 116] width 17 height 7
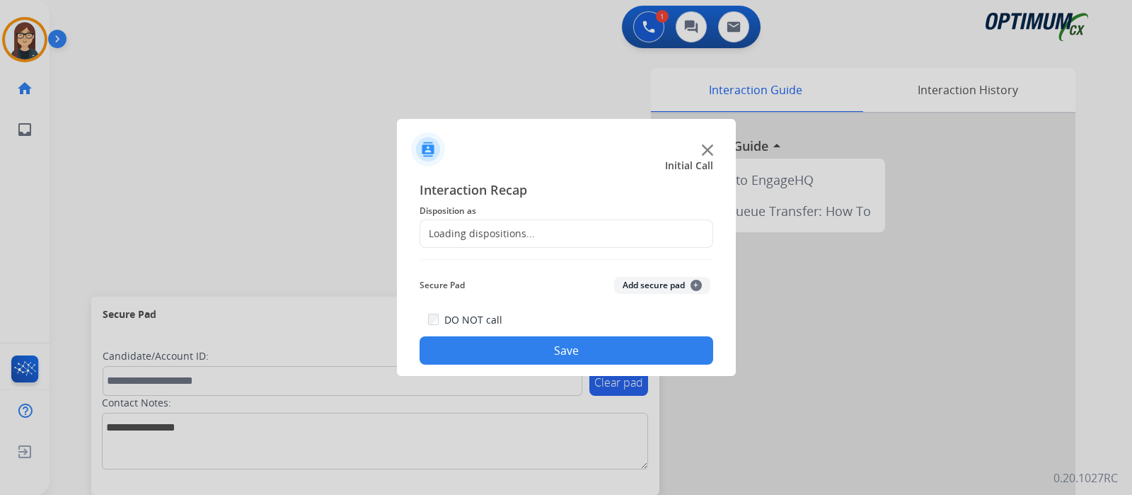
click at [487, 236] on div "Loading dispositions..." at bounding box center [477, 233] width 115 height 14
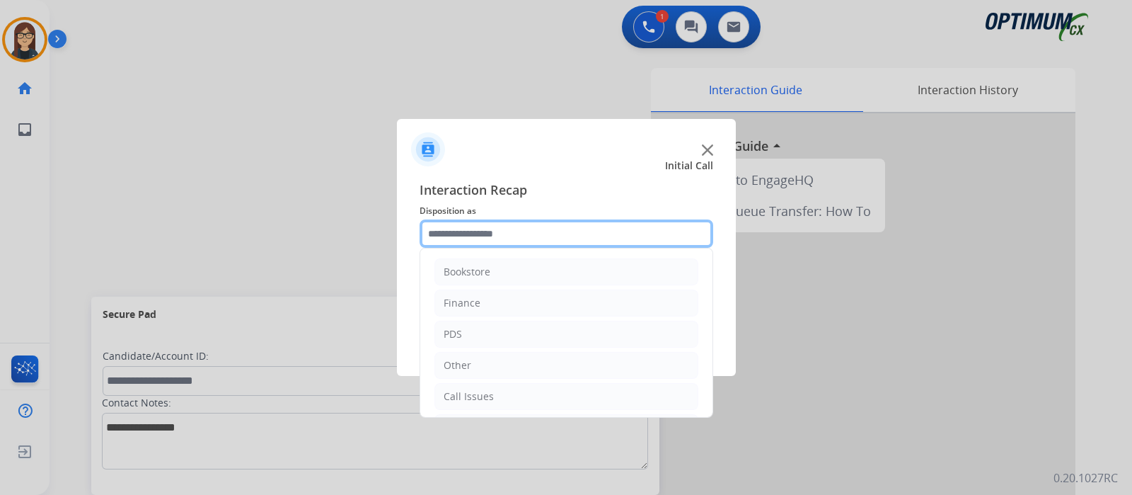
click at [487, 236] on input "text" at bounding box center [567, 233] width 294 height 28
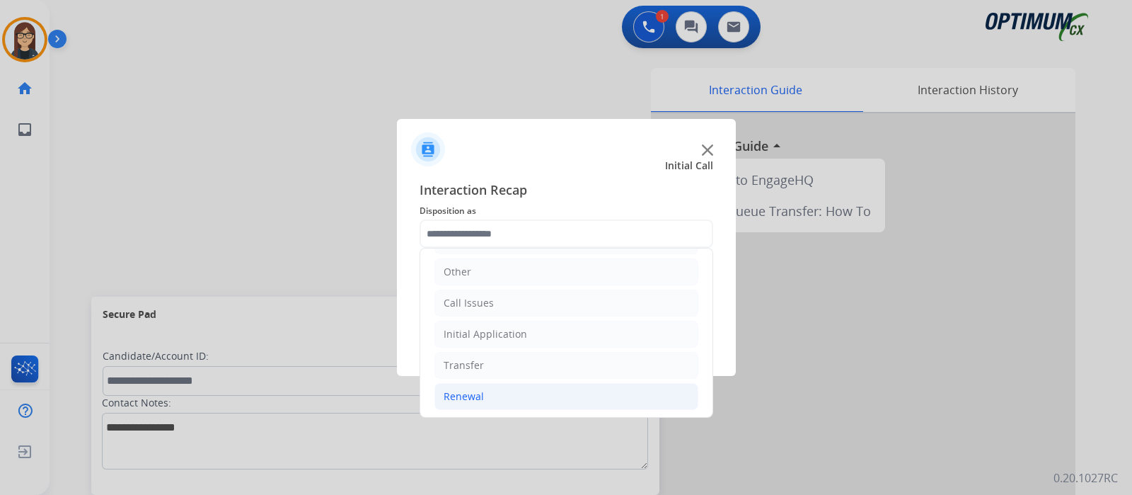
click at [499, 393] on li "Renewal" at bounding box center [567, 396] width 264 height 27
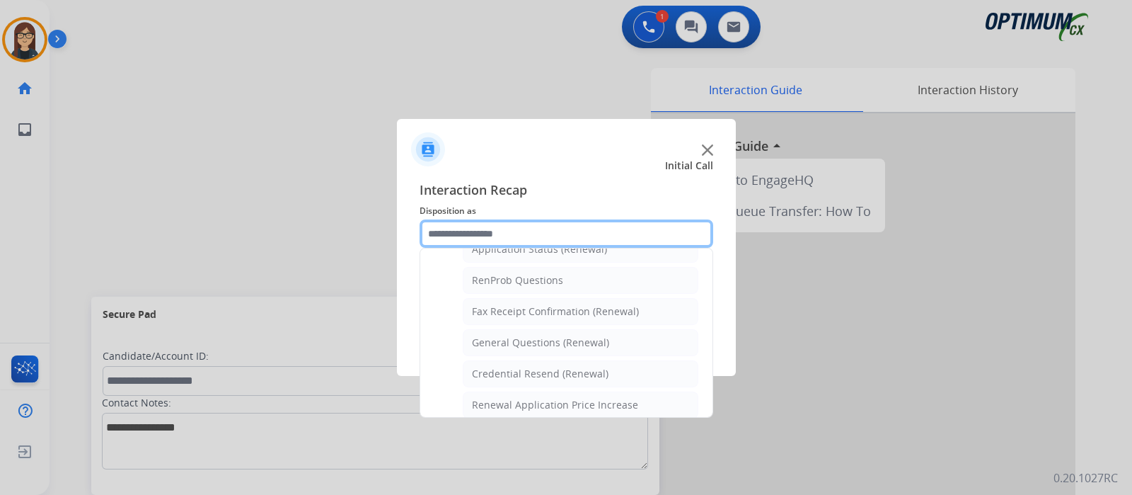
scroll to position [359, 0]
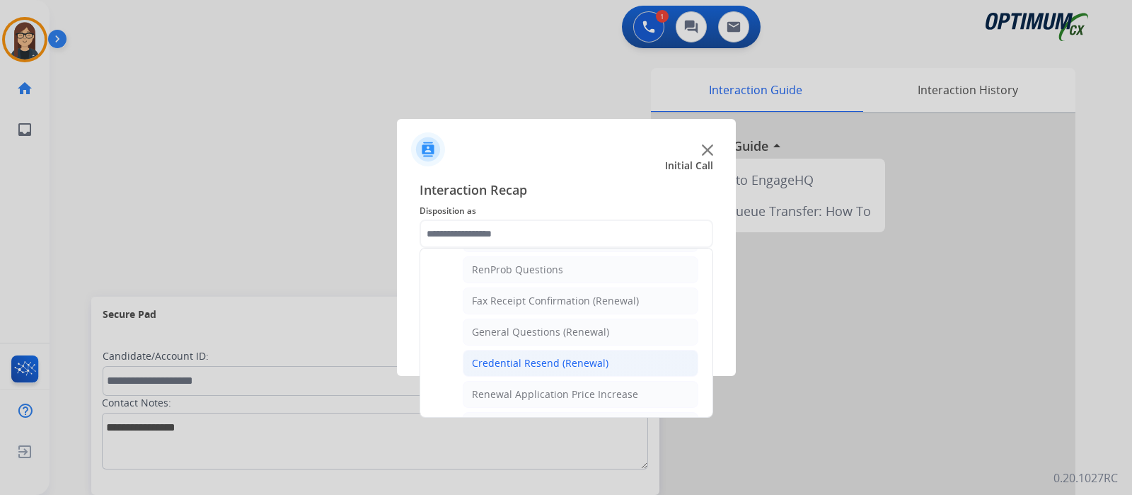
click at [515, 362] on div "Credential Resend (Renewal)" at bounding box center [540, 363] width 137 height 14
type input "**********"
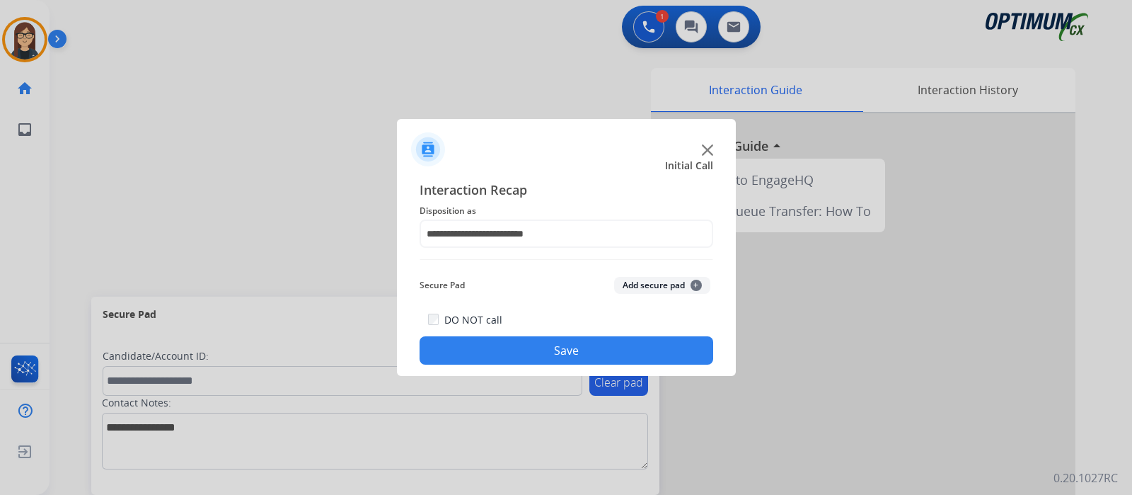
click at [515, 366] on div "**********" at bounding box center [566, 271] width 339 height 207
click at [510, 346] on button "Save" at bounding box center [567, 350] width 294 height 28
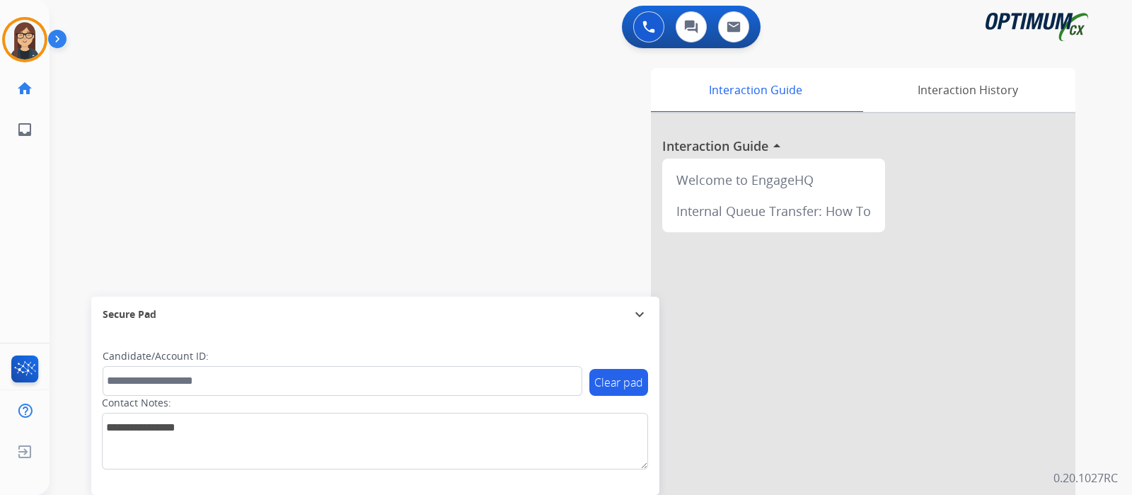
click at [297, 196] on div "swap_horiz Break voice bridge close_fullscreen Connect 3-Way Call merge_type Se…" at bounding box center [574, 346] width 1049 height 590
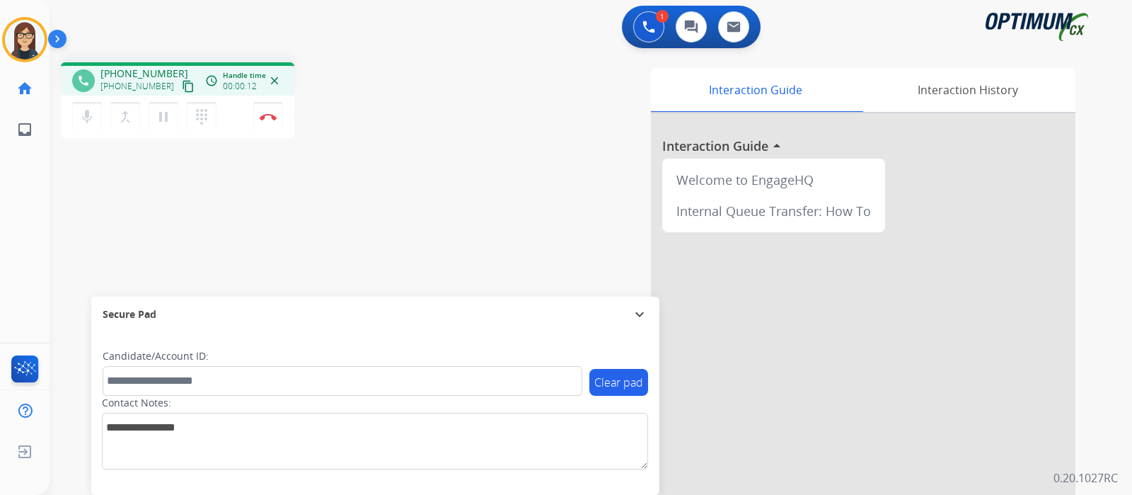
click at [182, 86] on mat-icon "content_copy" at bounding box center [188, 86] width 13 height 13
click at [462, 155] on div "Interaction Guide Interaction History Interaction Guide arrow_drop_up Welcome t…" at bounding box center [758, 354] width 635 height 573
click at [75, 115] on button "mic Mute" at bounding box center [87, 117] width 30 height 30
click at [84, 118] on mat-icon "mic_off" at bounding box center [87, 116] width 17 height 17
click at [268, 122] on button "Disconnect" at bounding box center [268, 117] width 30 height 30
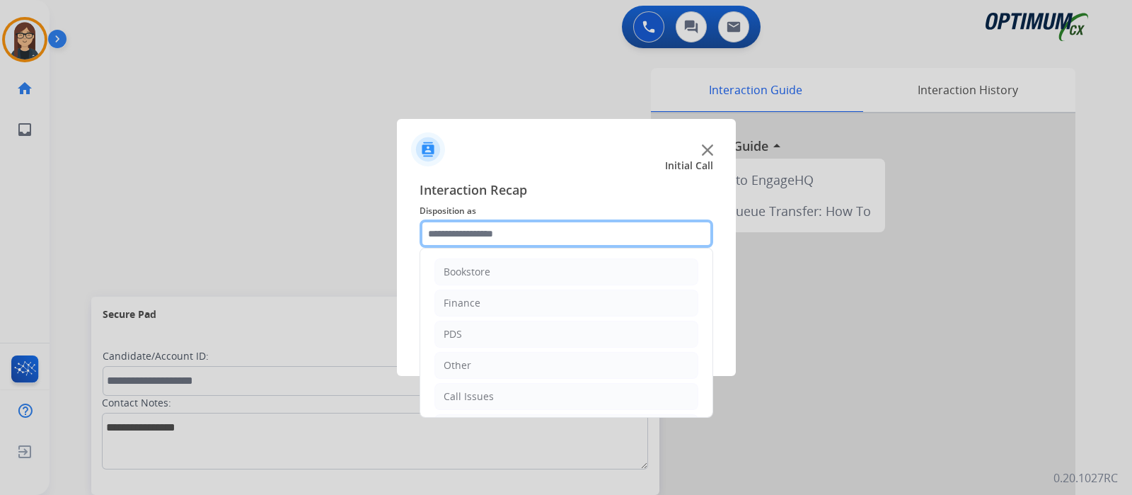
click at [471, 236] on input "text" at bounding box center [567, 233] width 294 height 28
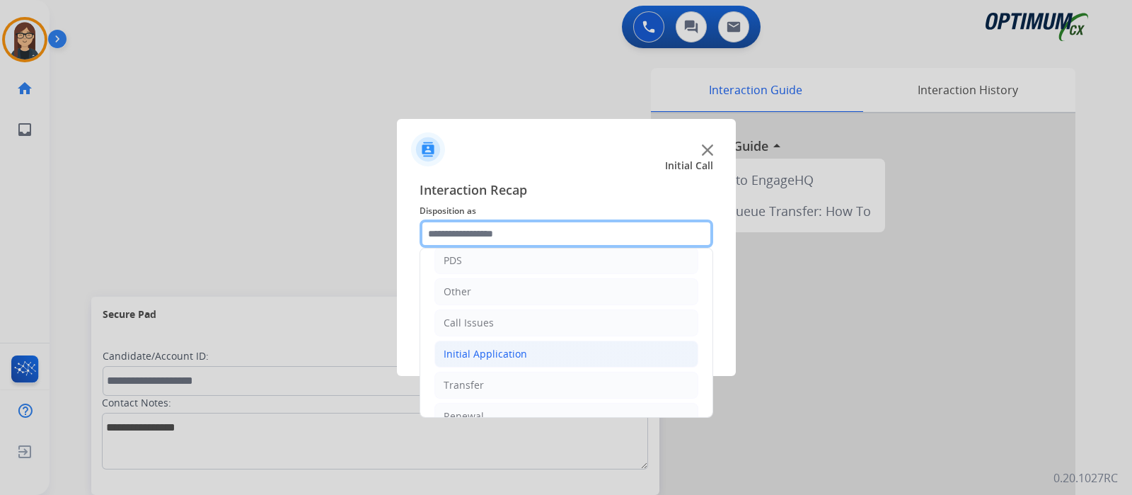
scroll to position [93, 0]
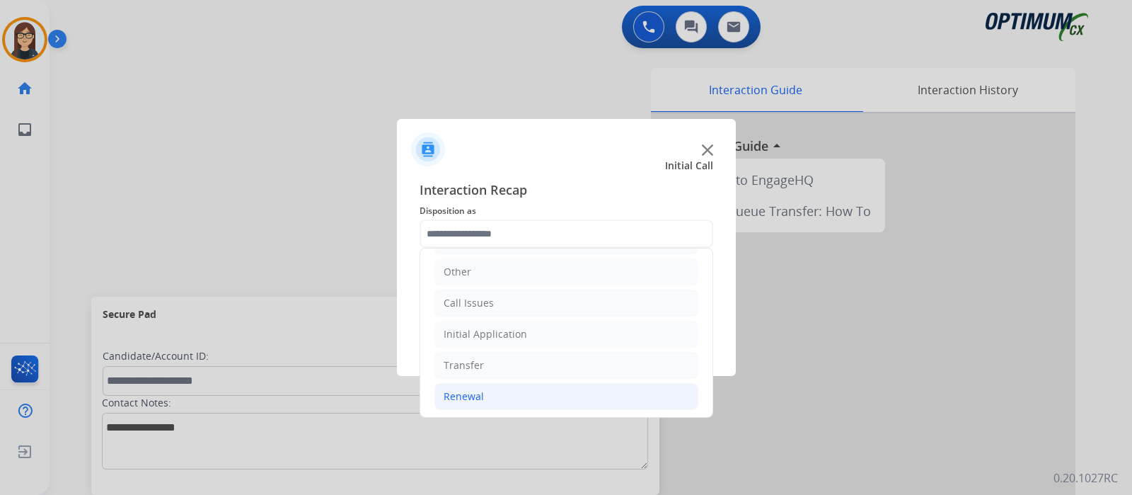
click at [487, 398] on li "Renewal" at bounding box center [567, 396] width 264 height 27
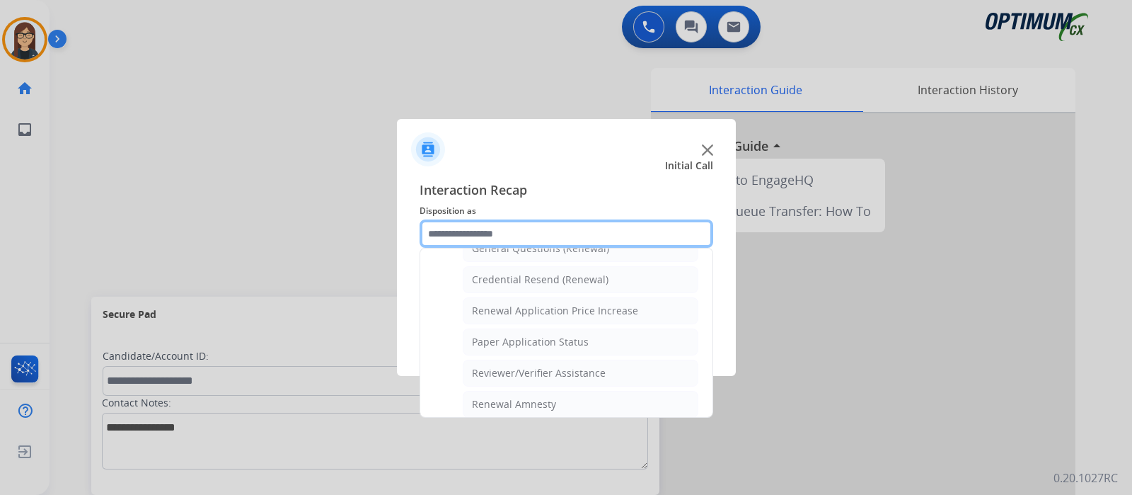
scroll to position [447, 0]
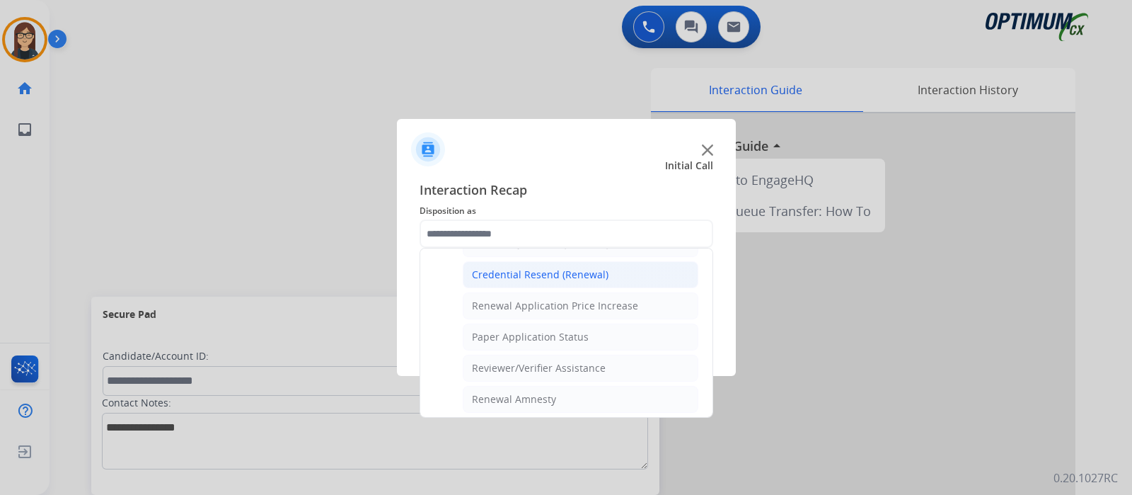
click at [563, 261] on li "Credential Resend (Renewal)" at bounding box center [581, 274] width 236 height 27
type input "**********"
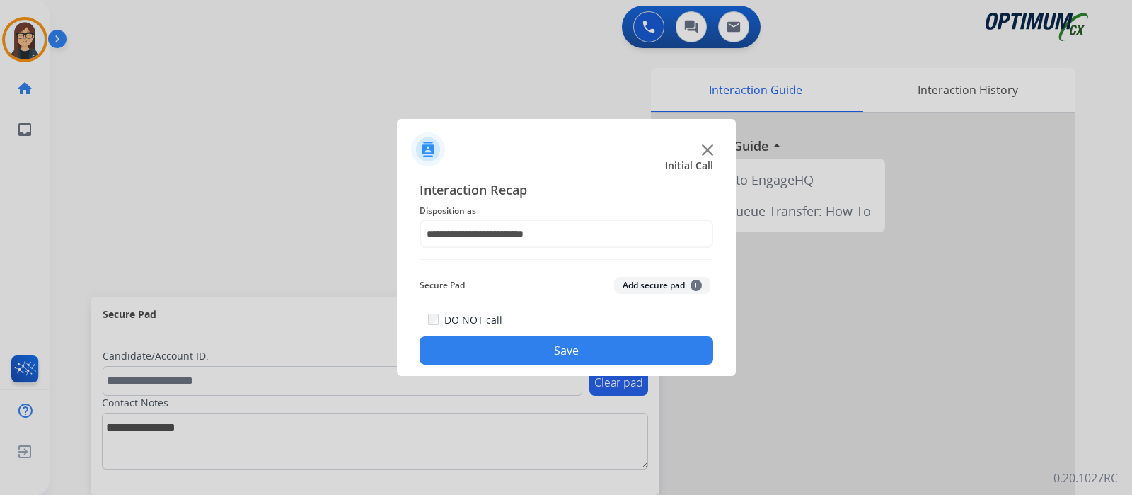
click at [529, 352] on button "Save" at bounding box center [567, 350] width 294 height 28
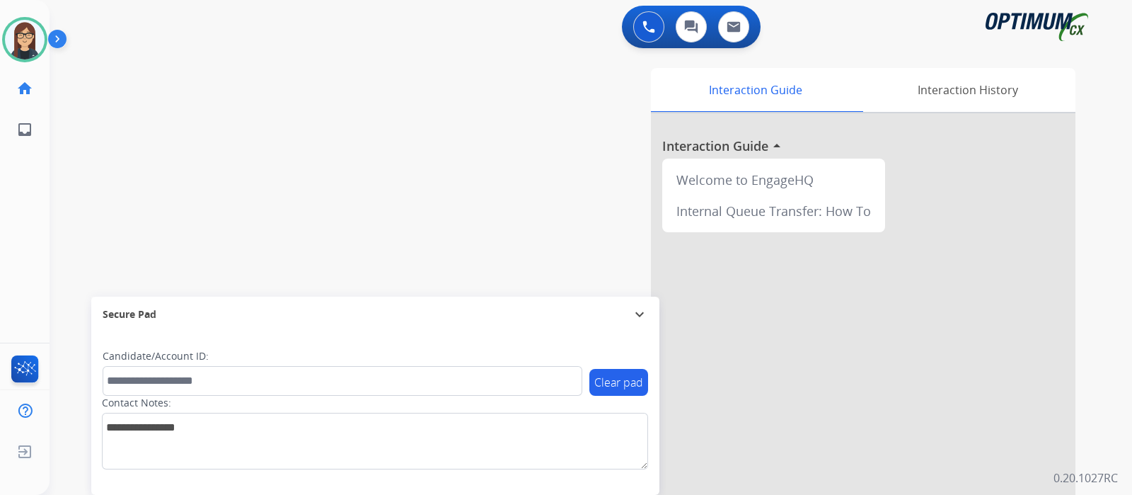
click at [417, 203] on div "swap_horiz Break voice bridge close_fullscreen Connect 3-Way Call merge_type Se…" at bounding box center [574, 346] width 1049 height 590
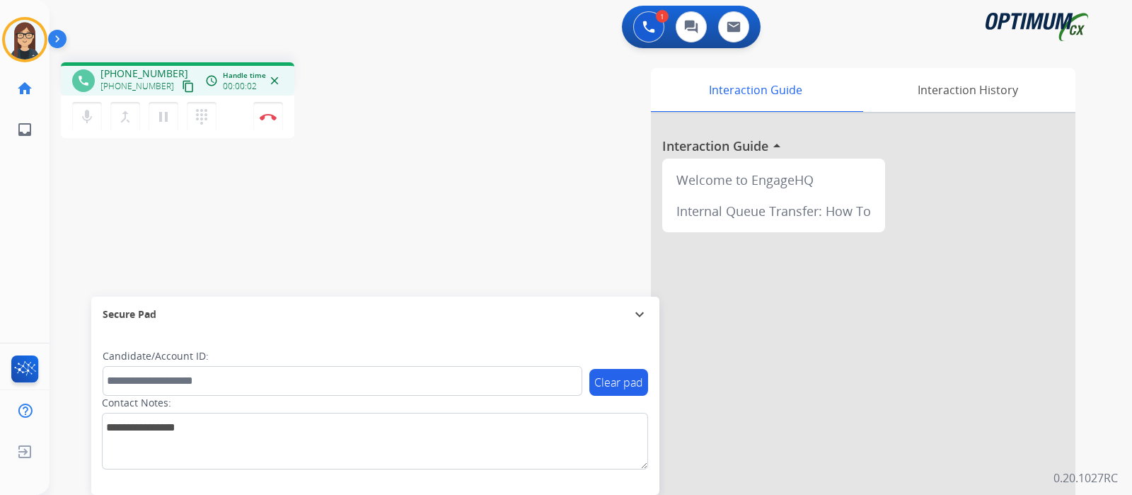
click at [182, 86] on mat-icon "content_copy" at bounding box center [188, 86] width 13 height 13
click at [263, 121] on button "Disconnect" at bounding box center [268, 117] width 30 height 30
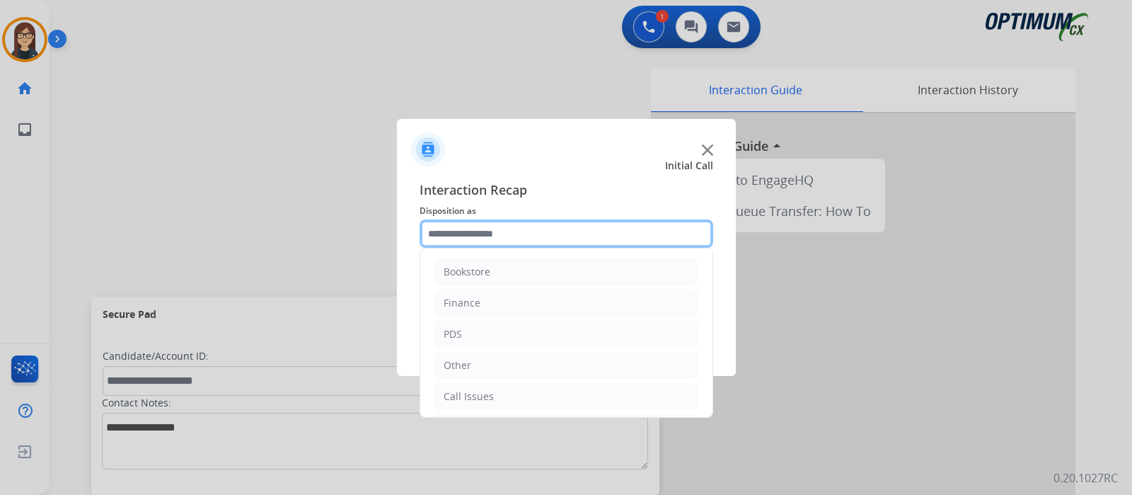
click at [459, 231] on input "text" at bounding box center [567, 233] width 294 height 28
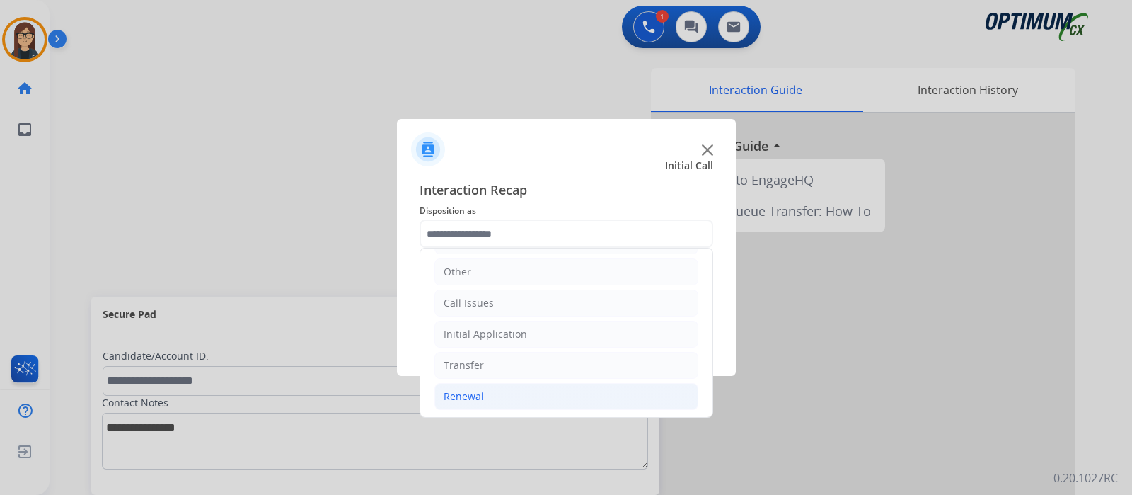
click at [470, 393] on div "Renewal" at bounding box center [464, 396] width 40 height 14
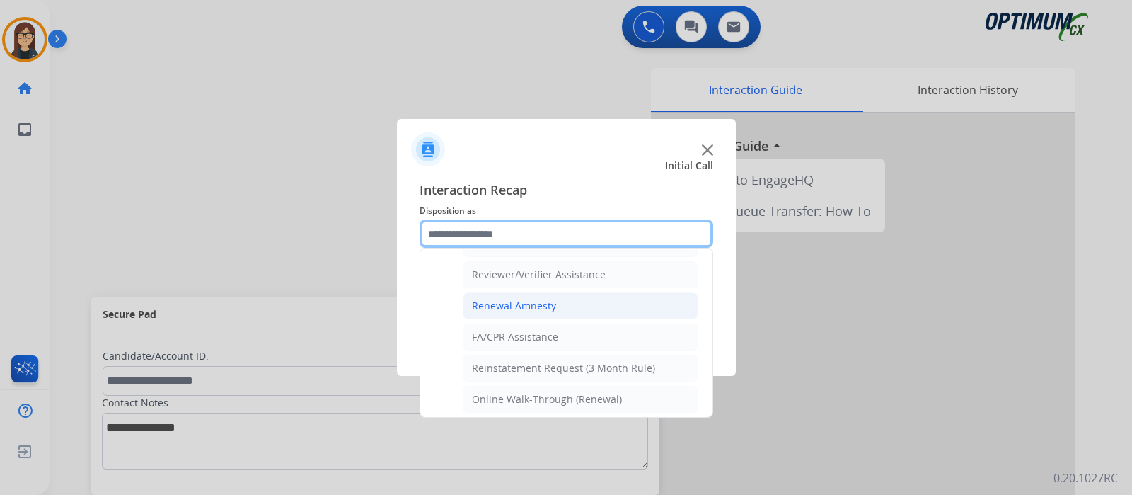
scroll to position [364, 0]
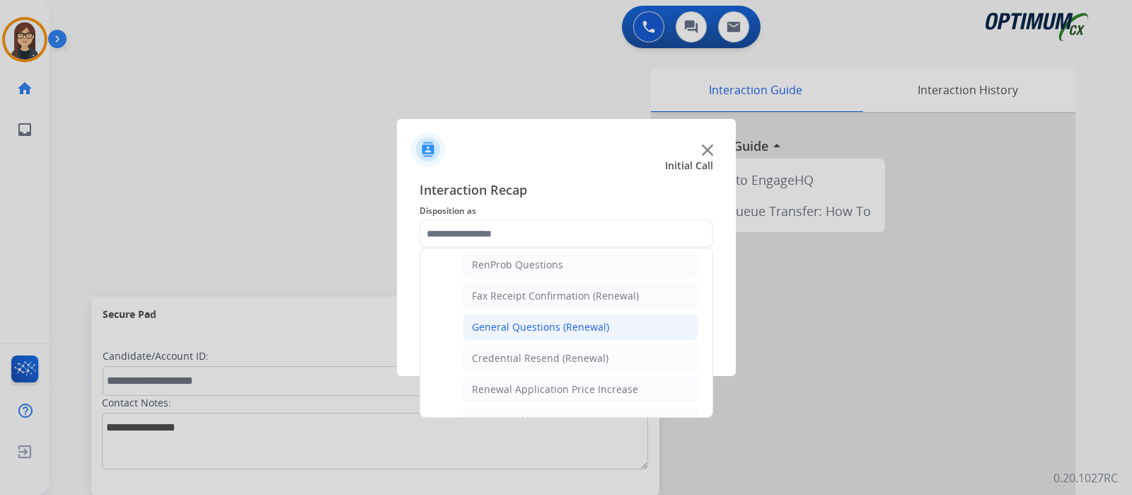
click at [548, 323] on div "General Questions (Renewal)" at bounding box center [540, 327] width 137 height 14
type input "**********"
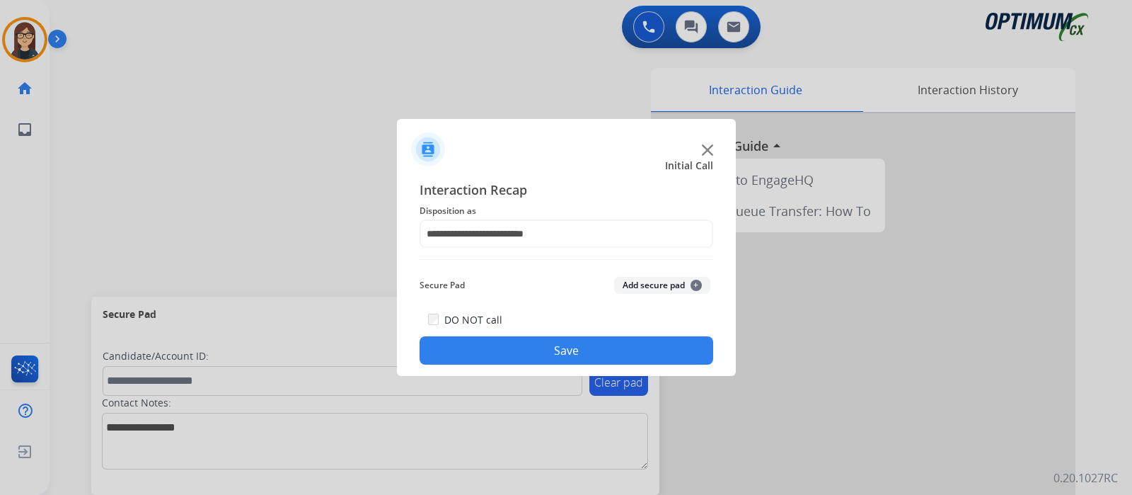
click at [545, 345] on button "Save" at bounding box center [567, 350] width 294 height 28
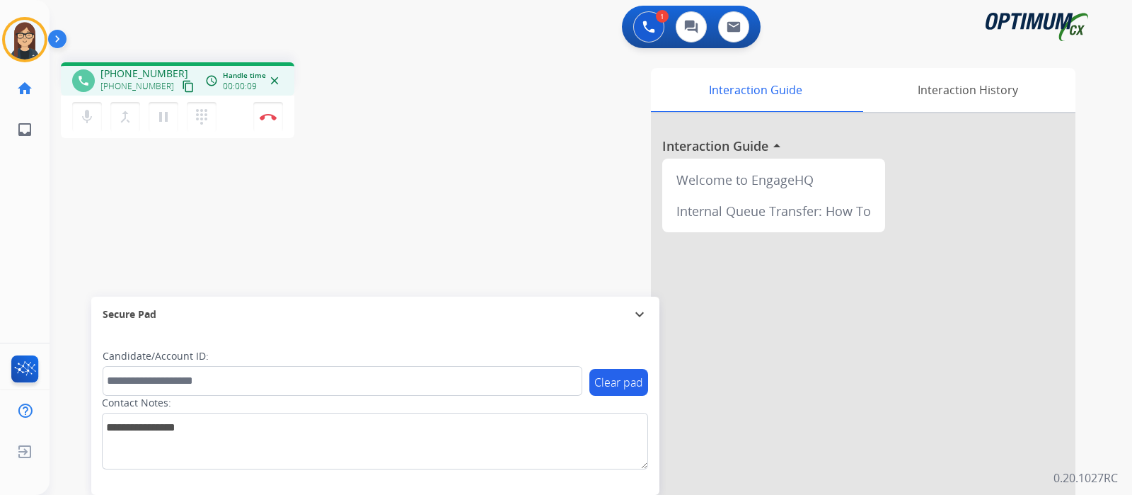
click at [182, 82] on mat-icon "content_copy" at bounding box center [188, 86] width 13 height 13
click at [284, 214] on div "phone +17879015439 +17879015439 content_copy access_time Call metrics Queue 00:…" at bounding box center [574, 346] width 1049 height 590
click at [272, 117] on img at bounding box center [268, 116] width 17 height 7
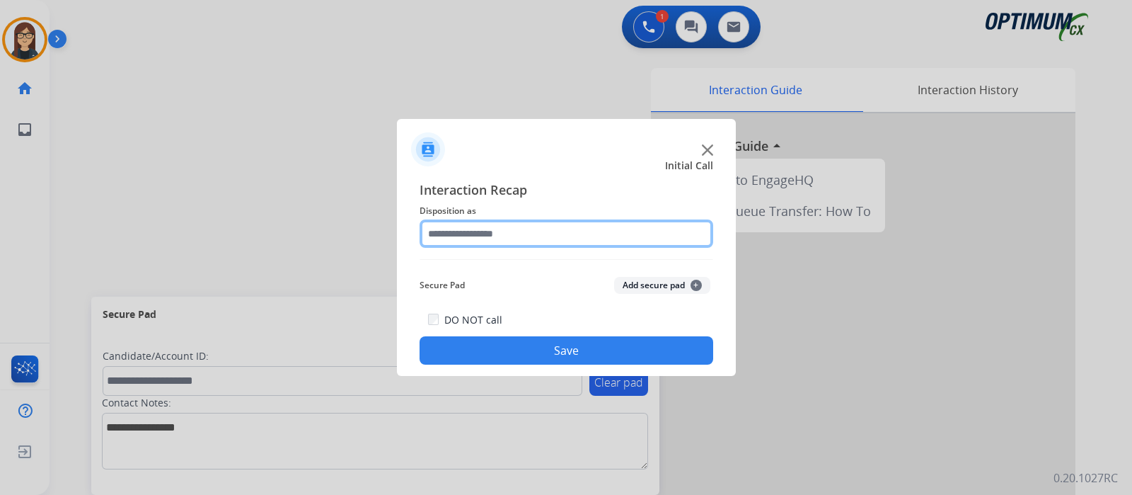
click at [454, 234] on input "text" at bounding box center [567, 233] width 294 height 28
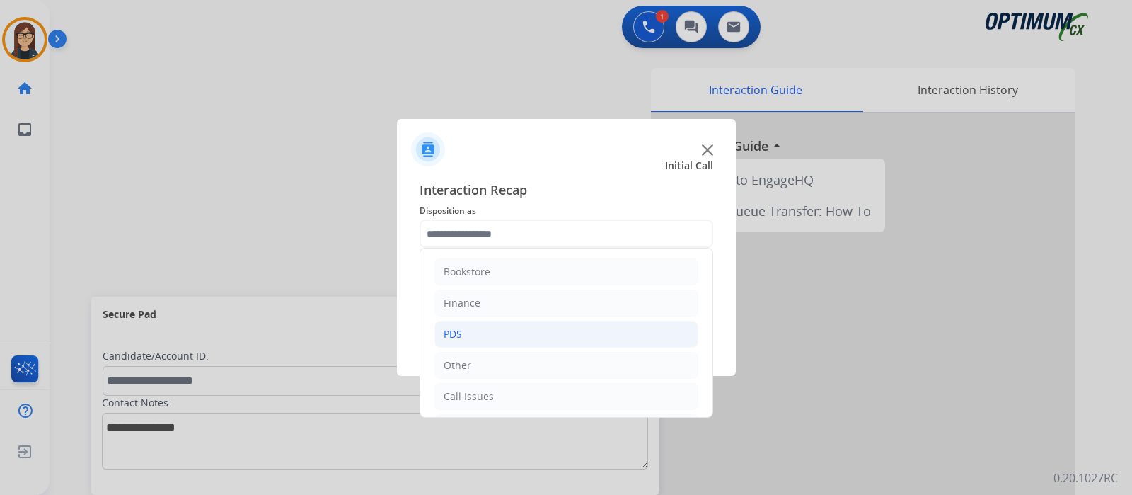
click at [473, 328] on li "PDS" at bounding box center [567, 334] width 264 height 27
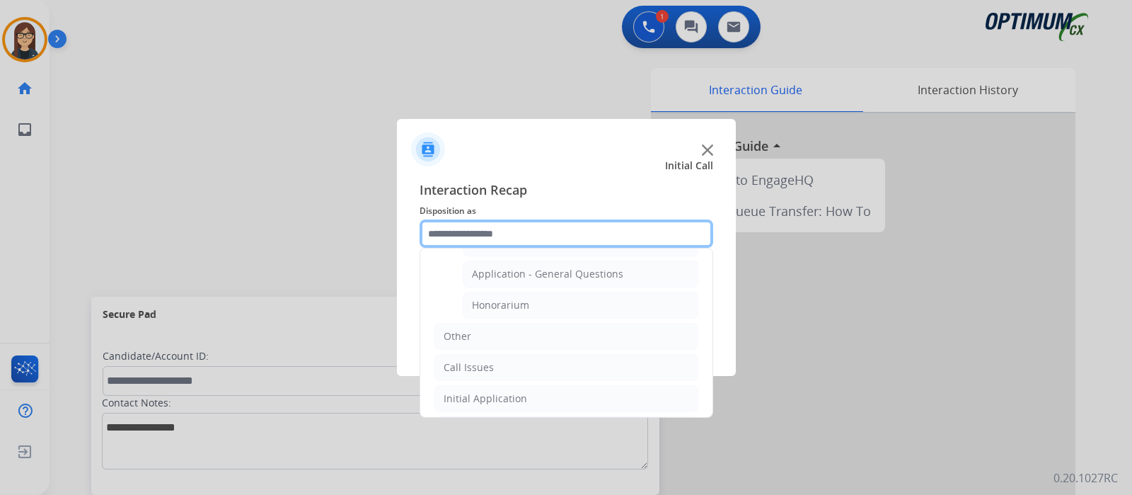
scroll to position [404, 0]
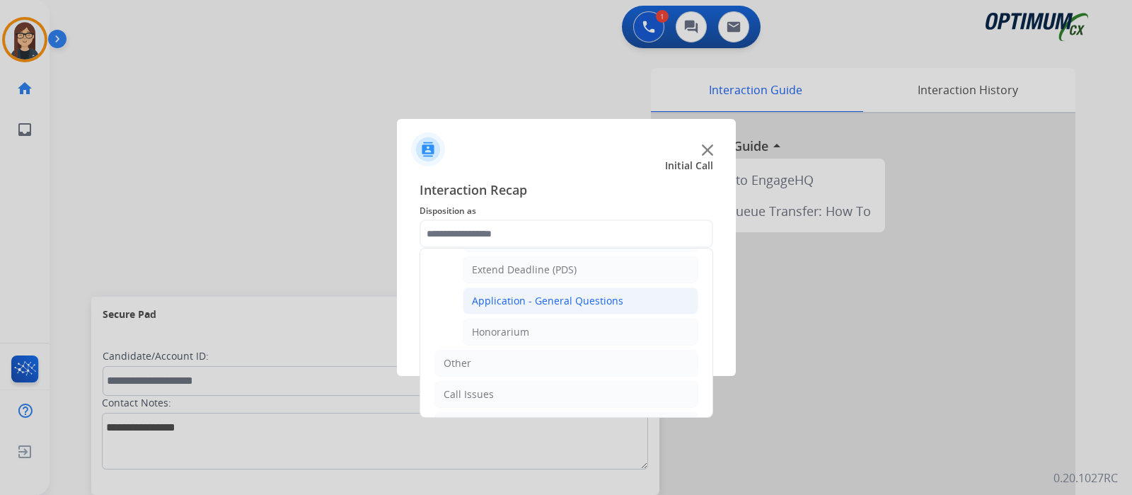
click at [521, 302] on div "Application - General Questions" at bounding box center [547, 301] width 151 height 14
type input "**********"
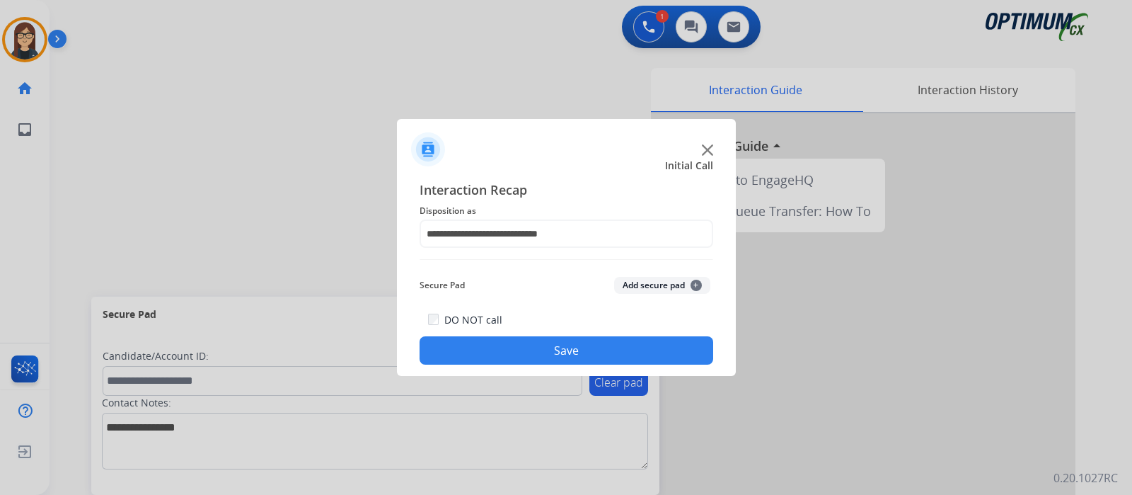
click at [524, 345] on button "Save" at bounding box center [567, 350] width 294 height 28
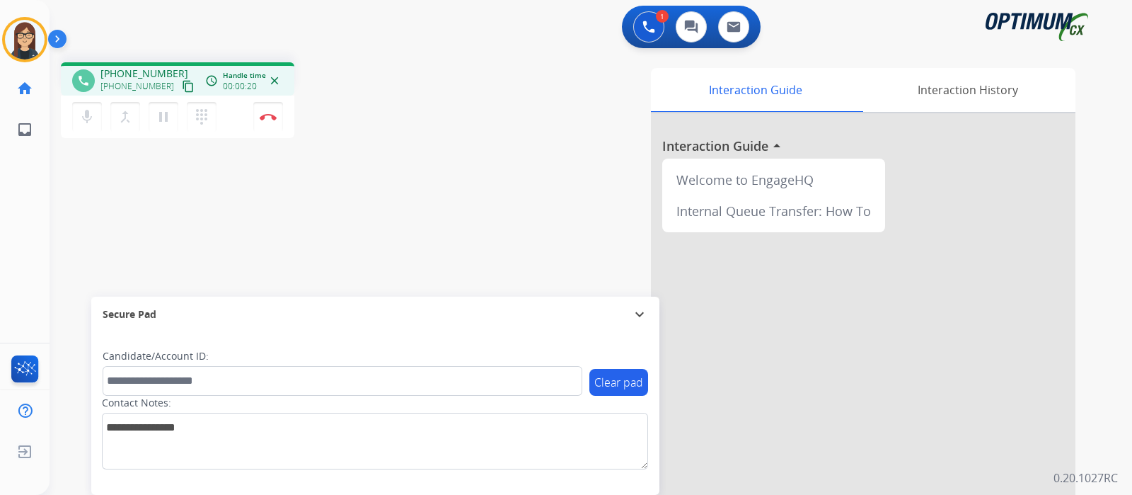
click at [182, 87] on mat-icon "content_copy" at bounding box center [188, 86] width 13 height 13
click at [91, 120] on mat-icon "mic" at bounding box center [87, 116] width 17 height 17
click at [84, 118] on mat-icon "mic_off" at bounding box center [87, 116] width 17 height 17
click at [84, 118] on mat-icon "mic" at bounding box center [87, 116] width 17 height 17
click at [81, 122] on mat-icon "mic_off" at bounding box center [87, 116] width 17 height 17
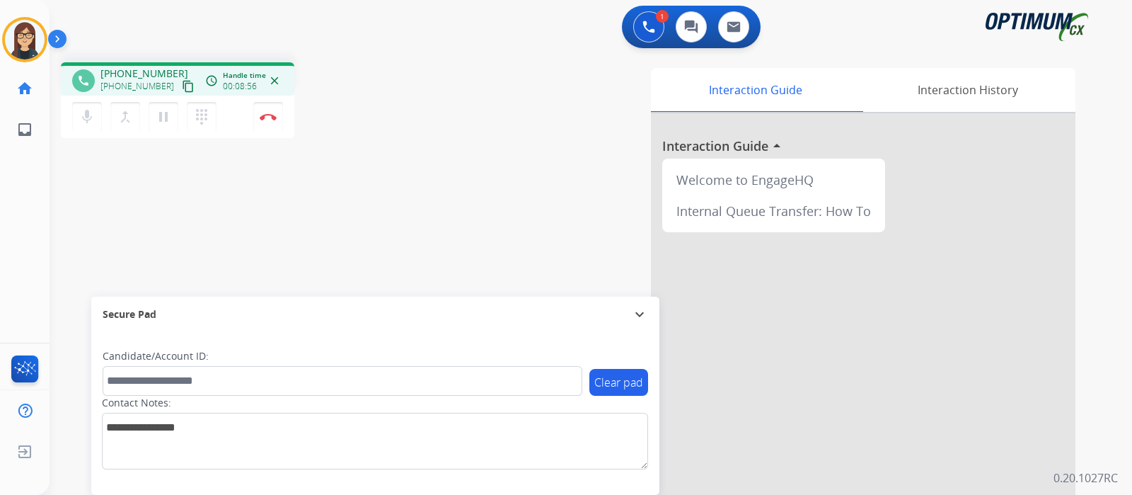
click at [369, 220] on div "phone +17873153466 +17873153466 content_copy access_time Call metrics Queue 00:…" at bounding box center [574, 346] width 1049 height 590
click at [459, 180] on div "Interaction Guide Interaction History Interaction Guide arrow_drop_up Welcome t…" at bounding box center [758, 354] width 635 height 573
click at [270, 125] on button "Disconnect" at bounding box center [268, 117] width 30 height 30
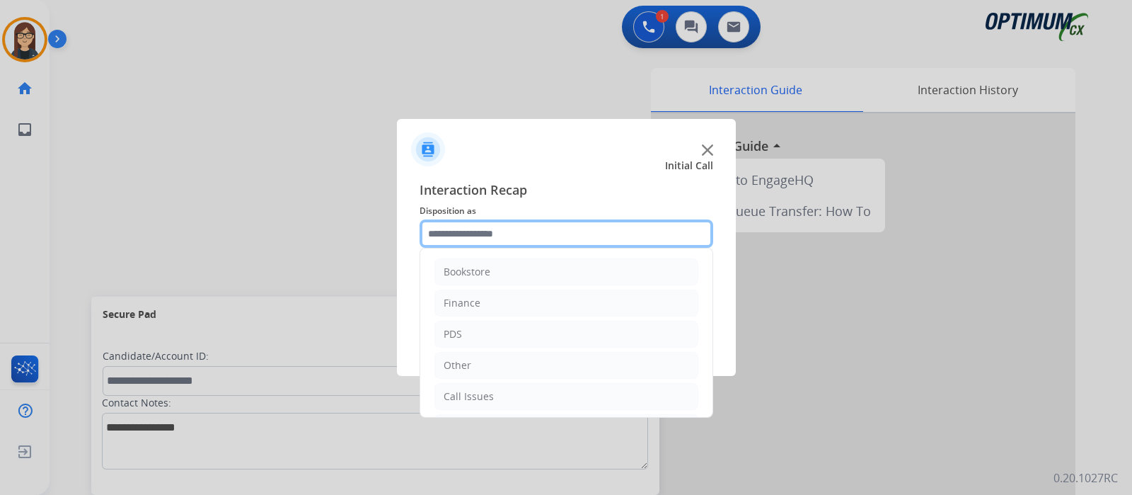
click at [483, 222] on input "text" at bounding box center [567, 233] width 294 height 28
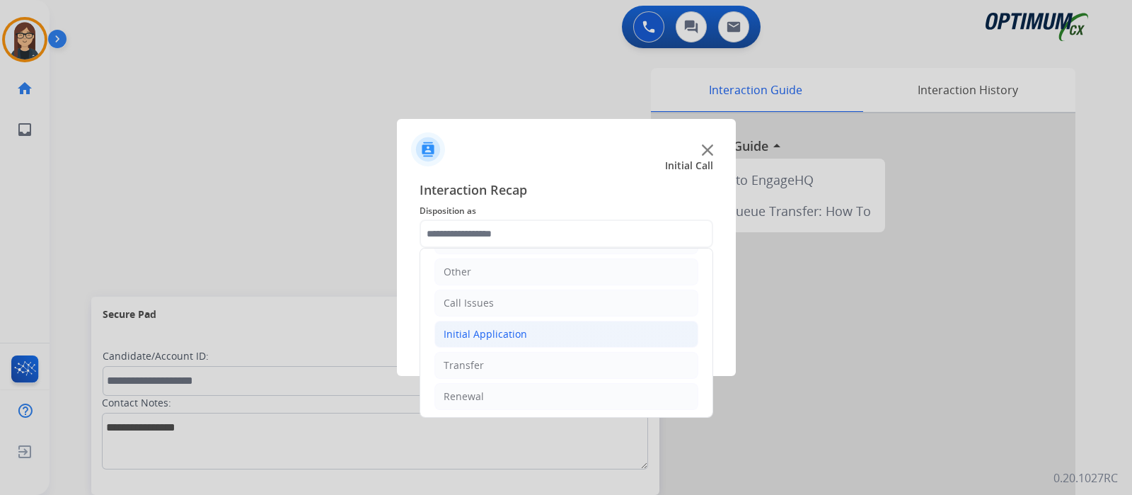
click at [489, 334] on div "Initial Application" at bounding box center [486, 334] width 84 height 14
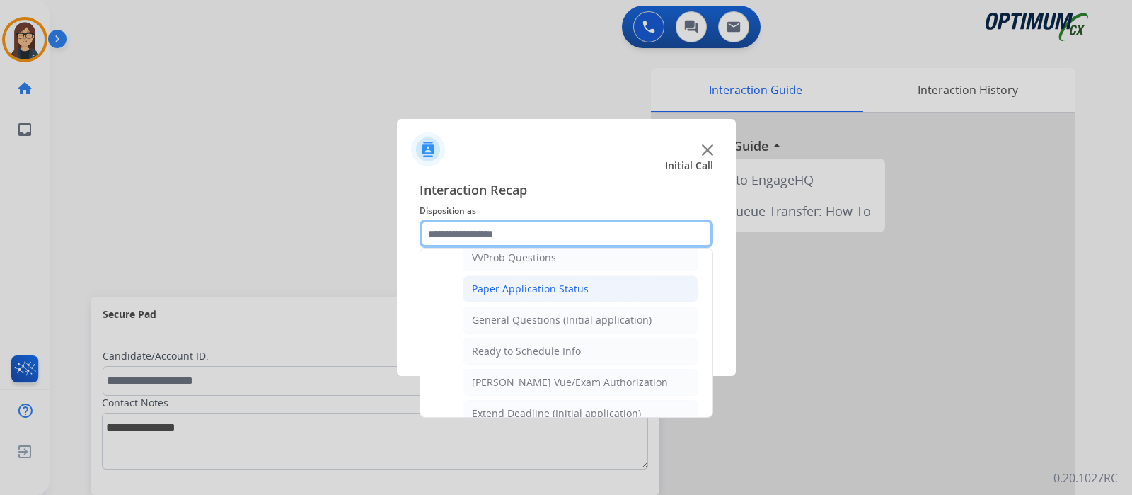
scroll to position [801, 0]
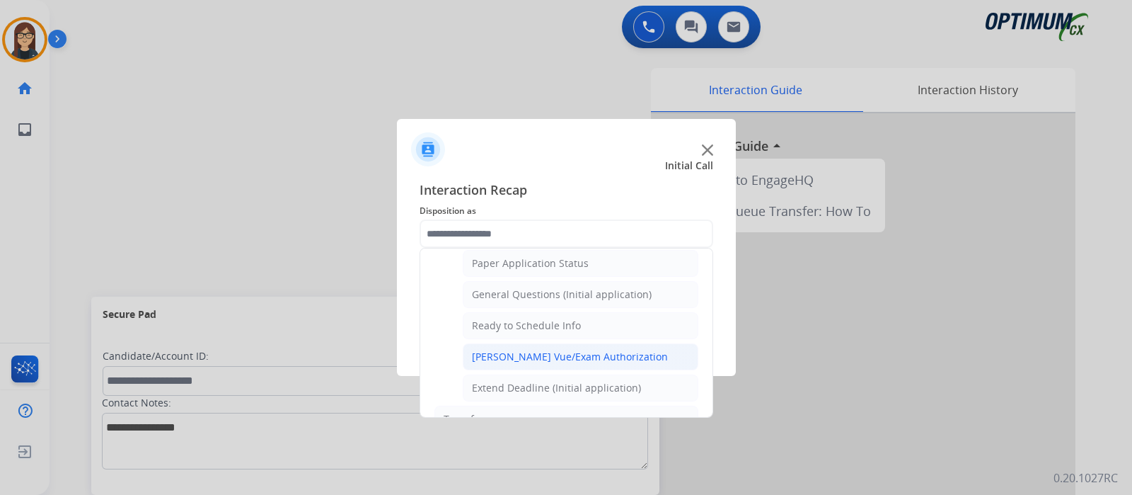
click at [554, 350] on div "Pearson Vue/Exam Authorization" at bounding box center [570, 357] width 196 height 14
type input "**********"
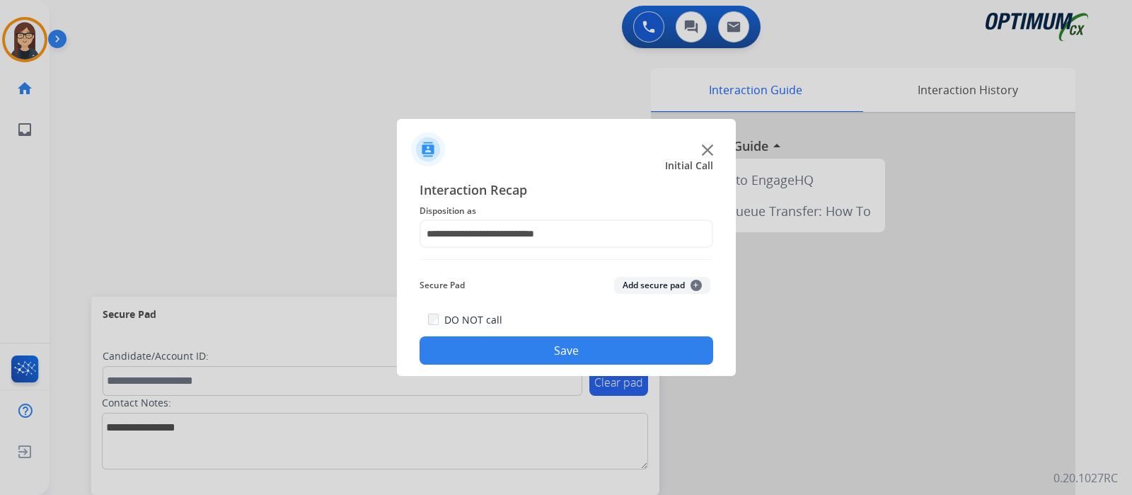
click at [553, 343] on button "Save" at bounding box center [567, 350] width 294 height 28
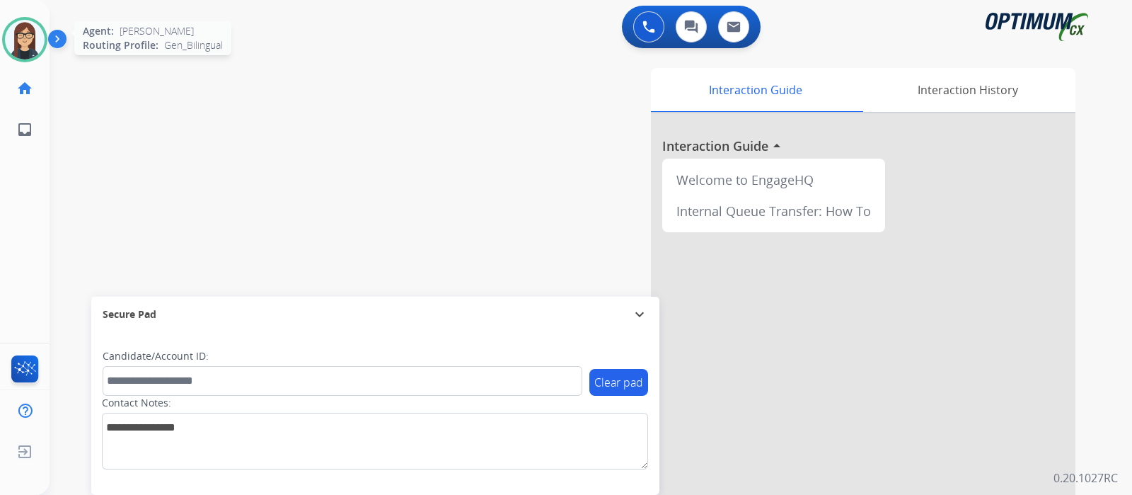
click at [23, 49] on img at bounding box center [25, 40] width 40 height 40
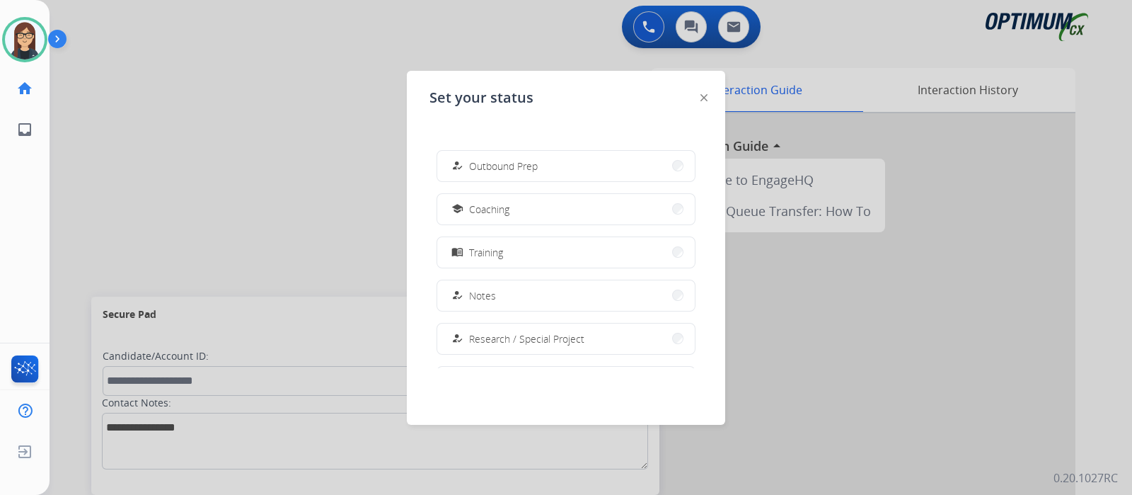
scroll to position [87, 0]
click at [527, 294] on button "school Coaching" at bounding box center [566, 297] width 258 height 30
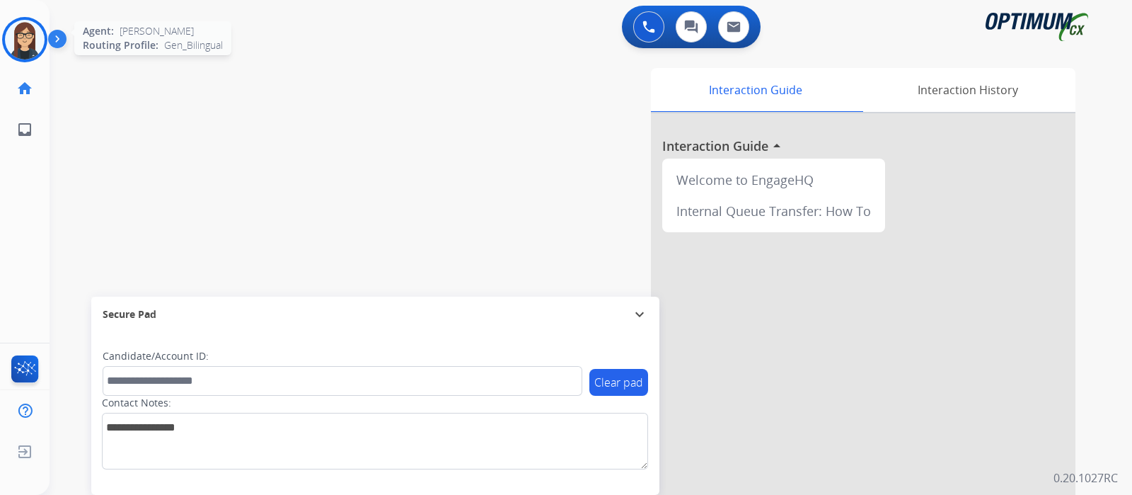
click at [22, 42] on img at bounding box center [25, 40] width 40 height 40
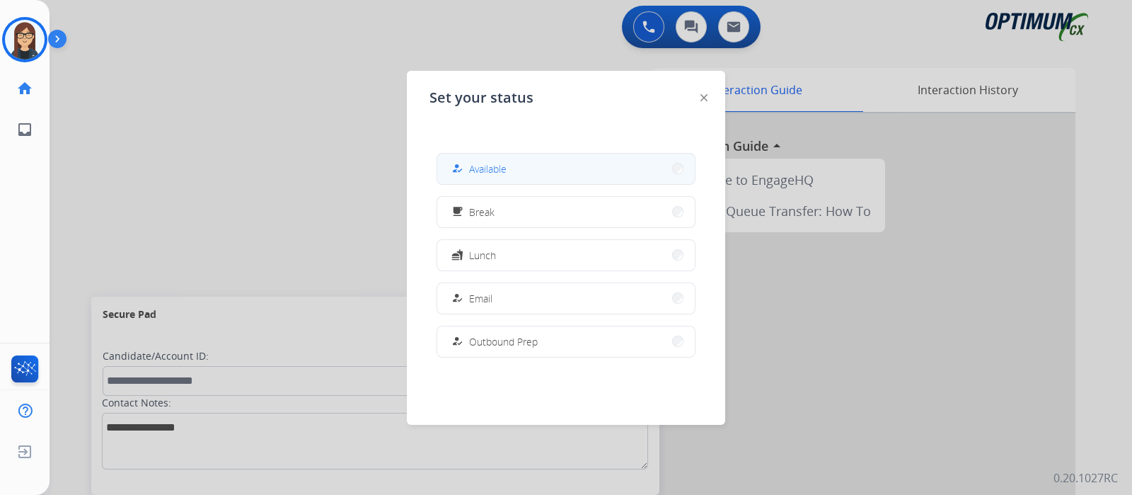
click at [502, 175] on span "Available" at bounding box center [488, 168] width 38 height 15
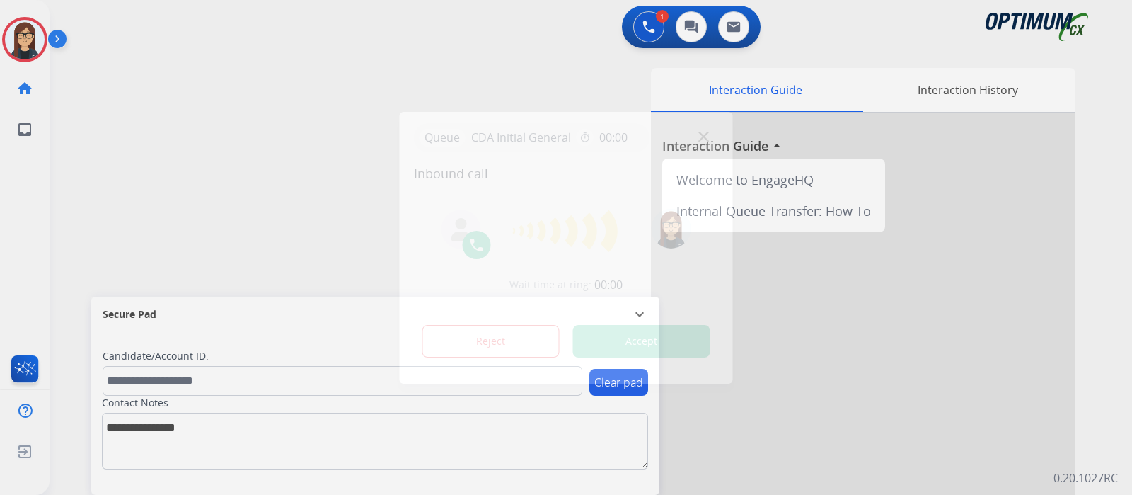
click at [592, 343] on button "Accept" at bounding box center [641, 341] width 137 height 33
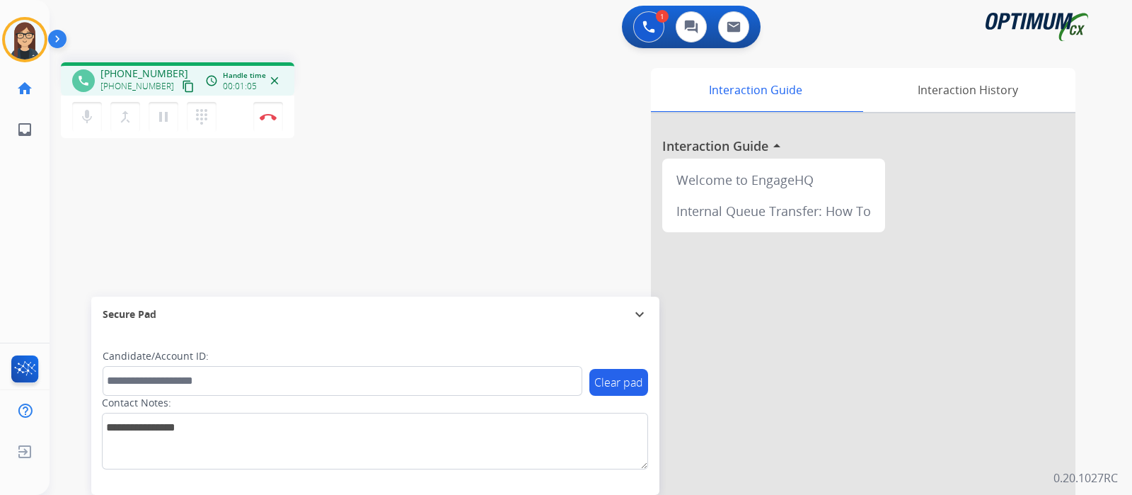
click at [182, 83] on mat-icon "content_copy" at bounding box center [188, 86] width 13 height 13
click at [182, 86] on mat-icon "content_copy" at bounding box center [188, 86] width 13 height 13
click at [468, 174] on div "Interaction Guide Interaction History Interaction Guide arrow_drop_up Welcome t…" at bounding box center [758, 354] width 635 height 573
click at [380, 214] on div "phone +15716192717 +15716192717 content_copy access_time Call metrics Queue 00:…" at bounding box center [574, 346] width 1049 height 590
click at [269, 118] on img at bounding box center [268, 116] width 17 height 7
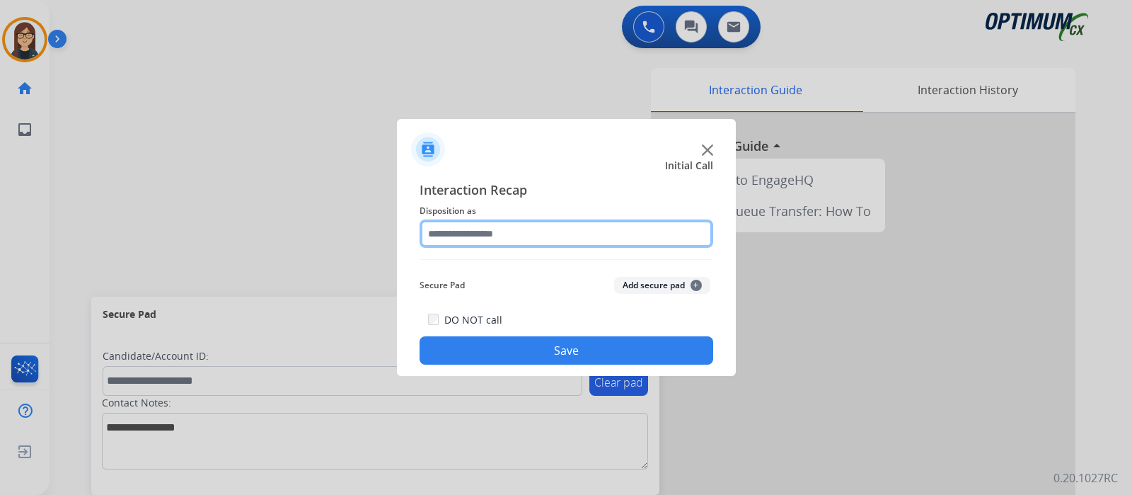
click at [485, 237] on input "text" at bounding box center [567, 233] width 294 height 28
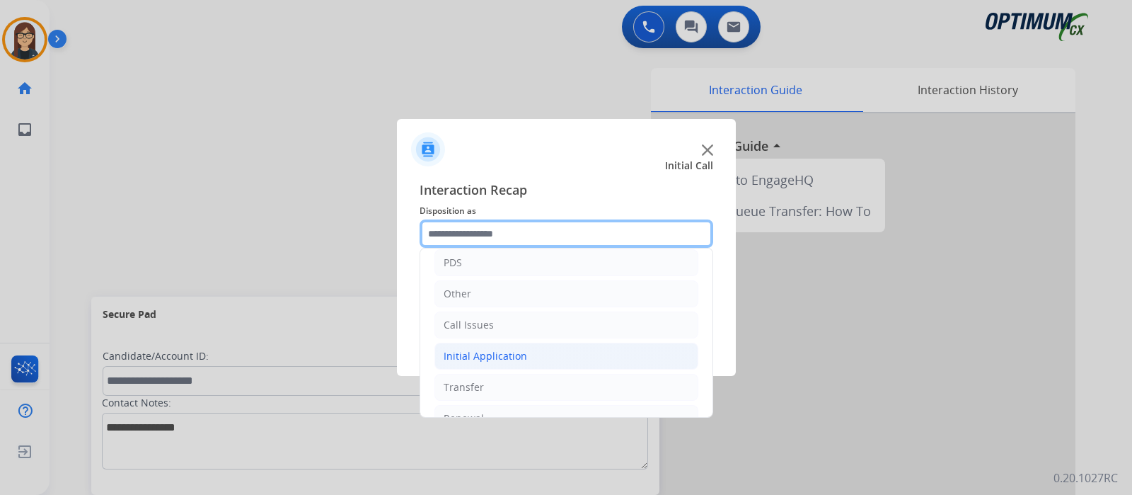
scroll to position [93, 0]
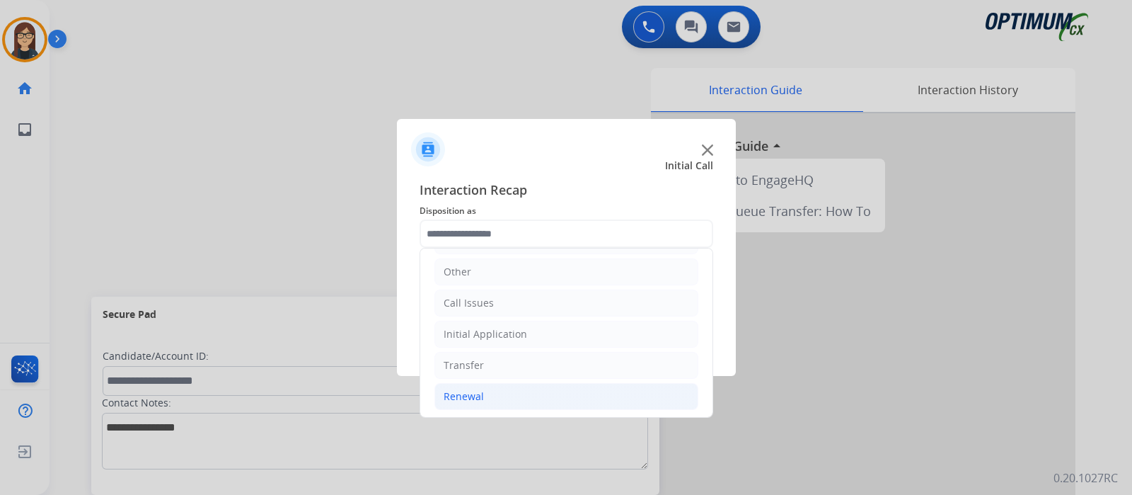
click at [488, 393] on li "Renewal" at bounding box center [567, 396] width 264 height 27
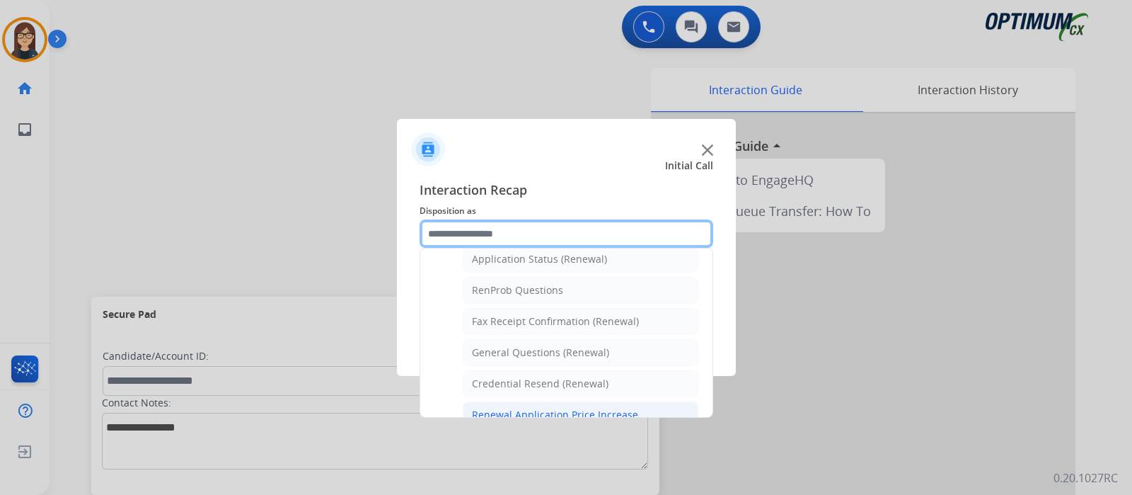
scroll to position [359, 0]
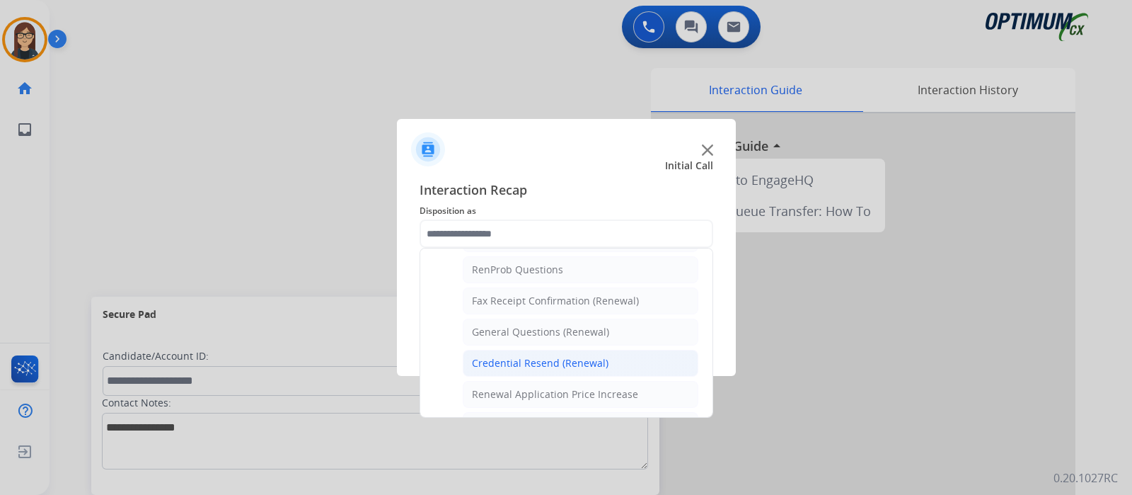
click at [541, 356] on div "Credential Resend (Renewal)" at bounding box center [540, 363] width 137 height 14
type input "**********"
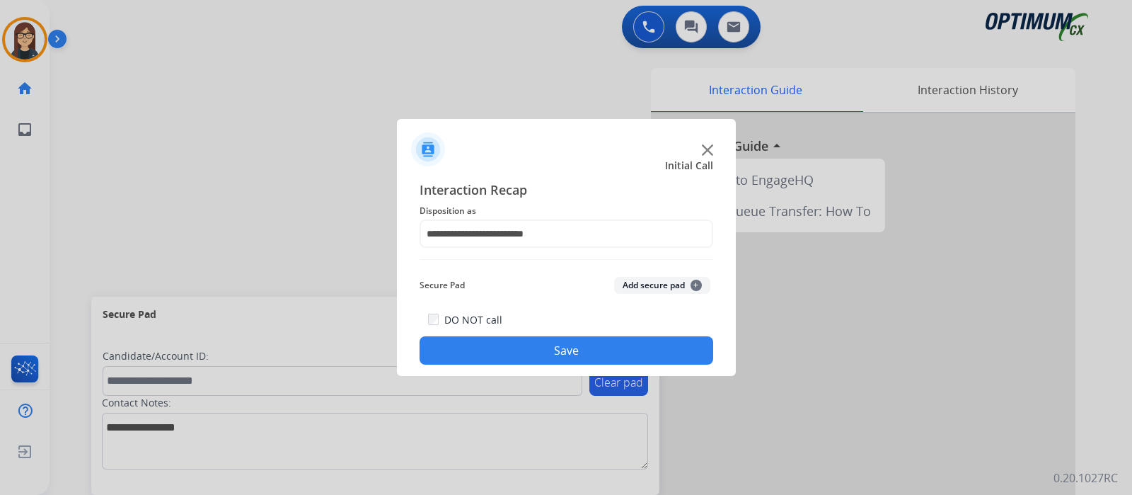
click at [507, 352] on button "Save" at bounding box center [567, 350] width 294 height 28
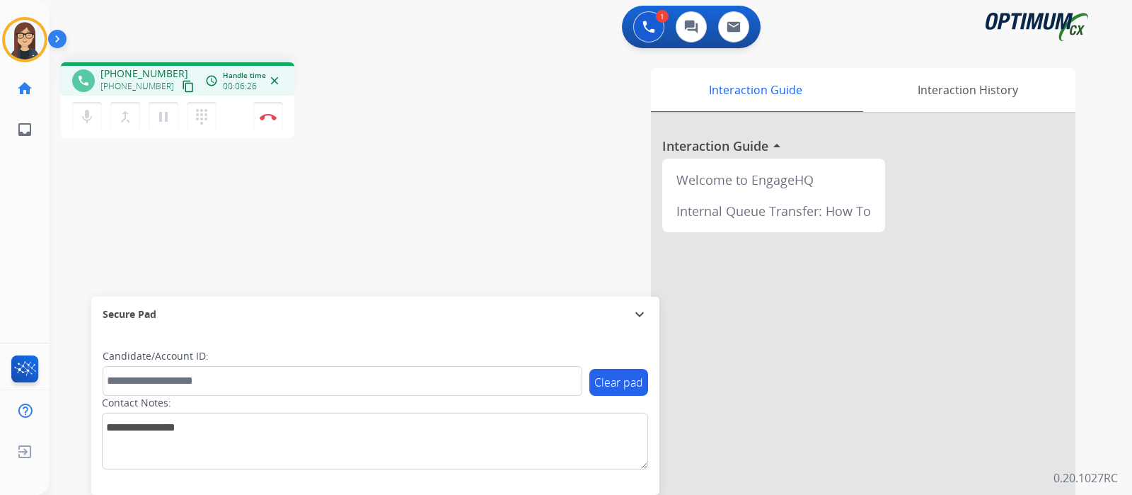
click at [418, 161] on div "phone +19172022567 +19172022567 content_copy access_time Call metrics Queue 00:…" at bounding box center [574, 346] width 1049 height 590
click at [427, 220] on div "phone +19172022567 +19172022567 content_copy access_time Call metrics Queue 00:…" at bounding box center [574, 346] width 1049 height 590
click at [388, 166] on div "phone +19172022567 +19172022567 content_copy access_time Call metrics Queue 00:…" at bounding box center [574, 346] width 1049 height 590
click at [272, 120] on img at bounding box center [268, 116] width 17 height 7
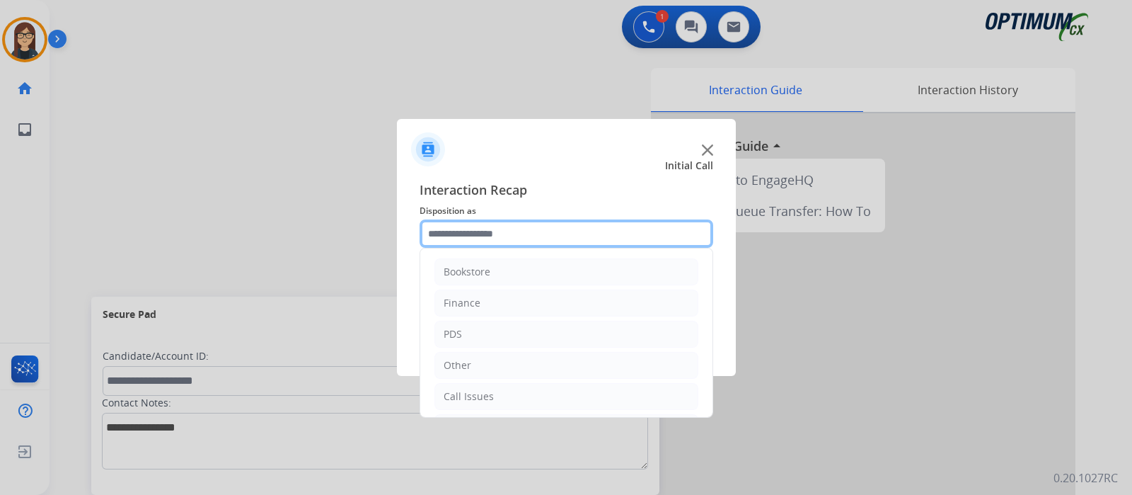
click at [488, 231] on input "text" at bounding box center [567, 233] width 294 height 28
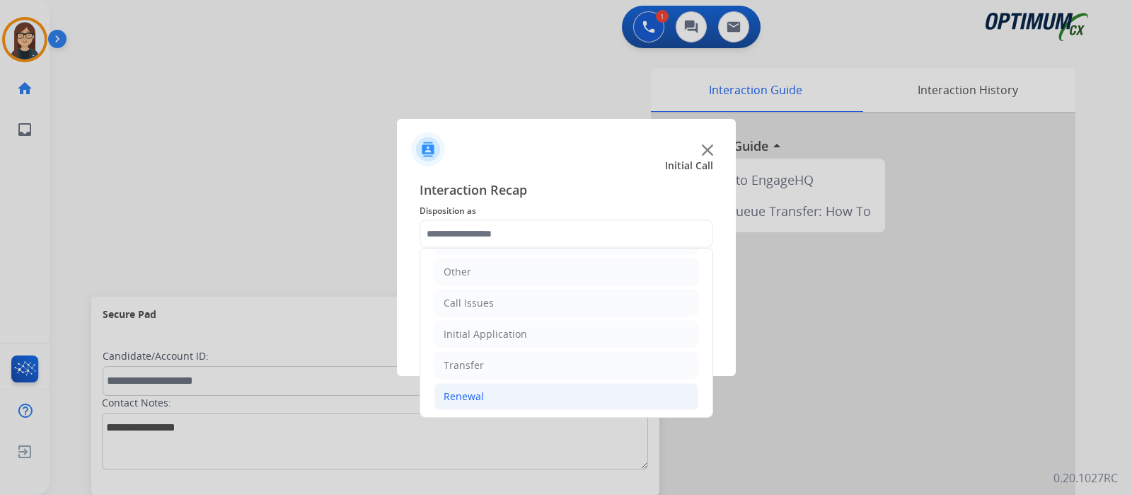
click at [488, 387] on li "Renewal" at bounding box center [567, 396] width 264 height 27
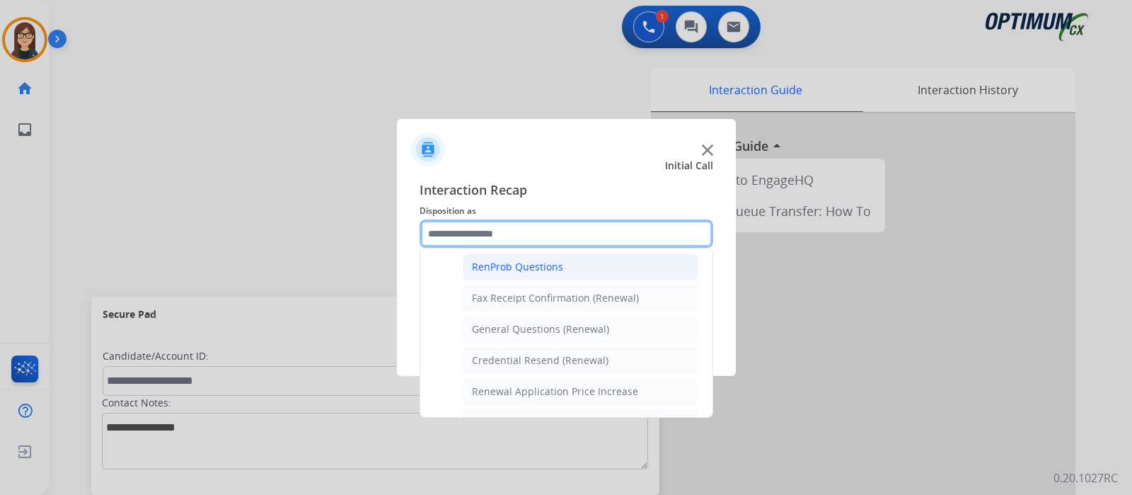
scroll to position [359, 0]
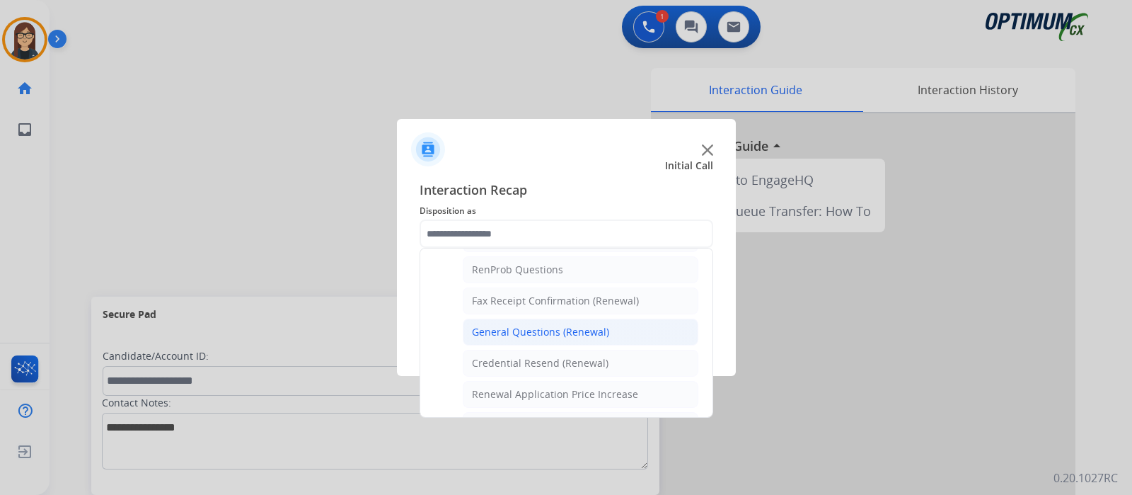
click at [542, 325] on div "General Questions (Renewal)" at bounding box center [540, 332] width 137 height 14
type input "**********"
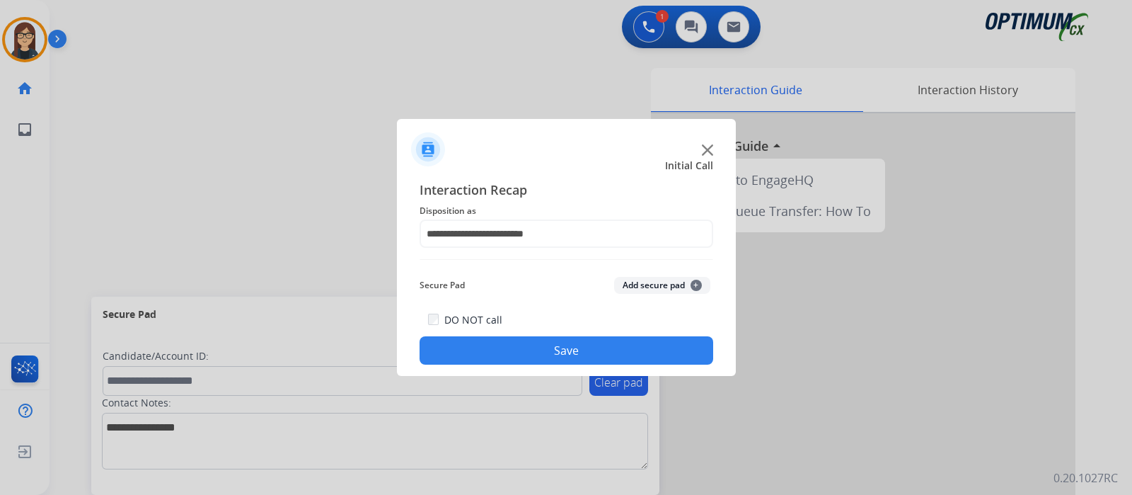
click at [531, 347] on button "Save" at bounding box center [567, 350] width 294 height 28
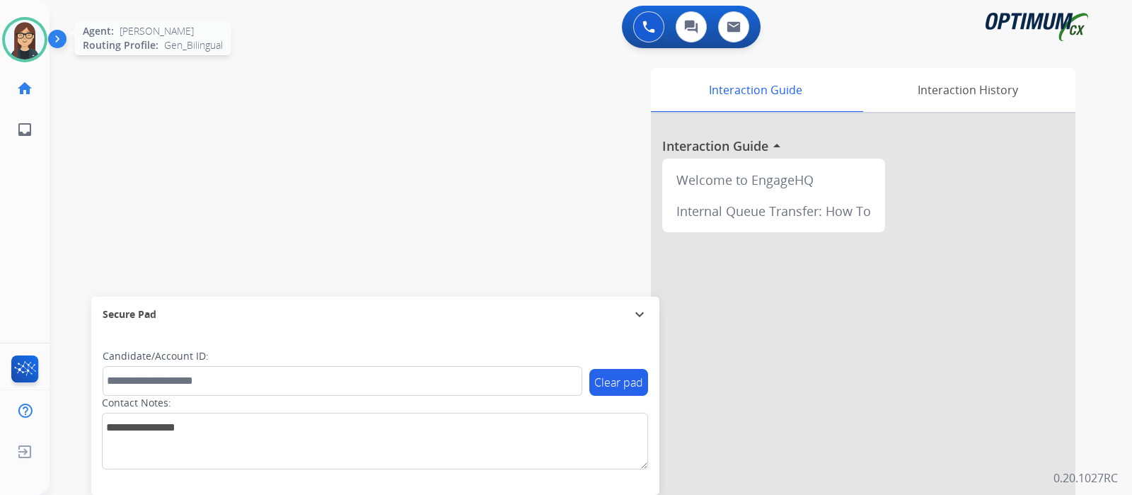
click at [22, 45] on img at bounding box center [25, 40] width 40 height 40
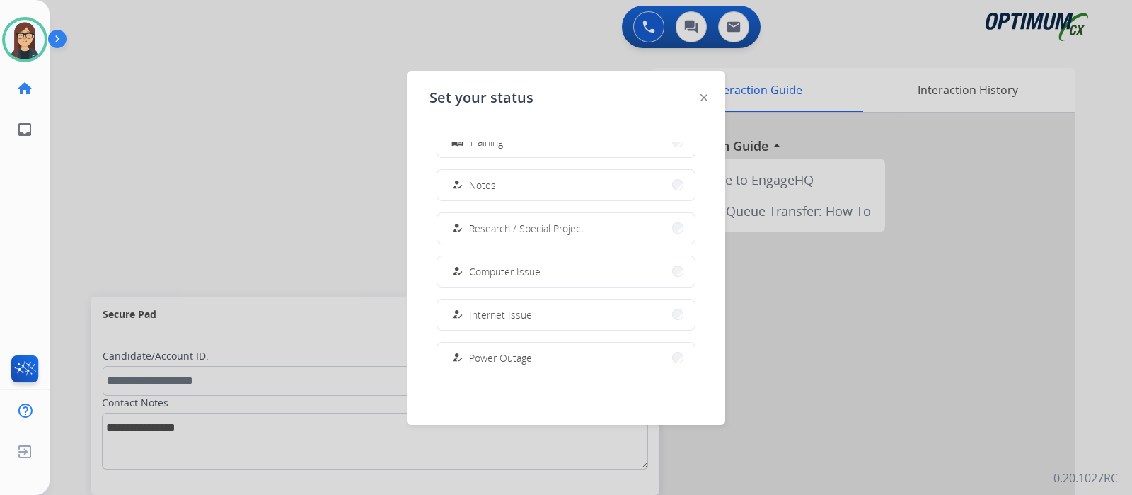
scroll to position [352, 0]
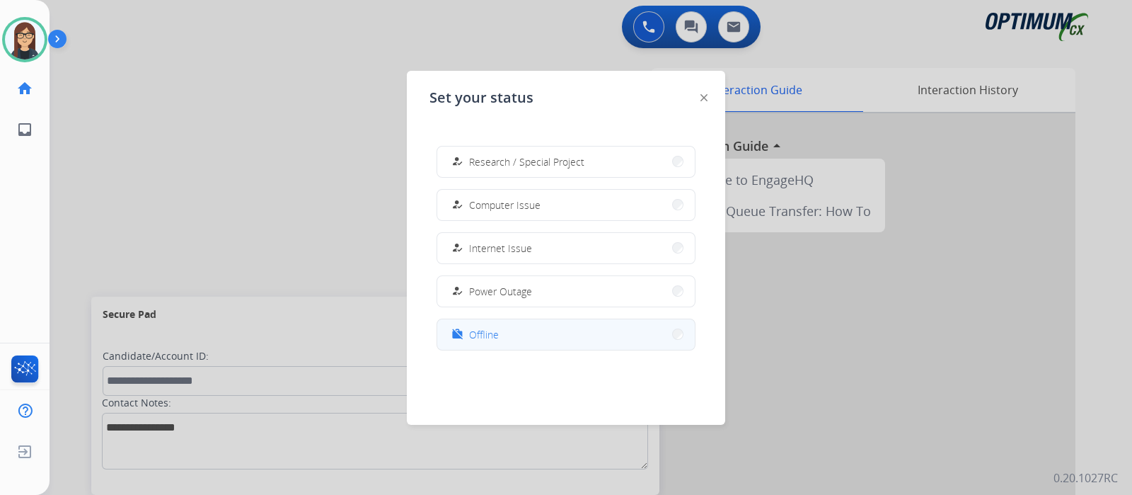
click at [517, 332] on button "work_off Offline" at bounding box center [566, 334] width 258 height 30
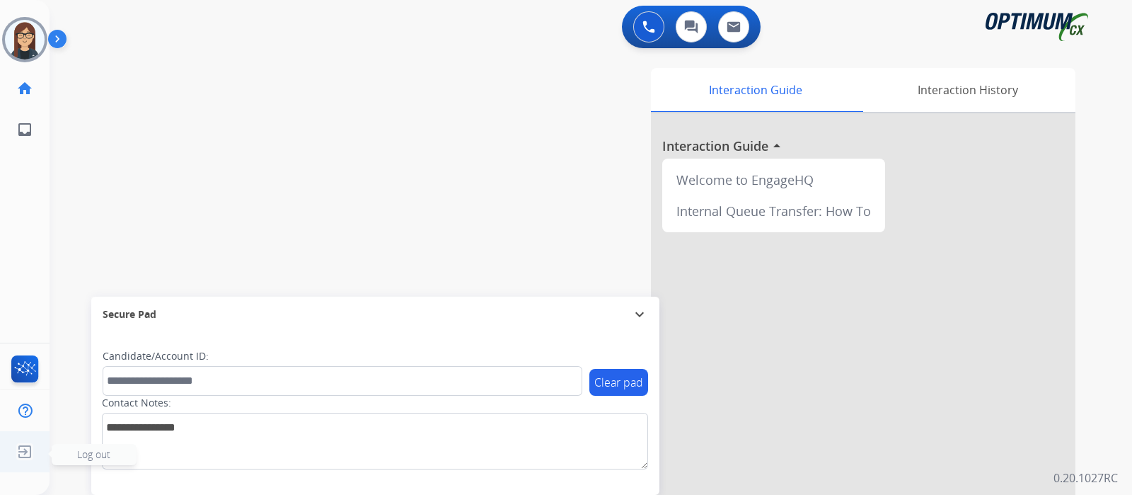
click at [23, 453] on img at bounding box center [24, 451] width 25 height 27
click at [94, 455] on span "Log out" at bounding box center [93, 453] width 33 height 13
